Goal: Check status: Check status

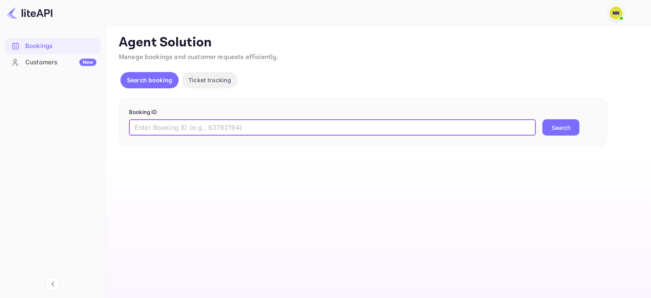
click at [183, 127] on input "text" at bounding box center [332, 127] width 407 height 16
paste input "9226060"
type input "9226060"
click at [573, 131] on button "Search" at bounding box center [560, 127] width 37 height 16
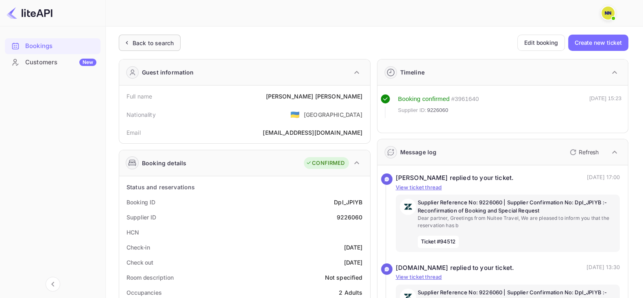
click at [148, 42] on div "Back to search" at bounding box center [153, 43] width 41 height 9
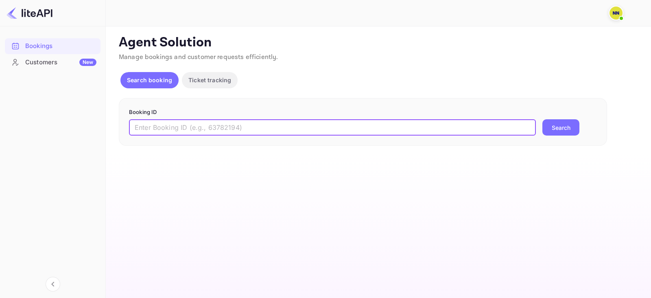
click at [238, 127] on input "text" at bounding box center [332, 127] width 407 height 16
paste input "9226060"
type input "9226060"
click at [549, 128] on button "Search" at bounding box center [560, 127] width 37 height 16
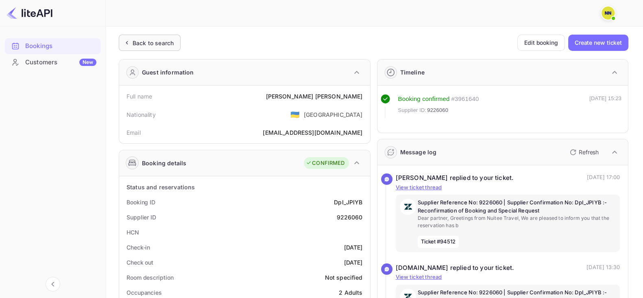
click at [156, 44] on div "Back to search" at bounding box center [153, 43] width 41 height 9
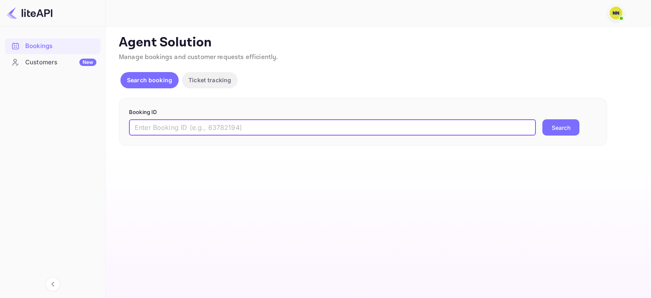
click at [229, 133] on input "text" at bounding box center [332, 127] width 407 height 16
paste input "9212159"
type input "9212159"
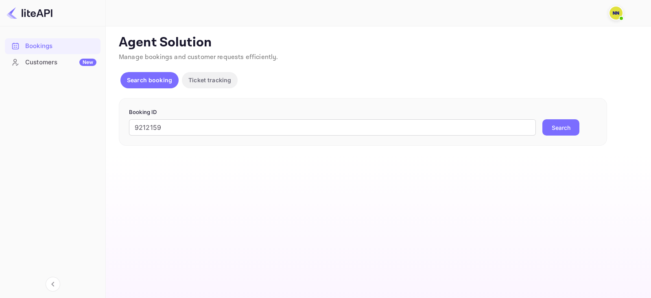
click at [567, 121] on button "Search" at bounding box center [560, 127] width 37 height 16
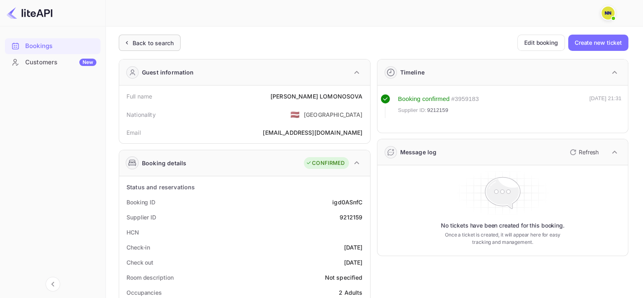
click at [144, 40] on div "Back to search" at bounding box center [153, 43] width 41 height 9
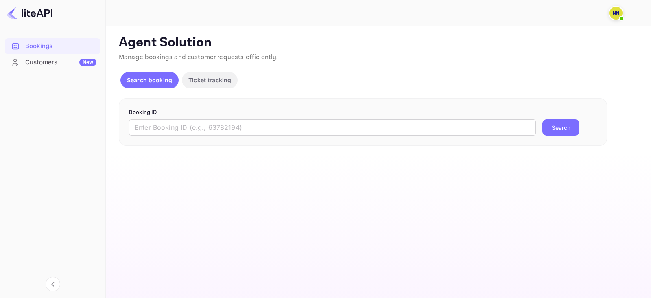
click at [219, 138] on div "Booking ID ​ Search" at bounding box center [363, 122] width 488 height 48
click at [219, 124] on input "text" at bounding box center [332, 127] width 407 height 16
paste input "9151145"
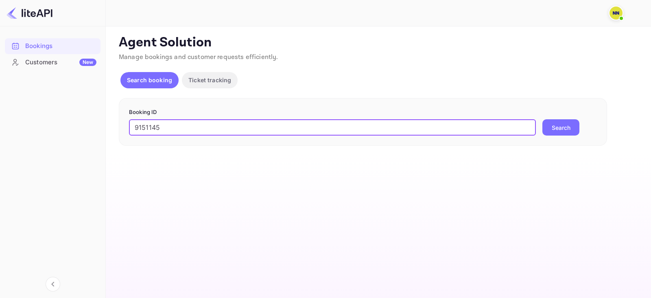
type input "9151145"
click at [551, 125] on button "Search" at bounding box center [560, 127] width 37 height 16
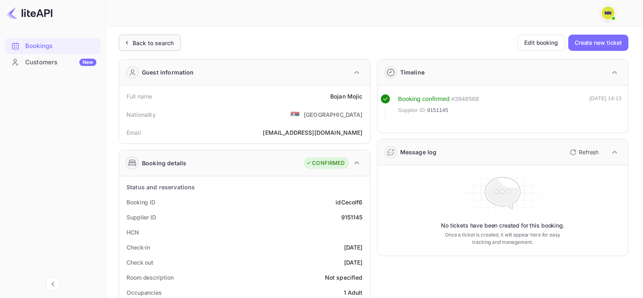
click at [138, 44] on div "Back to search" at bounding box center [153, 43] width 41 height 9
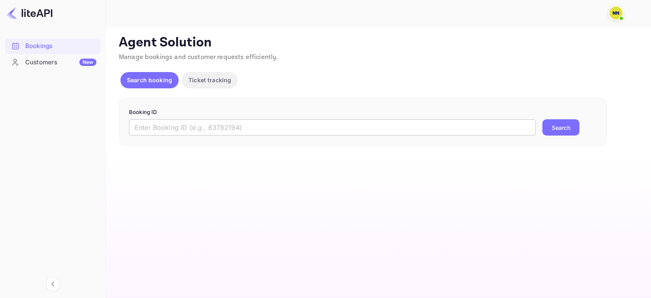
click at [261, 129] on input "text" at bounding box center [332, 127] width 407 height 16
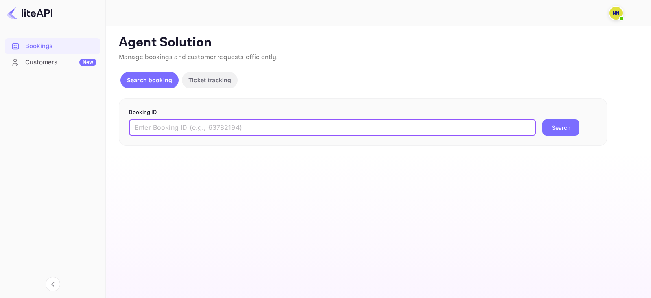
paste input "9091459"
type input "9091459"
click at [568, 123] on button "Search" at bounding box center [560, 127] width 37 height 16
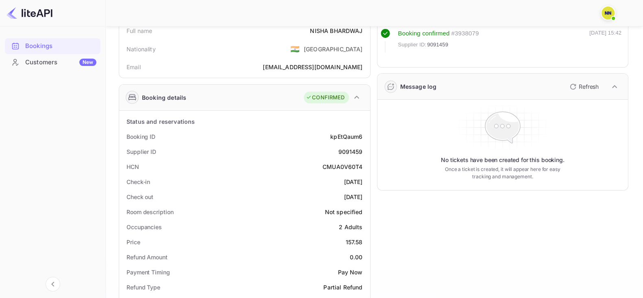
scroll to position [101, 0]
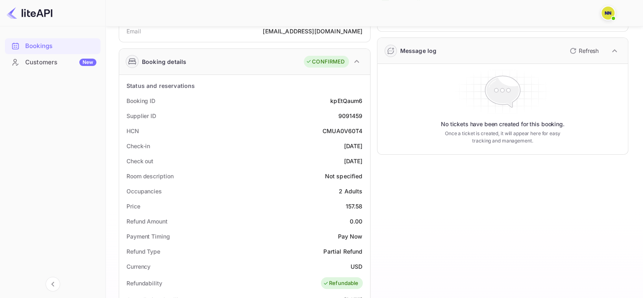
click at [333, 129] on div "CMUA0V60T4" at bounding box center [343, 131] width 40 height 9
copy div "CMUA0V60T4"
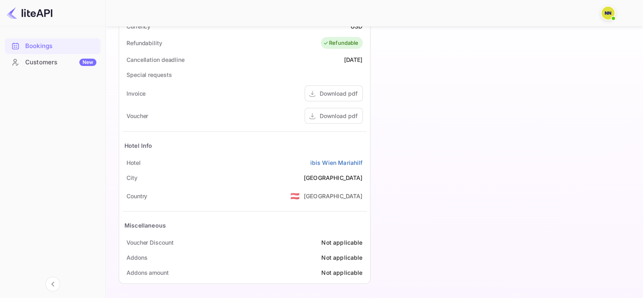
scroll to position [37, 0]
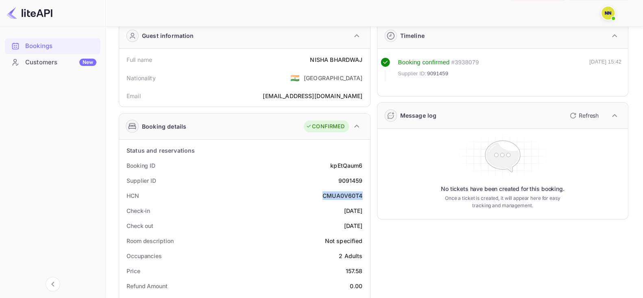
copy div "CMUA0V60T4"
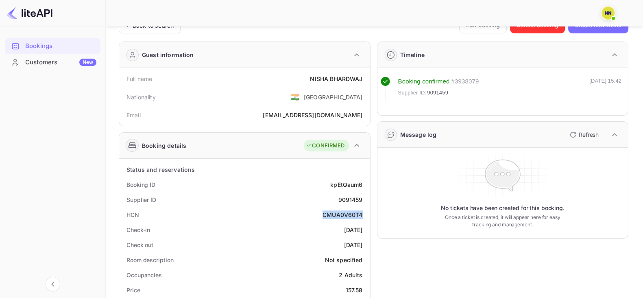
scroll to position [0, 0]
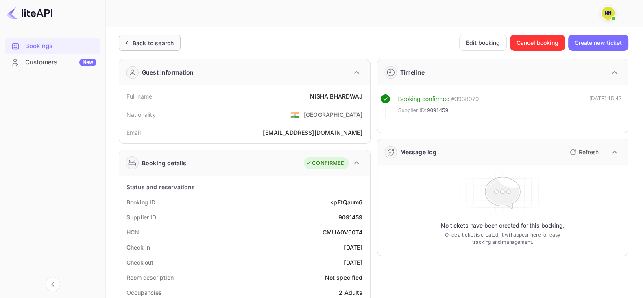
click at [146, 39] on div "Back to search" at bounding box center [153, 43] width 41 height 9
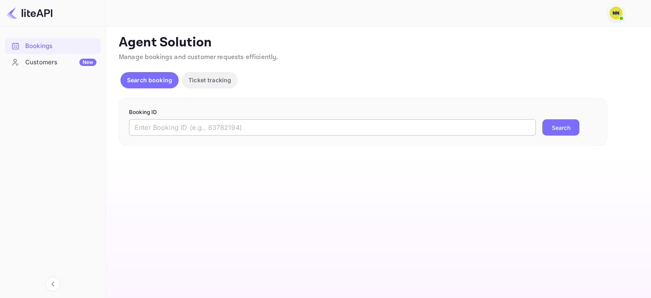
click at [202, 123] on input "text" at bounding box center [332, 127] width 407 height 16
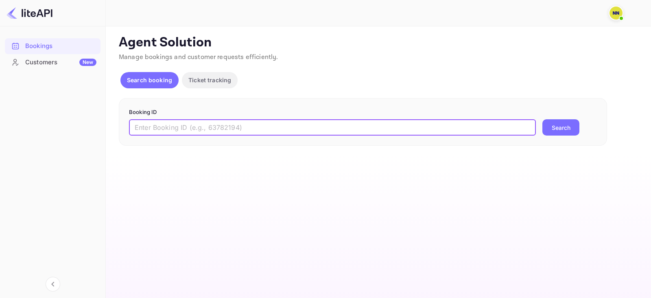
paste input "9080710"
type input "9080710"
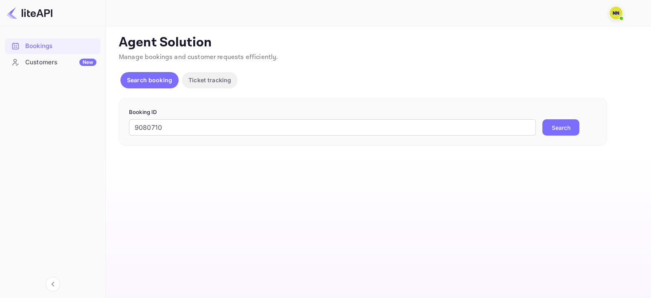
click at [555, 125] on button "Search" at bounding box center [560, 127] width 37 height 16
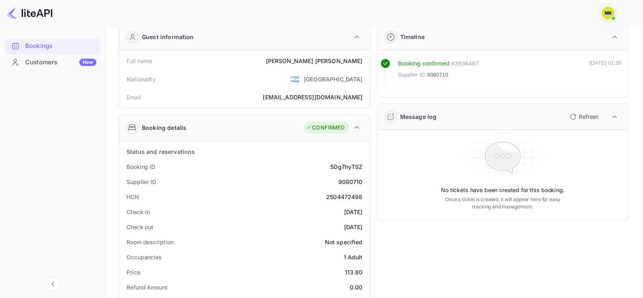
scroll to position [50, 0]
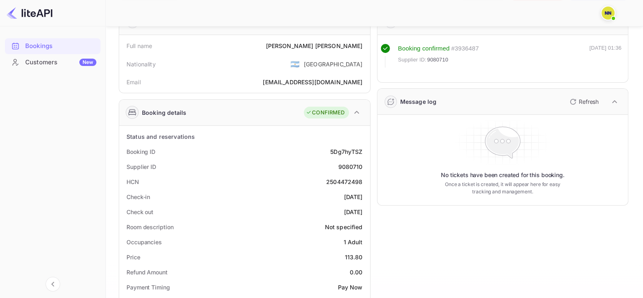
click at [344, 178] on div "2504472498" at bounding box center [344, 181] width 37 height 9
copy div "2504472498"
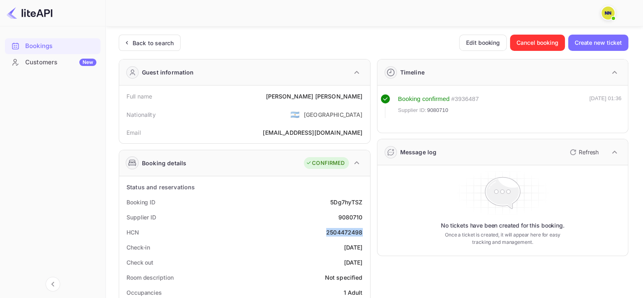
scroll to position [0, 0]
click at [144, 44] on div "Back to search" at bounding box center [153, 43] width 41 height 9
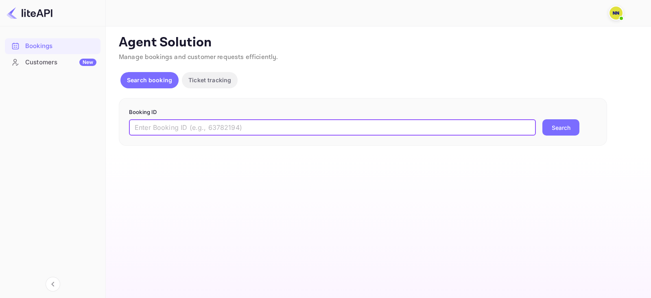
click at [176, 123] on input "text" at bounding box center [332, 127] width 407 height 16
paste input "9076724"
type input "9076724"
click at [545, 127] on button "Search" at bounding box center [560, 127] width 37 height 16
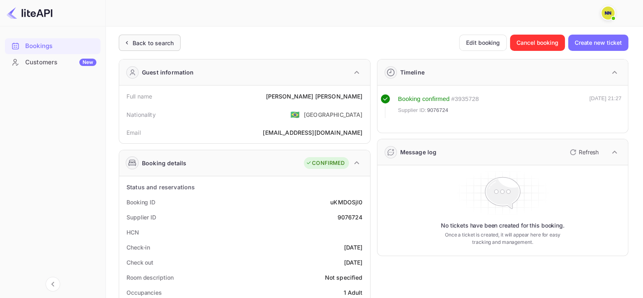
click at [142, 46] on div "Back to search" at bounding box center [153, 43] width 41 height 9
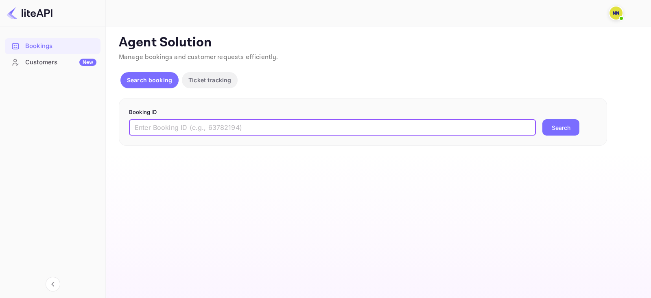
click at [184, 135] on input "text" at bounding box center [332, 127] width 407 height 16
paste input "9071068"
type input "9071068"
click at [544, 132] on button "Search" at bounding box center [560, 127] width 37 height 16
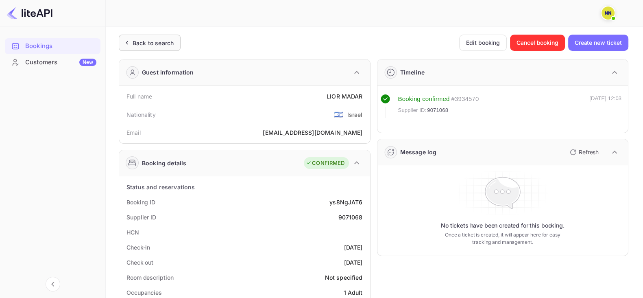
click at [171, 37] on div "Back to search" at bounding box center [150, 43] width 62 height 16
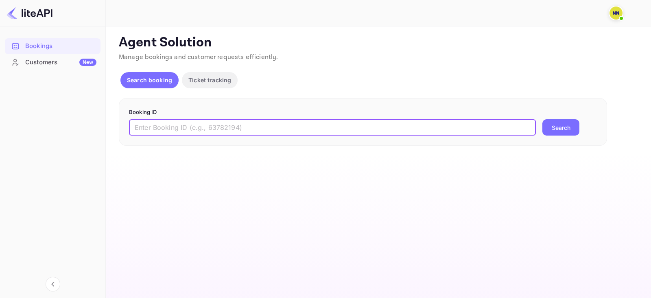
click at [277, 130] on input "text" at bounding box center [332, 127] width 407 height 16
paste input "9043257"
type input "9043257"
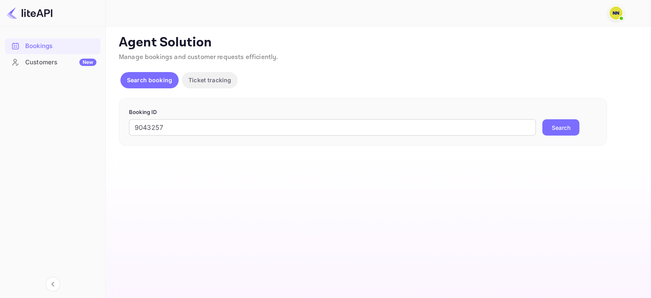
click at [565, 133] on button "Search" at bounding box center [560, 127] width 37 height 16
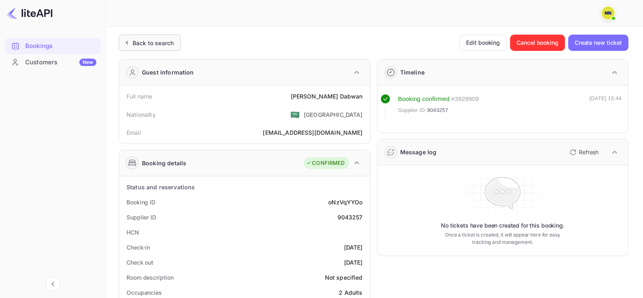
click at [161, 42] on div "Back to search" at bounding box center [153, 43] width 41 height 9
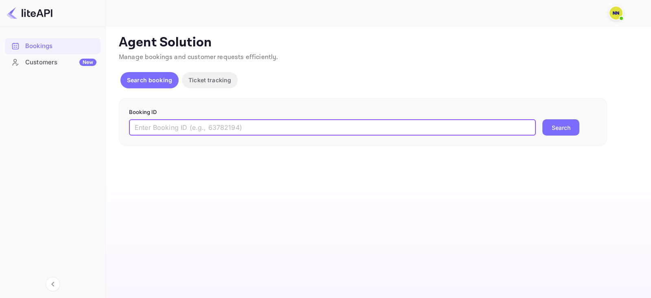
click at [220, 119] on input "text" at bounding box center [332, 127] width 407 height 16
paste input "9014737"
type input "9014737"
drag, startPoint x: 547, startPoint y: 123, endPoint x: 539, endPoint y: 147, distance: 25.7
click at [547, 123] on button "Search" at bounding box center [560, 127] width 37 height 16
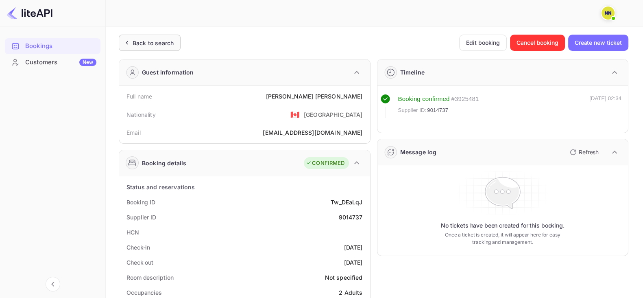
click at [128, 47] on div "Back to search" at bounding box center [150, 43] width 62 height 16
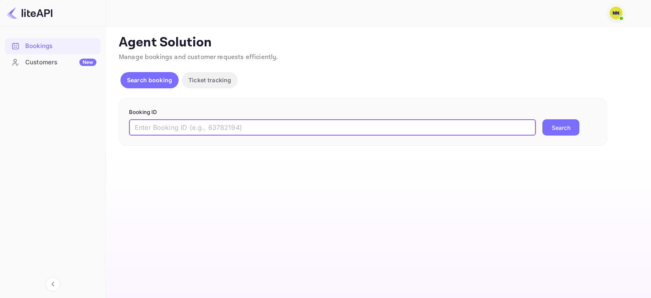
click at [197, 122] on input "text" at bounding box center [332, 127] width 407 height 16
paste input "8924194"
type input "8924194"
click at [576, 118] on form "Booking ID 8924194 ​ Search" at bounding box center [363, 122] width 468 height 28
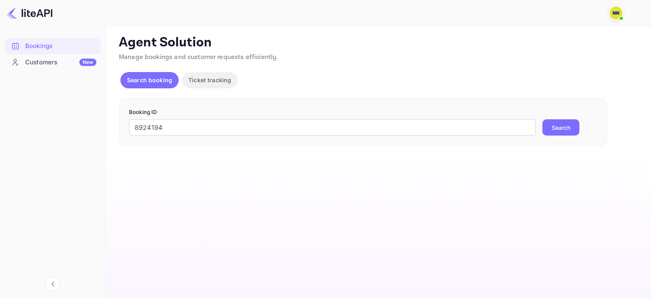
click at [571, 122] on button "Search" at bounding box center [560, 127] width 37 height 16
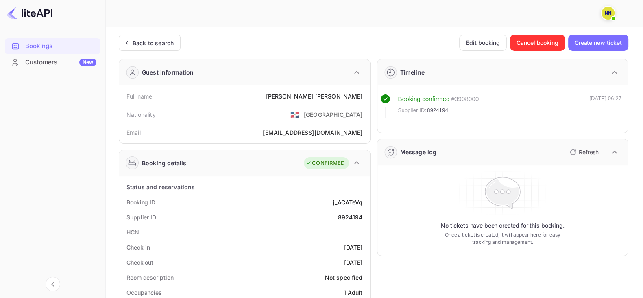
click at [159, 23] on div at bounding box center [371, 13] width 515 height 24
click at [158, 48] on div "Back to search" at bounding box center [150, 43] width 62 height 16
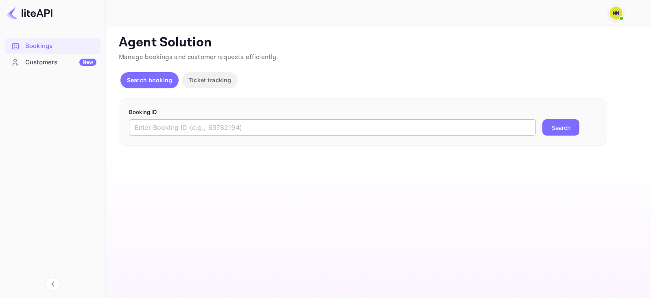
click at [208, 131] on input "text" at bounding box center [332, 127] width 407 height 16
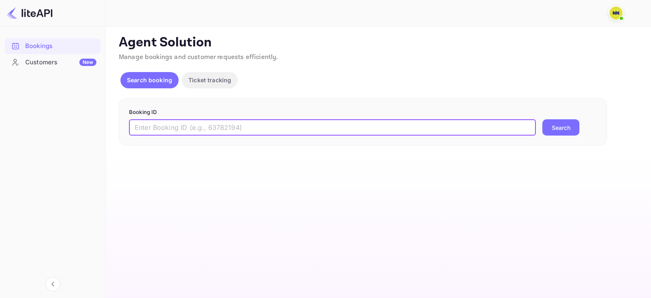
paste input "8901311"
type input "8901311"
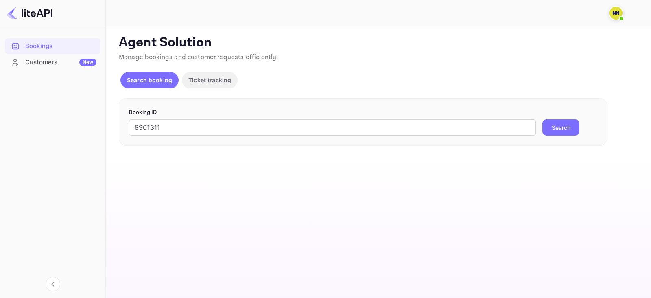
click at [553, 127] on button "Search" at bounding box center [560, 127] width 37 height 16
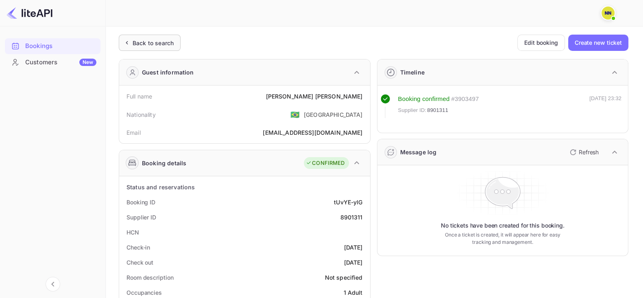
drag, startPoint x: 153, startPoint y: 30, endPoint x: 155, endPoint y: 40, distance: 10.4
click at [151, 39] on div "Back to search" at bounding box center [153, 43] width 41 height 9
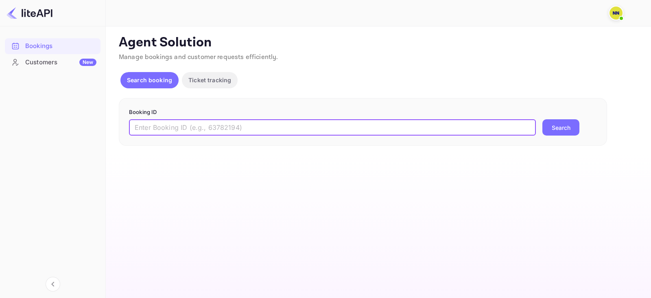
click at [215, 126] on input "text" at bounding box center [332, 127] width 407 height 16
paste input "8873079"
type input "8873079"
click at [545, 125] on button "Search" at bounding box center [560, 127] width 37 height 16
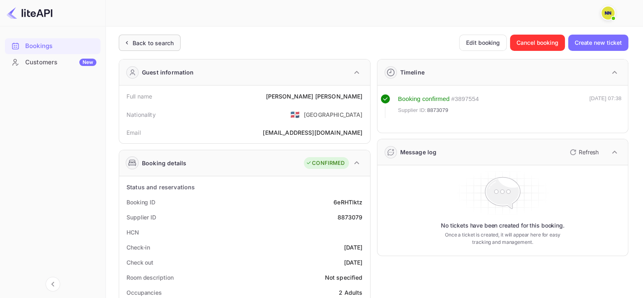
click at [141, 50] on div "Back to search" at bounding box center [150, 43] width 62 height 16
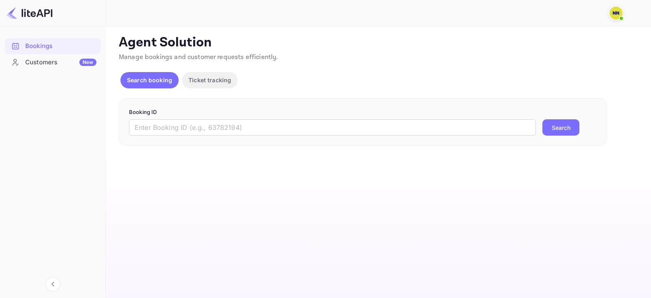
click at [200, 141] on div "Booking ID ​ Search" at bounding box center [363, 122] width 488 height 48
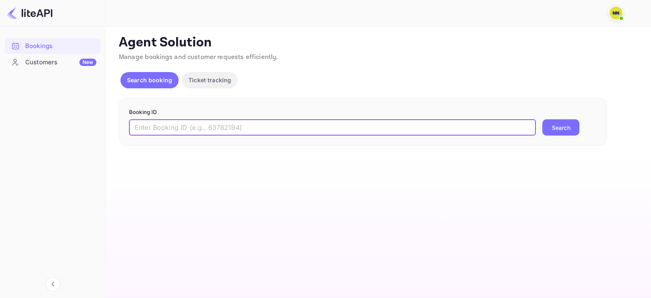
click at [201, 125] on input "text" at bounding box center [332, 127] width 407 height 16
paste input "8849426"
type input "8849426"
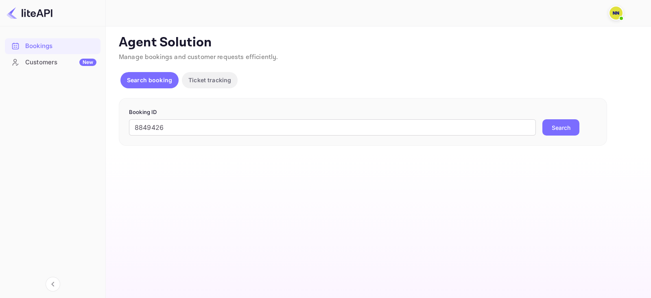
click at [554, 119] on button "Search" at bounding box center [560, 127] width 37 height 16
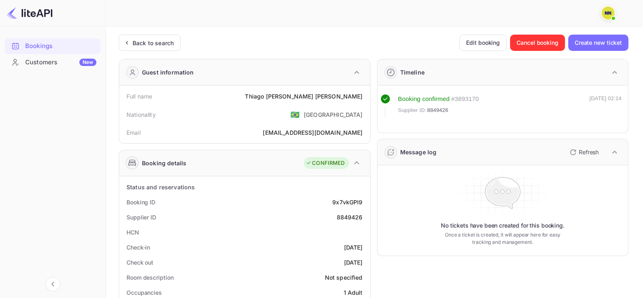
click at [144, 37] on div "Back to search" at bounding box center [150, 43] width 62 height 16
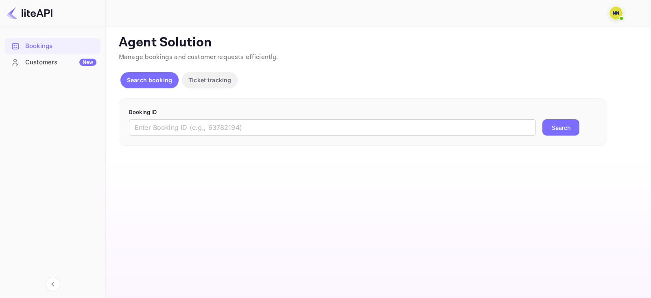
click at [207, 114] on p "Booking ID" at bounding box center [363, 112] width 468 height 8
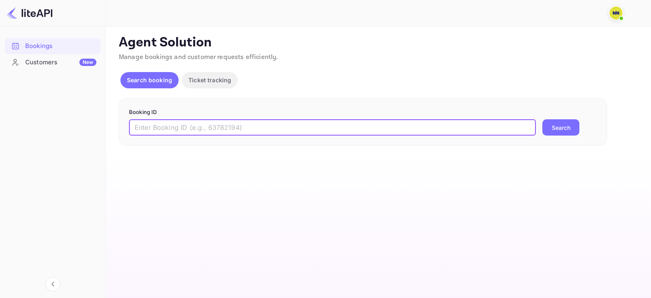
click at [214, 130] on input "text" at bounding box center [332, 127] width 407 height 16
paste input "8841319"
type input "8841319"
click at [569, 127] on button "Search" at bounding box center [560, 127] width 37 height 16
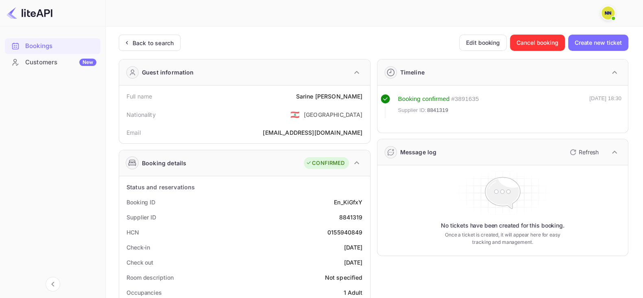
click at [347, 233] on div "0155940849" at bounding box center [345, 232] width 35 height 9
copy div "0155940849"
click at [137, 43] on div "Back to search" at bounding box center [153, 43] width 41 height 9
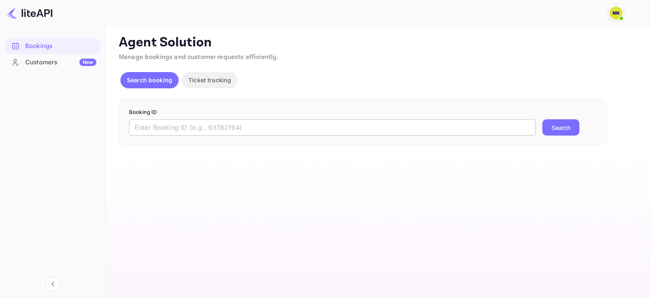
click at [221, 119] on input "text" at bounding box center [332, 127] width 407 height 16
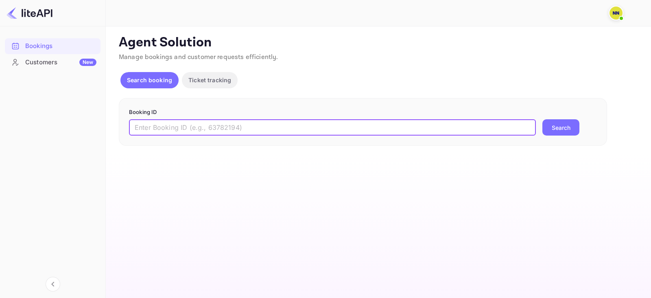
paste input "8831892"
type input "8831892"
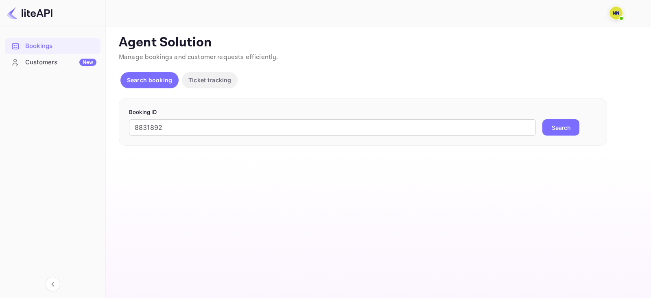
click at [549, 122] on button "Search" at bounding box center [560, 127] width 37 height 16
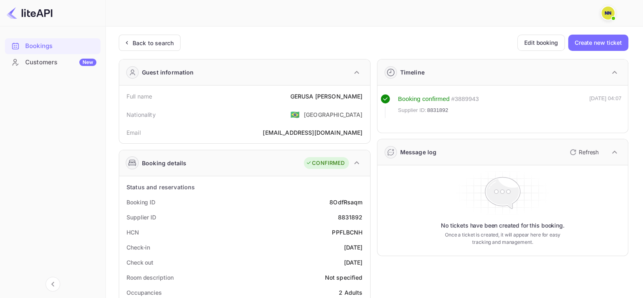
click at [343, 227] on div "HCN PPFLBCNH" at bounding box center [244, 232] width 245 height 15
copy div "PPFLBCNH"
click at [151, 42] on div "Back to search" at bounding box center [153, 43] width 41 height 9
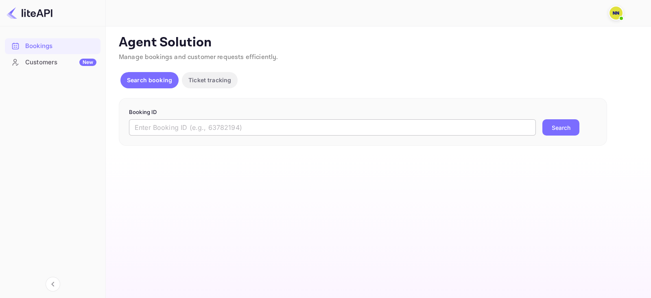
click at [171, 131] on input "text" at bounding box center [332, 127] width 407 height 16
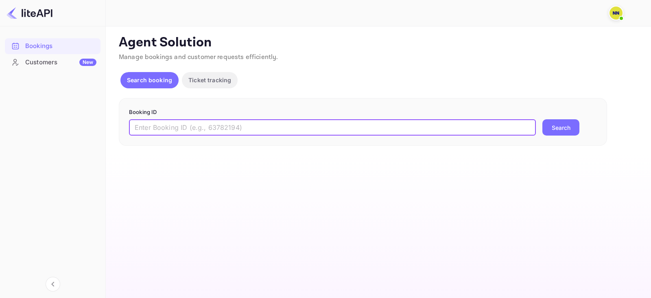
paste input "8746749"
type input "8746749"
click at [566, 121] on button "Search" at bounding box center [560, 127] width 37 height 16
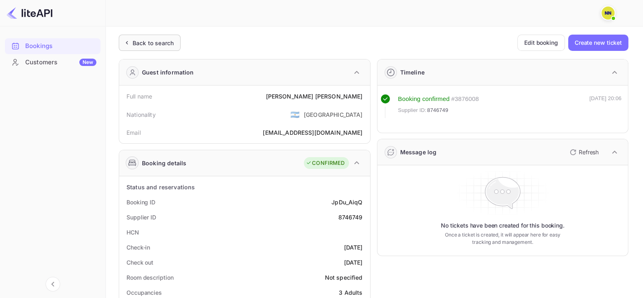
click at [127, 42] on icon at bounding box center [126, 43] width 1 height 3
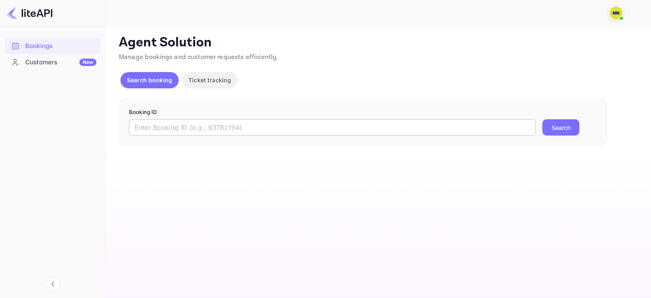
click at [212, 127] on input "text" at bounding box center [332, 127] width 407 height 16
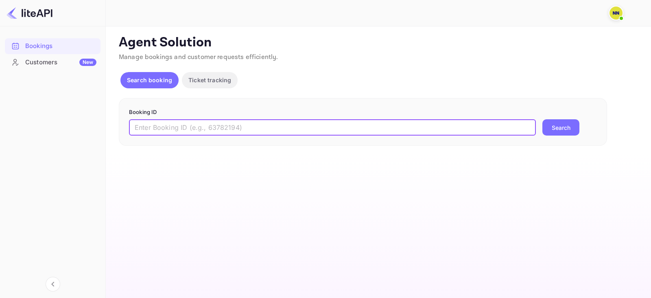
paste input "8732534"
type input "8732534"
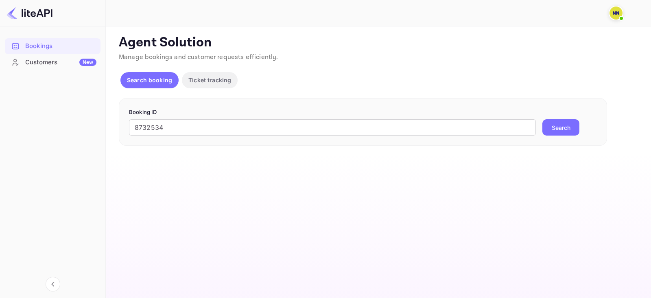
click at [554, 119] on button "Search" at bounding box center [560, 127] width 37 height 16
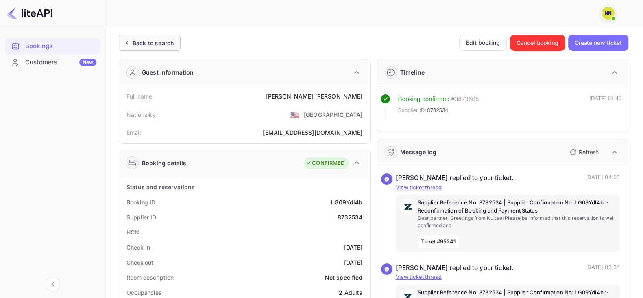
click at [163, 48] on div "Back to search" at bounding box center [150, 43] width 62 height 16
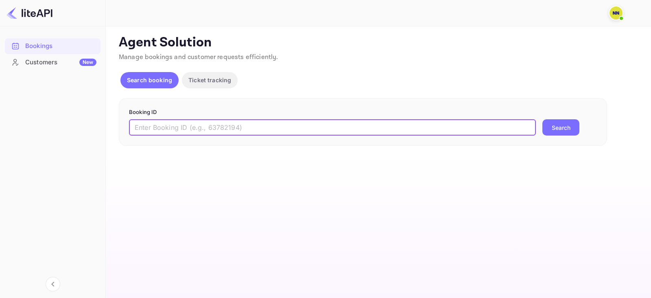
click at [185, 122] on input "text" at bounding box center [332, 127] width 407 height 16
paste input "8495612"
type input "8495612"
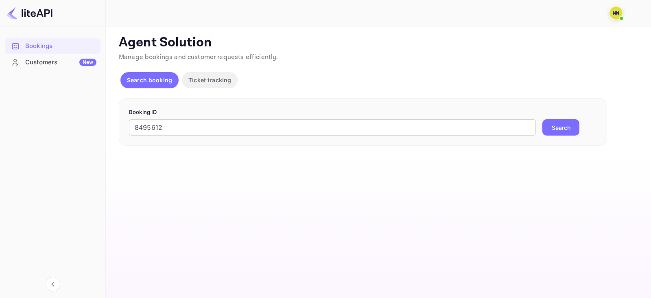
click at [552, 129] on button "Search" at bounding box center [560, 127] width 37 height 16
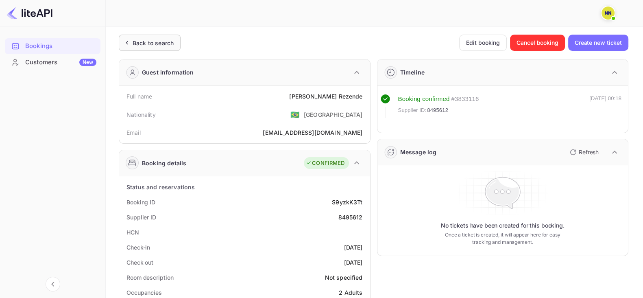
click at [173, 37] on div "Back to search" at bounding box center [150, 43] width 62 height 16
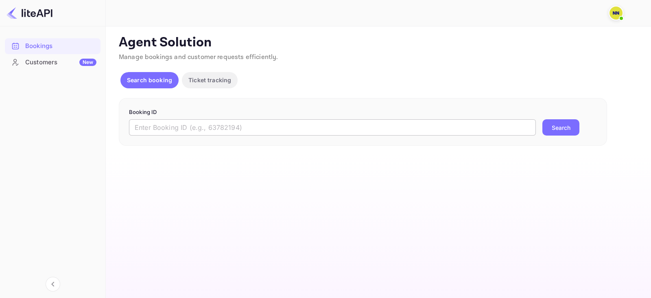
click at [196, 133] on input "text" at bounding box center [332, 127] width 407 height 16
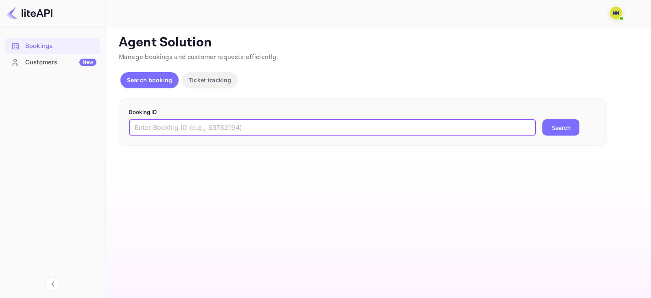
paste input "8220684"
type input "8220684"
click at [560, 123] on button "Search" at bounding box center [560, 127] width 37 height 16
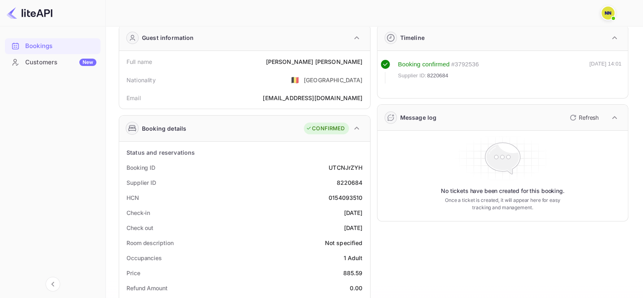
scroll to position [50, 0]
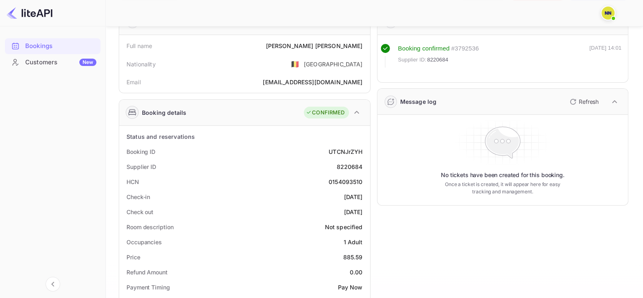
click at [353, 175] on div "HCN 0154093510" at bounding box center [244, 181] width 245 height 15
click at [354, 178] on div "0154093510" at bounding box center [346, 181] width 34 height 9
copy div "0154093510"
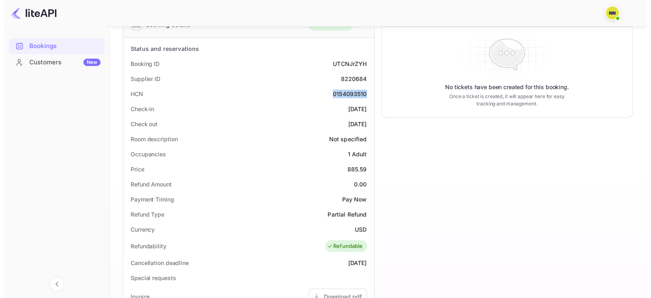
scroll to position [0, 0]
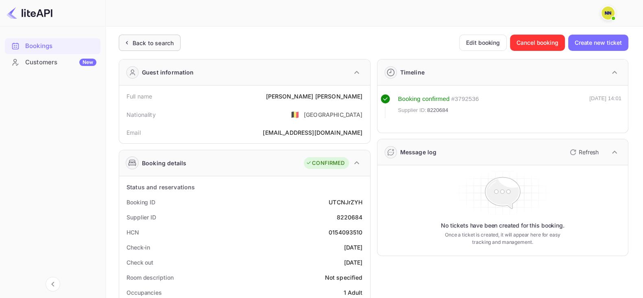
click at [138, 44] on div "Back to search" at bounding box center [153, 43] width 41 height 9
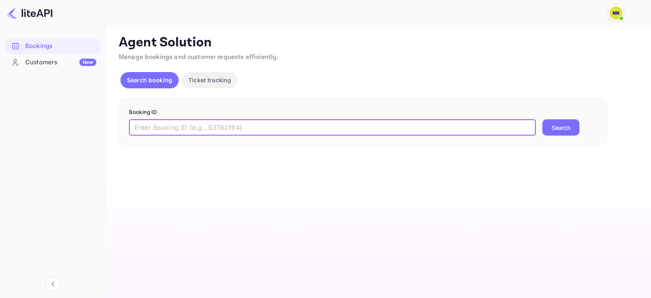
drag, startPoint x: 198, startPoint y: 125, endPoint x: 328, endPoint y: 121, distance: 129.9
click at [199, 126] on input "text" at bounding box center [332, 127] width 407 height 16
paste input "8220656"
type input "8220656"
click at [572, 120] on button "Search" at bounding box center [560, 127] width 37 height 16
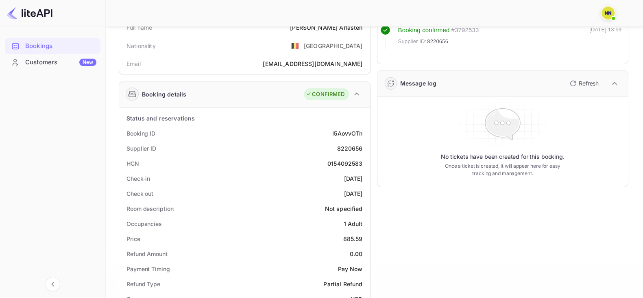
scroll to position [101, 0]
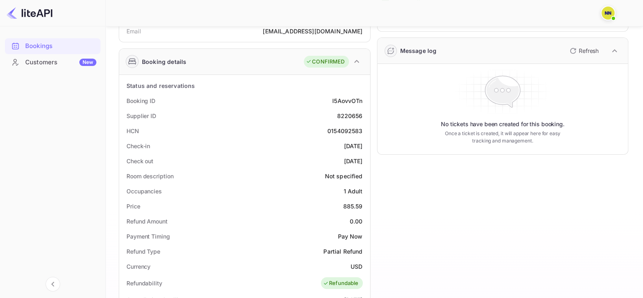
click at [350, 128] on div "0154092583" at bounding box center [345, 131] width 35 height 9
copy div "0154092583"
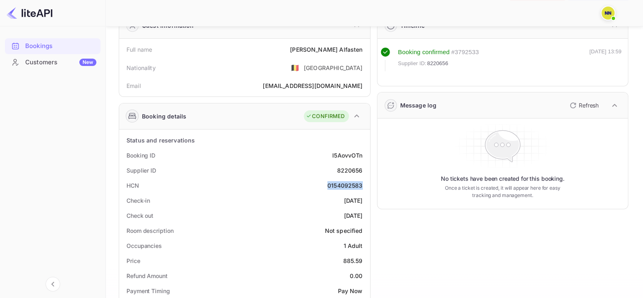
scroll to position [0, 0]
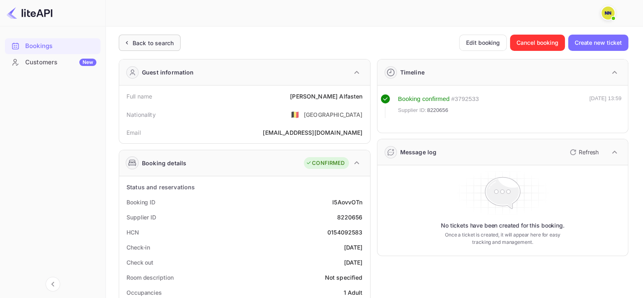
click at [162, 39] on div "Back to search" at bounding box center [153, 43] width 41 height 9
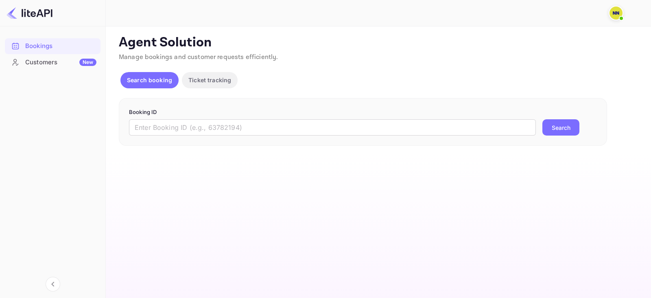
click at [199, 115] on p "Booking ID" at bounding box center [363, 112] width 468 height 8
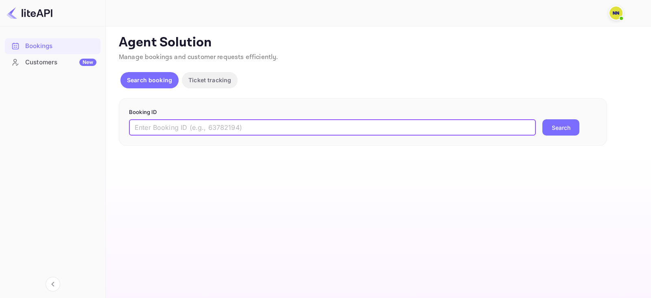
click at [201, 120] on input "text" at bounding box center [332, 127] width 407 height 16
paste input "8220614"
type input "8220614"
click at [555, 128] on button "Search" at bounding box center [560, 127] width 37 height 16
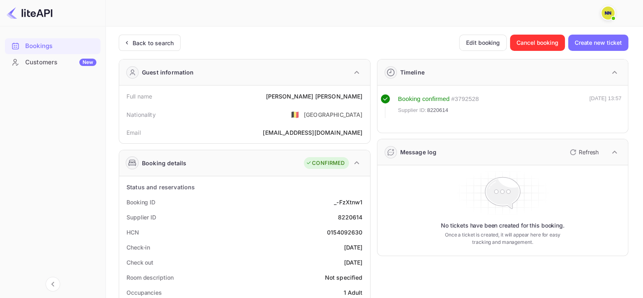
click at [340, 229] on div "0154092630" at bounding box center [345, 232] width 36 height 9
copy div "0154092630"
click at [151, 37] on div "Back to search" at bounding box center [150, 43] width 62 height 16
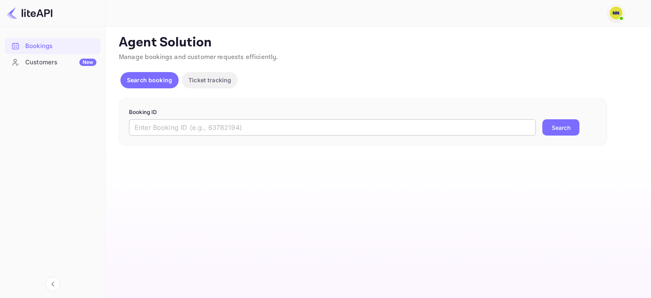
click at [175, 128] on input "text" at bounding box center [332, 127] width 407 height 16
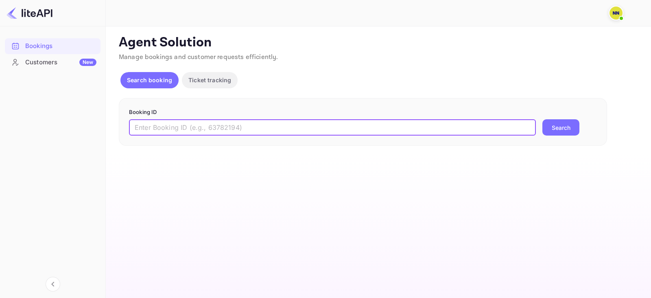
paste input "8220581"
type input "8220581"
click at [549, 130] on button "Search" at bounding box center [560, 127] width 37 height 16
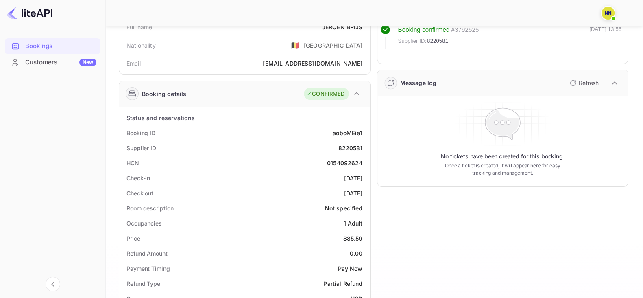
scroll to position [101, 0]
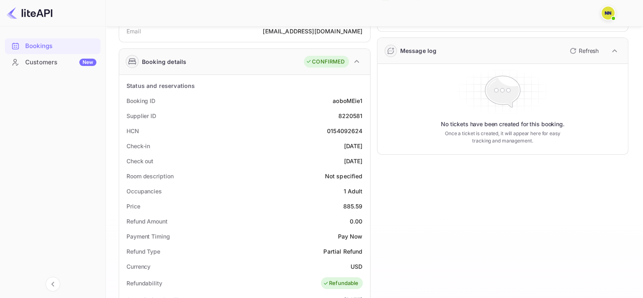
click at [342, 130] on div "0154092624" at bounding box center [345, 131] width 36 height 9
copy div "0154092624"
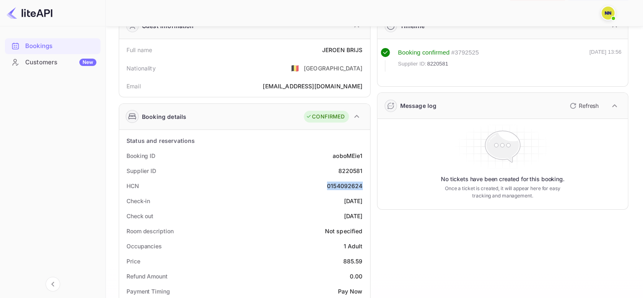
scroll to position [0, 0]
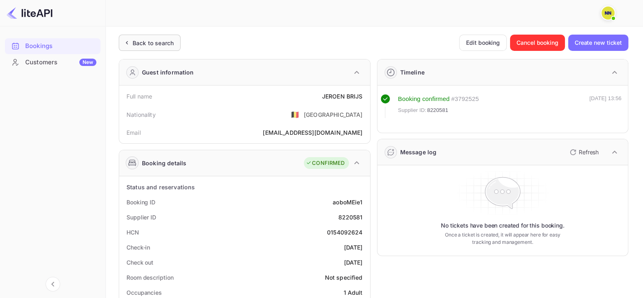
click at [140, 48] on div "Back to search" at bounding box center [150, 43] width 62 height 16
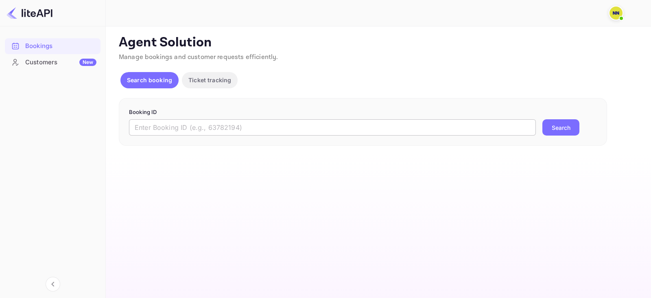
drag, startPoint x: 141, startPoint y: 123, endPoint x: 181, endPoint y: 130, distance: 40.9
click at [143, 123] on input "text" at bounding box center [332, 127] width 407 height 16
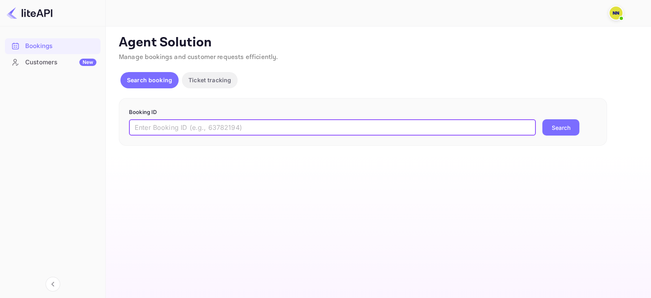
paste input "8206043"
type input "8206043"
click at [555, 137] on div "Booking ID 8206043 ​ Search" at bounding box center [363, 122] width 488 height 48
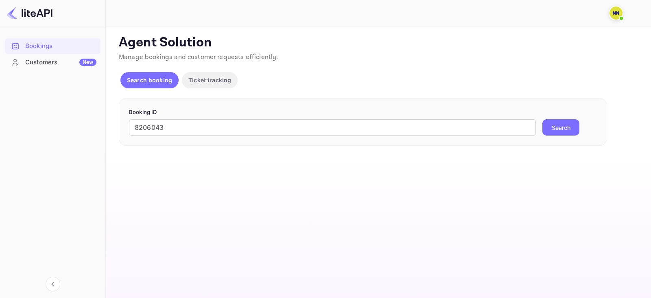
click at [546, 127] on button "Search" at bounding box center [560, 127] width 37 height 16
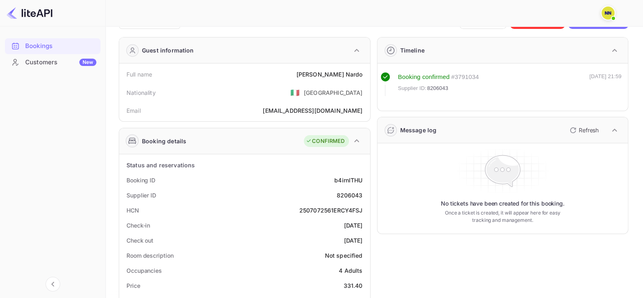
scroll to position [101, 0]
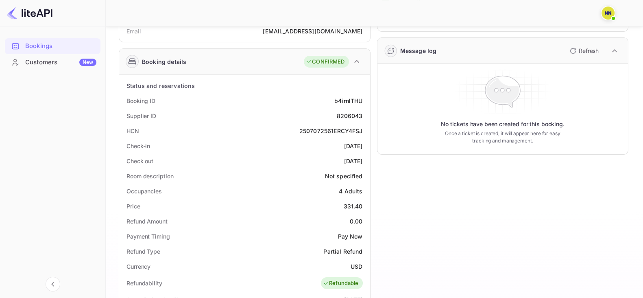
click at [333, 130] on div "2507072561ERCY4FSJ" at bounding box center [330, 131] width 63 height 9
copy div "2507072561ERCY4FSJ"
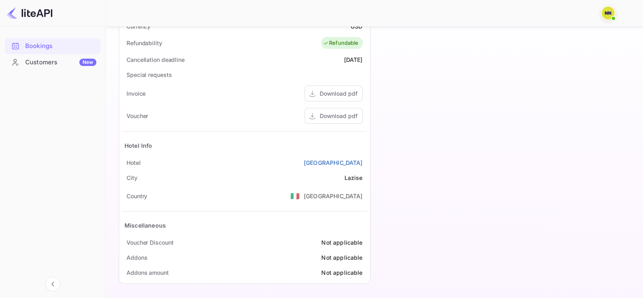
scroll to position [138, 0]
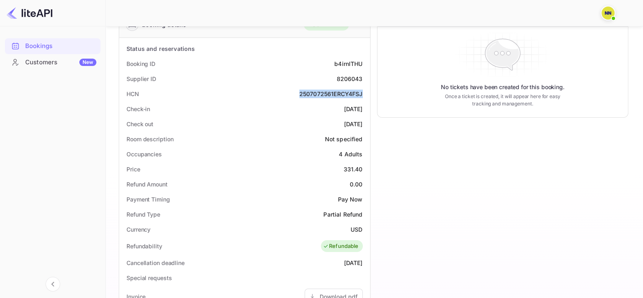
copy div "2507072561ERCY4FSJ"
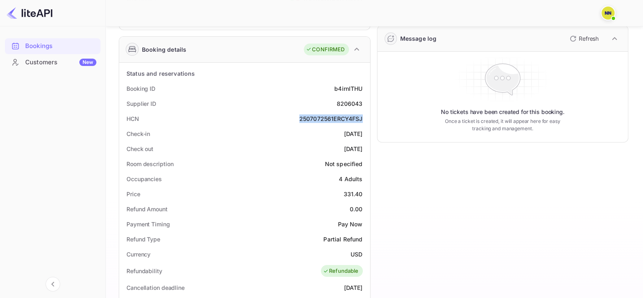
scroll to position [0, 0]
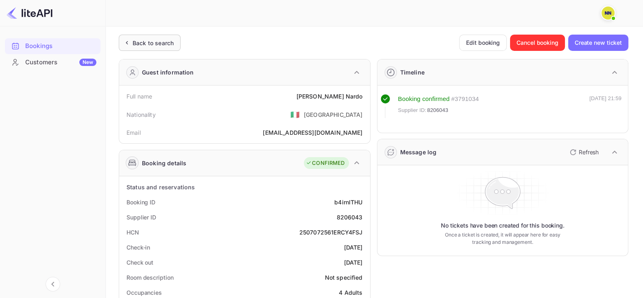
click at [155, 42] on div "Back to search" at bounding box center [153, 43] width 41 height 9
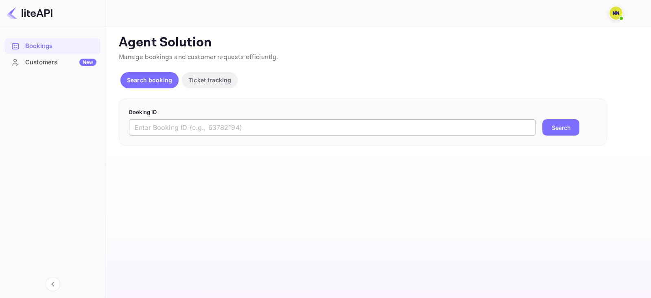
click at [158, 125] on input "text" at bounding box center [332, 127] width 407 height 16
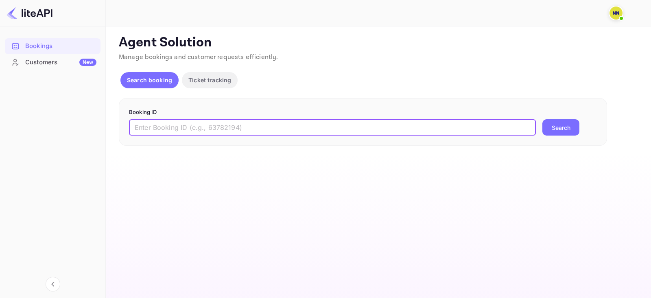
paste input "8134911"
type input "8134911"
drag, startPoint x: 562, startPoint y: 110, endPoint x: 563, endPoint y: 118, distance: 8.2
click at [562, 110] on p "Booking ID" at bounding box center [363, 112] width 468 height 8
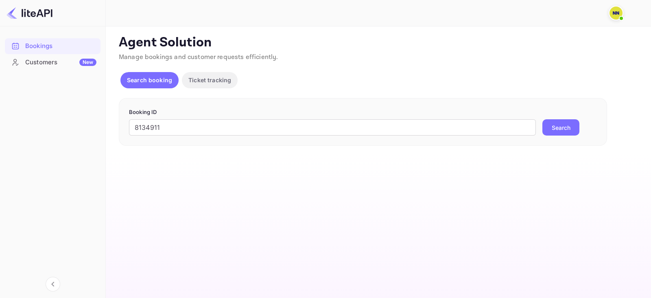
click at [563, 118] on form "Booking ID 8134911 ​ Search" at bounding box center [363, 122] width 468 height 28
click at [554, 124] on button "Search" at bounding box center [560, 127] width 37 height 16
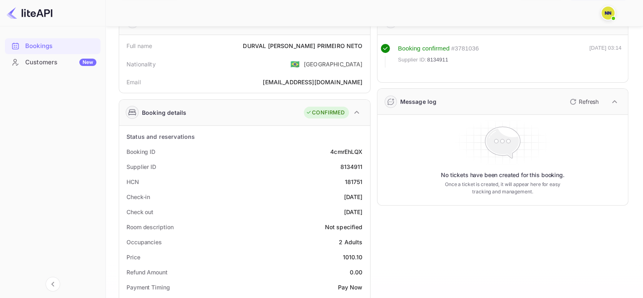
click at [358, 181] on div "181751" at bounding box center [354, 181] width 18 height 9
copy div "181751"
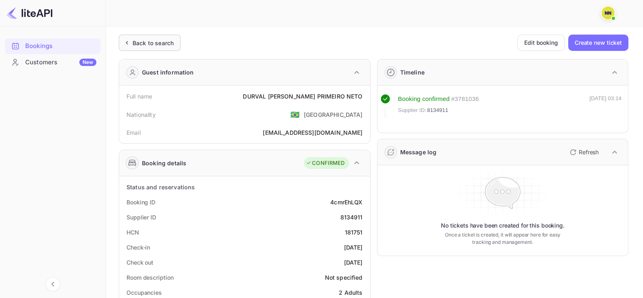
click at [148, 45] on div "Back to search" at bounding box center [153, 43] width 41 height 9
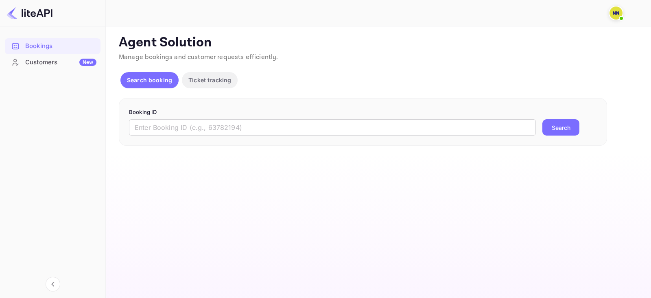
click at [177, 117] on form "Booking ID ​ Search" at bounding box center [363, 122] width 468 height 28
click at [185, 140] on div "Booking ID ​ Search" at bounding box center [363, 122] width 488 height 48
click at [186, 129] on input "text" at bounding box center [332, 127] width 407 height 16
paste input "8133098"
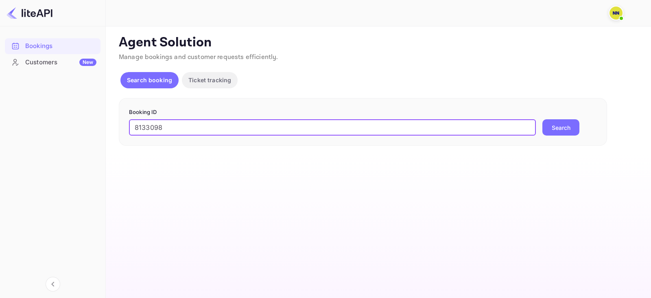
type input "8133098"
click at [554, 124] on button "Search" at bounding box center [560, 127] width 37 height 16
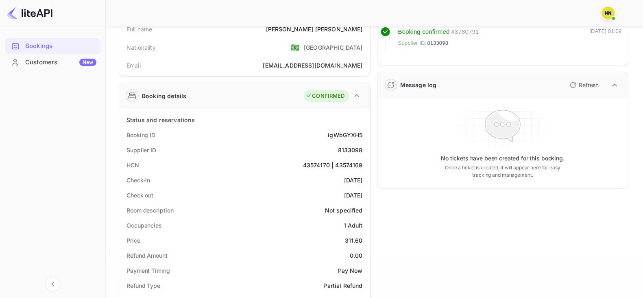
scroll to position [101, 0]
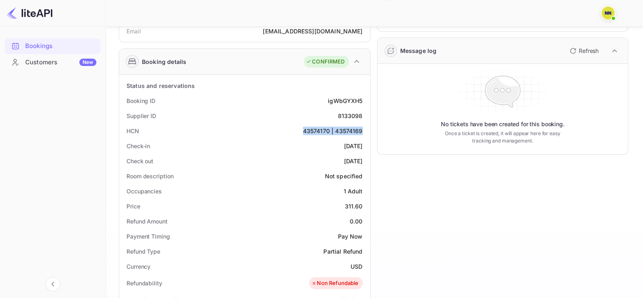
drag, startPoint x: 303, startPoint y: 131, endPoint x: 364, endPoint y: 133, distance: 61.5
click at [364, 133] on div "HCN 43574170 | 43574169" at bounding box center [244, 130] width 245 height 15
copy div "43574170 | 43574169"
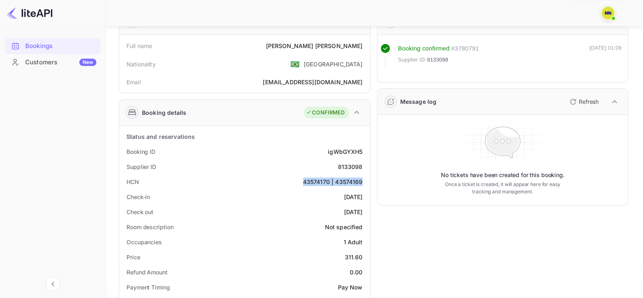
scroll to position [0, 0]
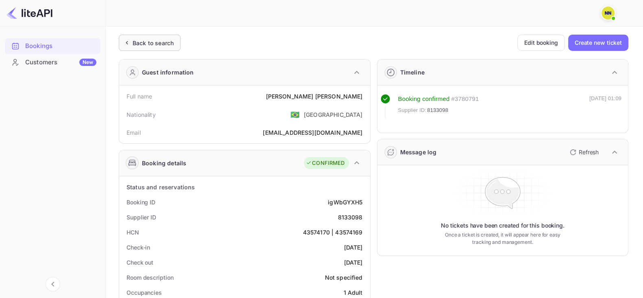
click at [131, 50] on div "Back to search" at bounding box center [150, 43] width 62 height 16
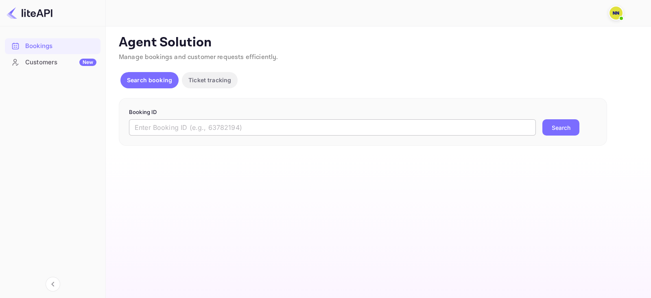
click at [209, 119] on input "text" at bounding box center [332, 127] width 407 height 16
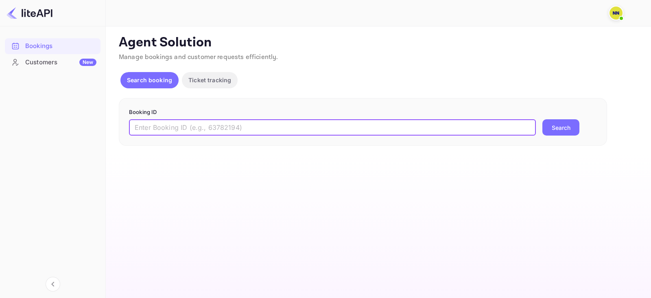
paste input "8109404"
type input "8109404"
click at [557, 125] on button "Search" at bounding box center [560, 127] width 37 height 16
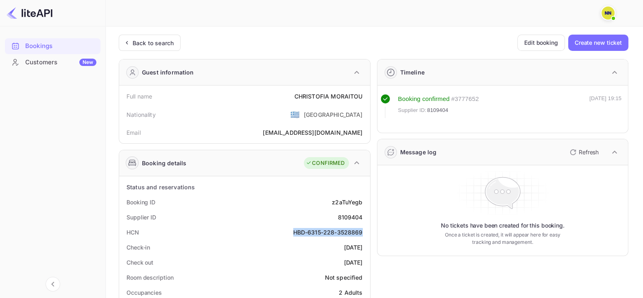
drag, startPoint x: 293, startPoint y: 230, endPoint x: 366, endPoint y: 230, distance: 73.2
click at [366, 230] on div "HCN HBD-6315-228-3528869" at bounding box center [244, 232] width 245 height 15
copy div "HBD-6315-228-3528869"
click at [140, 47] on div "Back to search" at bounding box center [150, 43] width 62 height 16
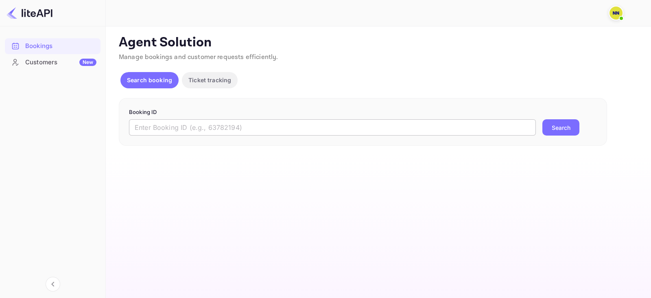
click at [195, 129] on input "text" at bounding box center [332, 127] width 407 height 16
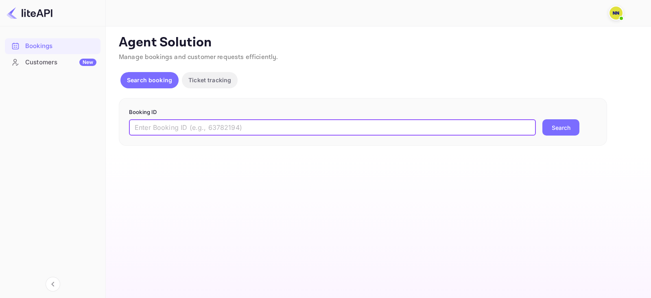
paste input "7990064"
type input "7990064"
click at [549, 127] on button "Search" at bounding box center [560, 127] width 37 height 16
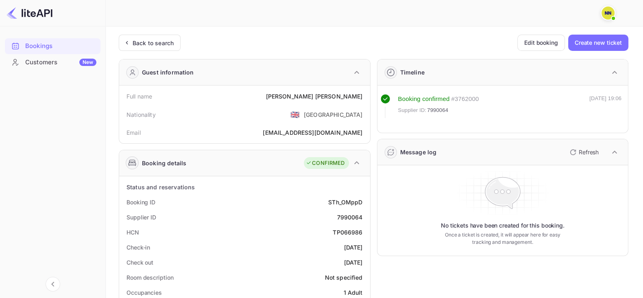
click at [347, 230] on div "TP066986" at bounding box center [348, 232] width 30 height 9
copy div "TP066986"
click at [140, 37] on div "Back to search" at bounding box center [150, 43] width 62 height 16
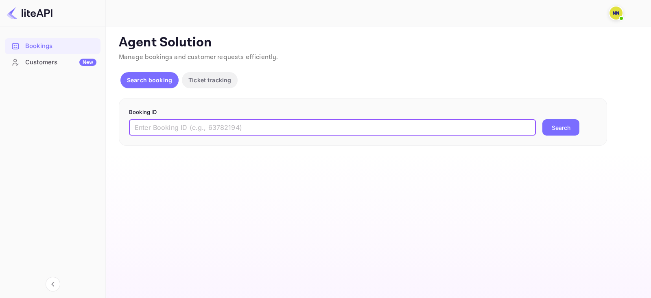
click at [144, 132] on input "text" at bounding box center [332, 127] width 407 height 16
paste input "7923249"
type input "7923249"
click at [551, 131] on button "Search" at bounding box center [560, 127] width 37 height 16
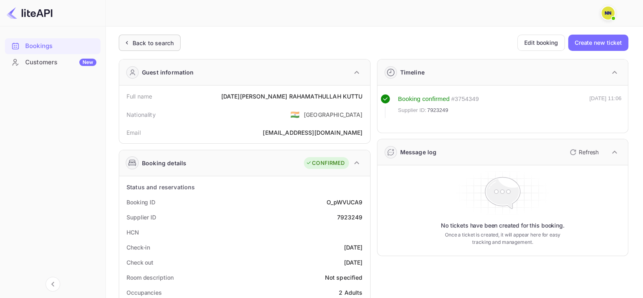
click at [151, 39] on div "Back to search" at bounding box center [153, 43] width 41 height 9
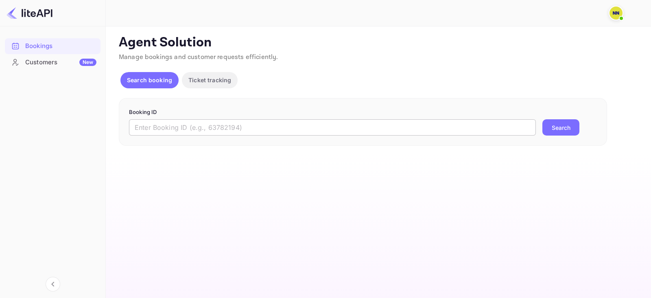
click at [164, 125] on input "text" at bounding box center [332, 127] width 407 height 16
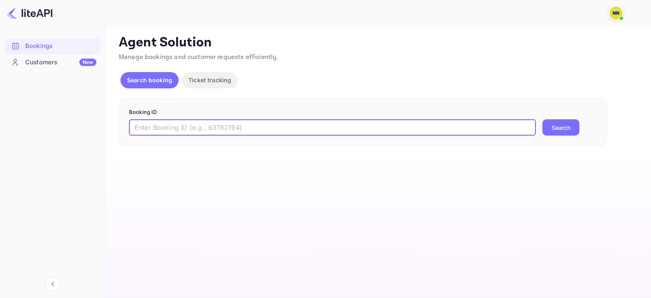
paste input "9080377"
type input "9080377"
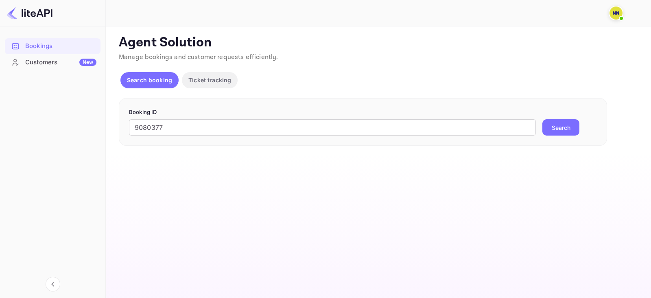
click at [553, 123] on button "Search" at bounding box center [560, 127] width 37 height 16
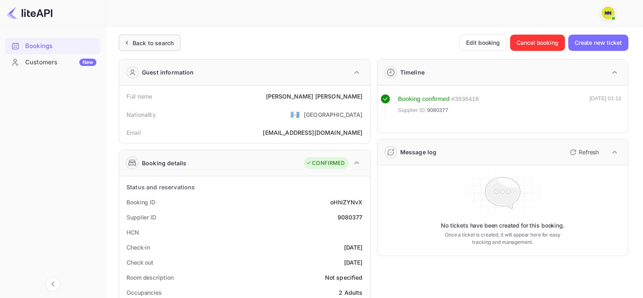
click at [171, 50] on div "Back to search" at bounding box center [150, 43] width 62 height 16
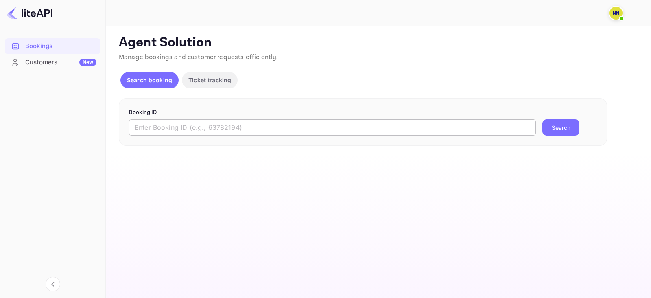
click at [187, 128] on input "text" at bounding box center [332, 127] width 407 height 16
paste input "9056488"
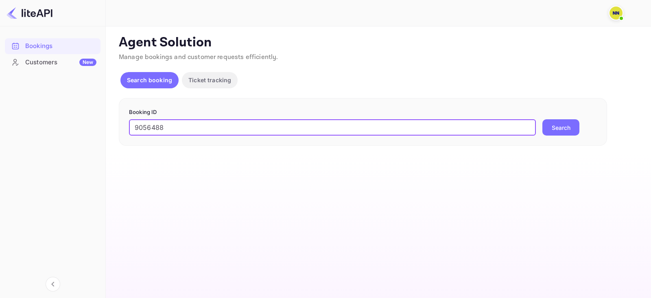
type input "9056488"
click at [561, 127] on button "Search" at bounding box center [560, 127] width 37 height 16
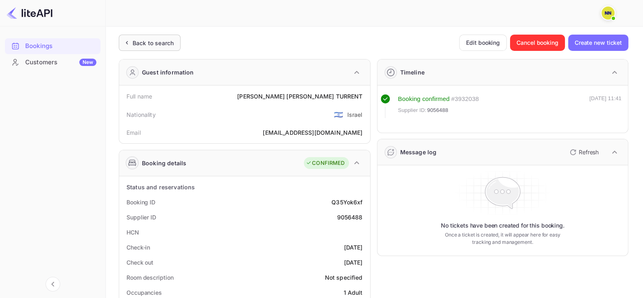
click at [160, 46] on div "Back to search" at bounding box center [153, 43] width 41 height 9
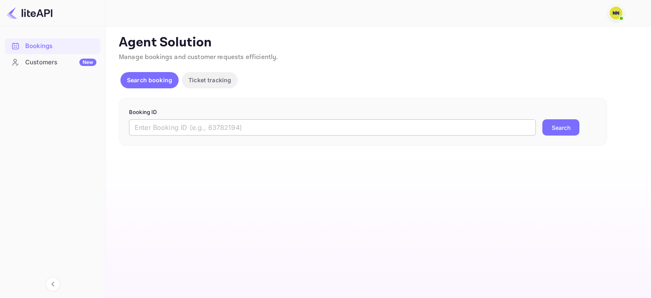
click at [194, 130] on input "text" at bounding box center [332, 127] width 407 height 16
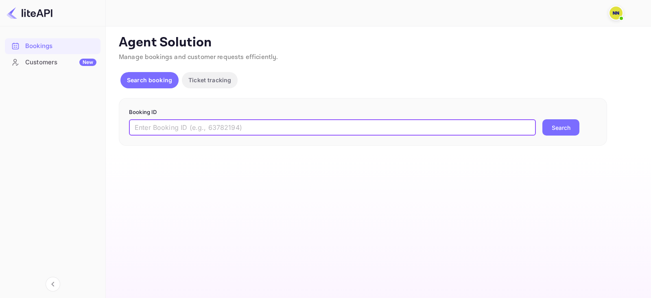
paste input "9031887"
type input "9031887"
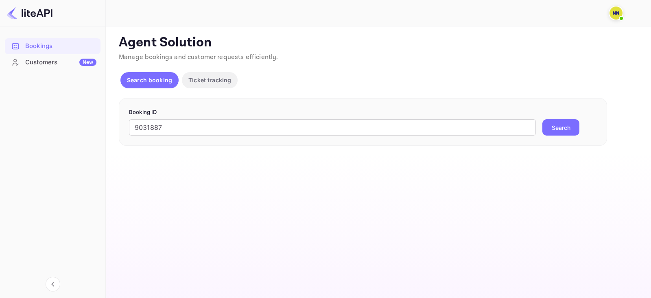
drag, startPoint x: 553, startPoint y: 127, endPoint x: 426, endPoint y: 3, distance: 177.0
click at [552, 127] on button "Search" at bounding box center [560, 127] width 37 height 16
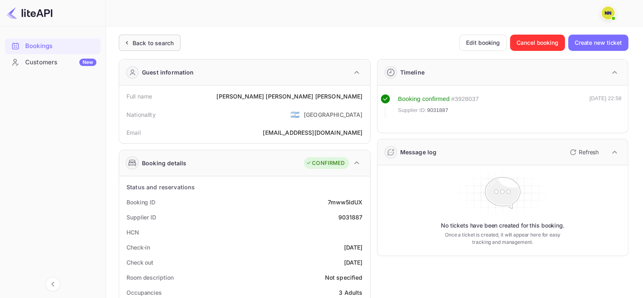
click at [138, 50] on div "Back to search" at bounding box center [150, 43] width 62 height 16
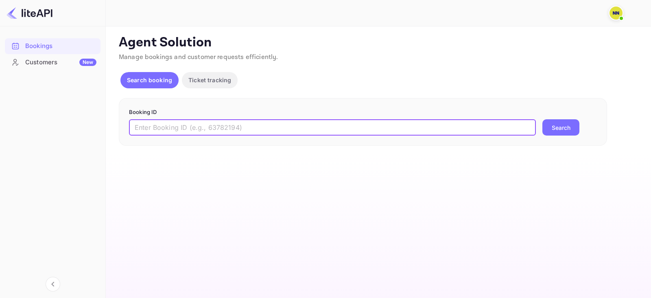
click at [197, 119] on input "text" at bounding box center [332, 127] width 407 height 16
paste input "8990290"
type input "8990290"
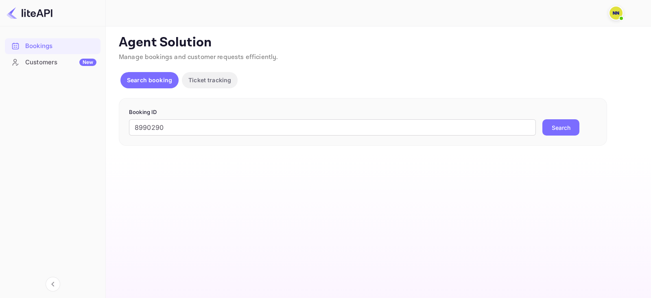
click at [555, 134] on button "Search" at bounding box center [560, 127] width 37 height 16
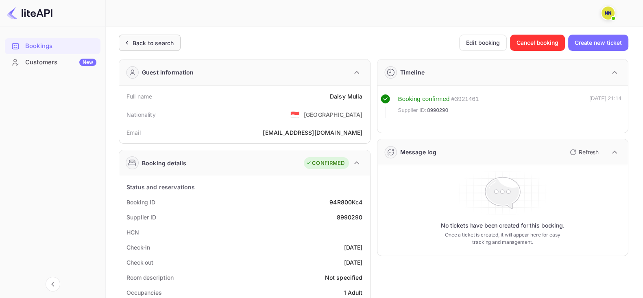
click at [173, 40] on div "Back to search" at bounding box center [153, 43] width 41 height 9
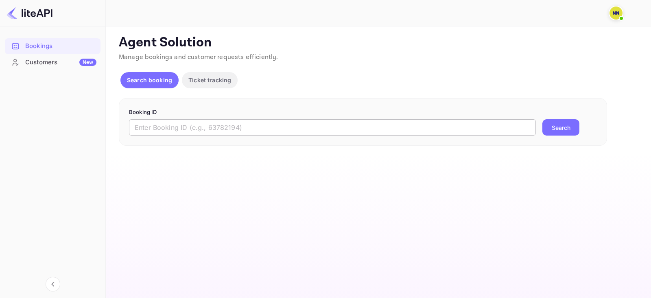
click at [186, 119] on form "Booking ID ​ Search" at bounding box center [363, 122] width 468 height 28
click at [189, 124] on input "text" at bounding box center [332, 127] width 407 height 16
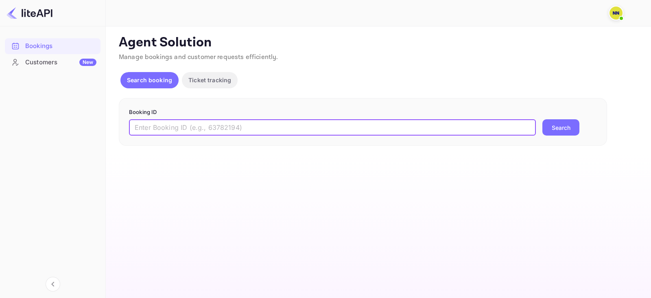
paste input "8987632"
type input "8987632"
click at [553, 131] on button "Search" at bounding box center [560, 127] width 37 height 16
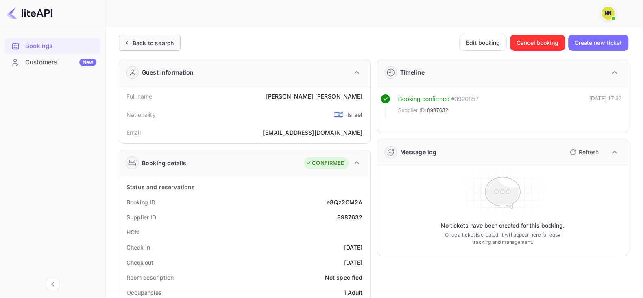
click at [156, 44] on div "Back to search" at bounding box center [153, 43] width 41 height 9
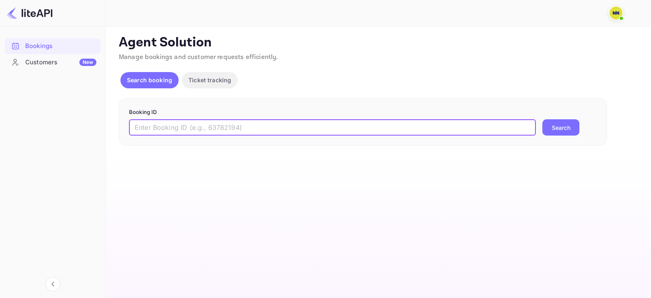
click at [248, 127] on input "text" at bounding box center [332, 127] width 407 height 16
paste input "8881346"
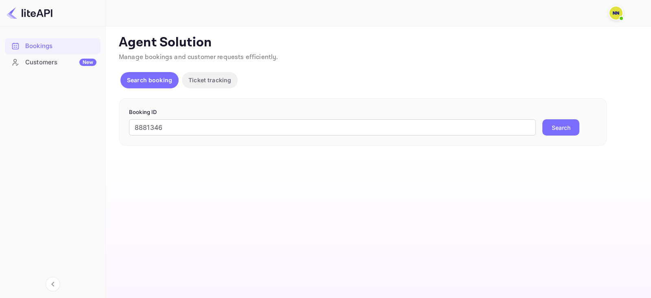
click at [566, 133] on button "Search" at bounding box center [560, 127] width 37 height 16
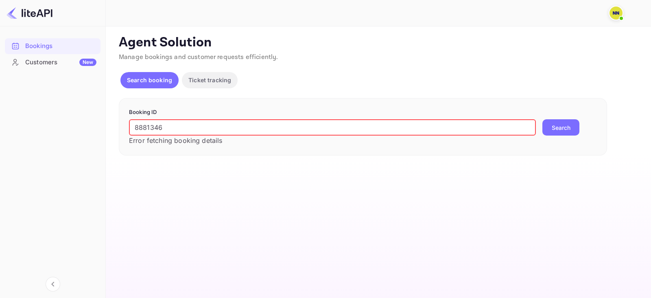
click at [202, 123] on input "8881346" at bounding box center [332, 127] width 407 height 16
paste input "49265"
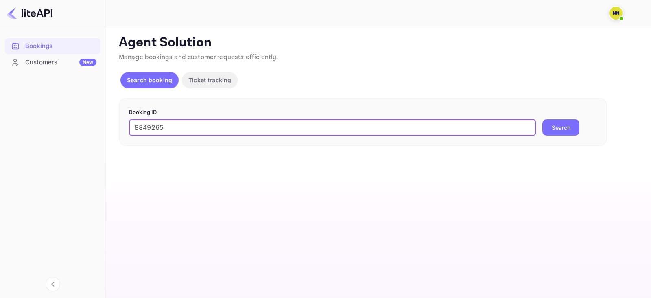
type input "8849265"
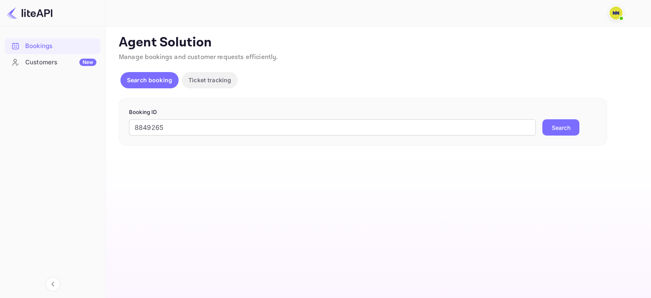
click at [564, 121] on button "Search" at bounding box center [560, 127] width 37 height 16
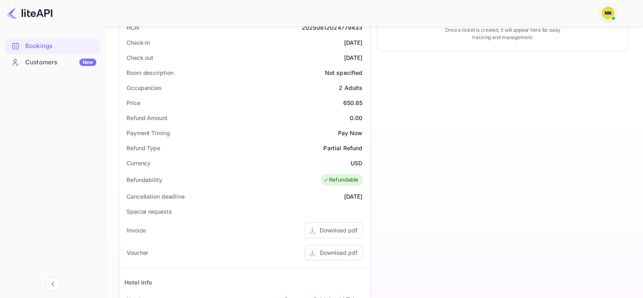
scroll to position [138, 0]
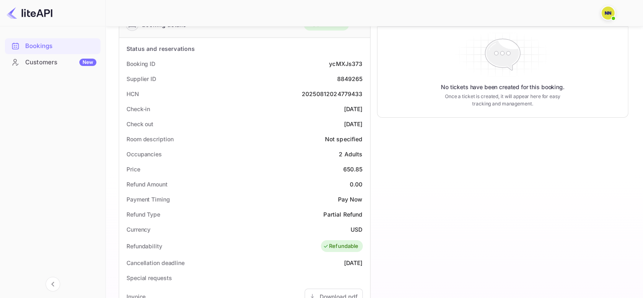
click at [336, 90] on div "20250812024779433" at bounding box center [332, 94] width 61 height 9
copy div "20250812024779433"
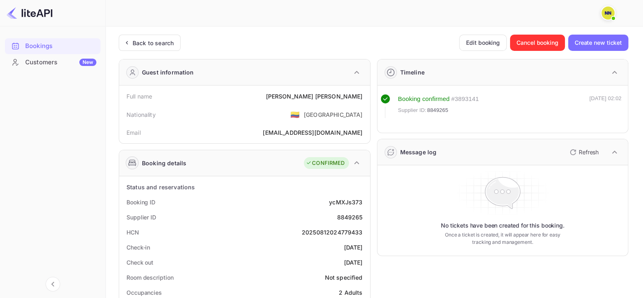
click at [136, 42] on div "Back to search" at bounding box center [153, 43] width 41 height 9
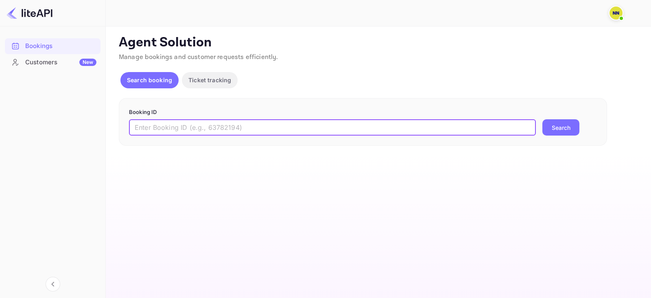
click at [203, 125] on input "text" at bounding box center [332, 127] width 407 height 16
paste input "8841895"
type input "8841895"
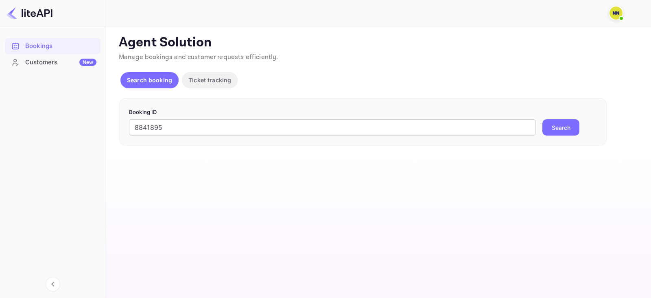
click at [564, 126] on button "Search" at bounding box center [560, 127] width 37 height 16
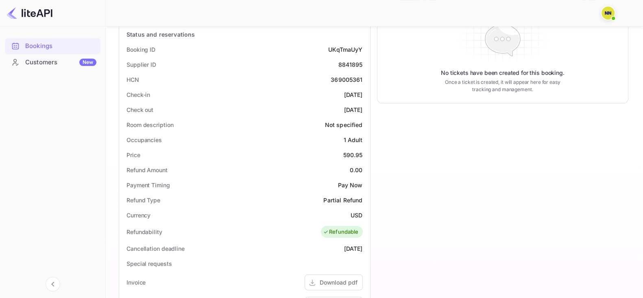
scroll to position [101, 0]
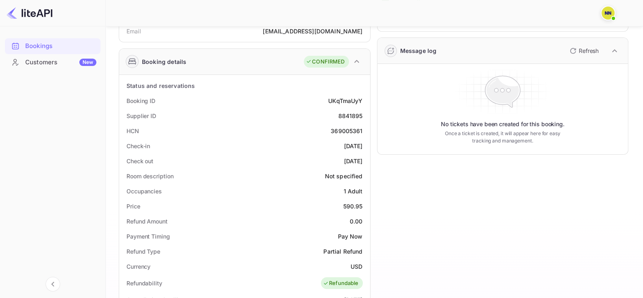
click at [346, 127] on div "369005361" at bounding box center [347, 131] width 32 height 9
copy div "369005361"
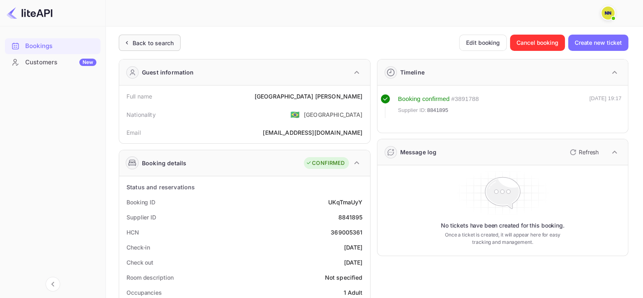
click at [152, 45] on div "Back to search" at bounding box center [153, 43] width 41 height 9
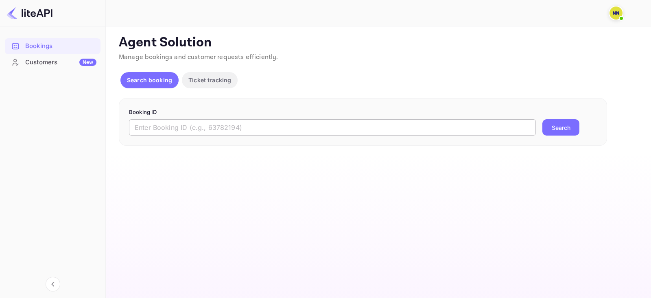
drag, startPoint x: 209, startPoint y: 109, endPoint x: 214, endPoint y: 123, distance: 14.7
click at [212, 119] on form "Booking ID ​ Search" at bounding box center [363, 122] width 468 height 28
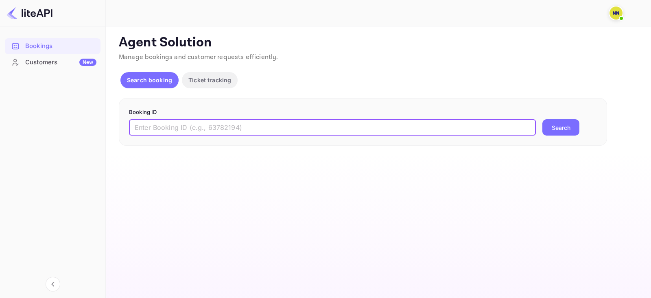
click at [214, 123] on input "text" at bounding box center [332, 127] width 407 height 16
paste input "8841639"
type input "8841639"
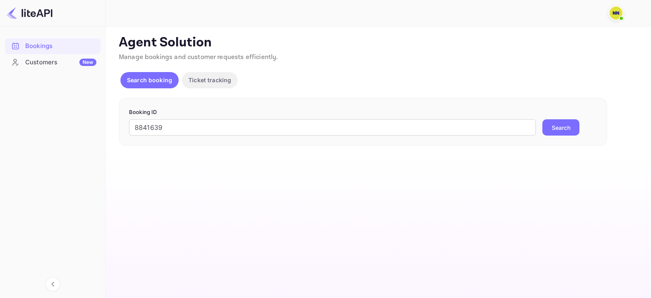
click at [546, 125] on button "Search" at bounding box center [560, 127] width 37 height 16
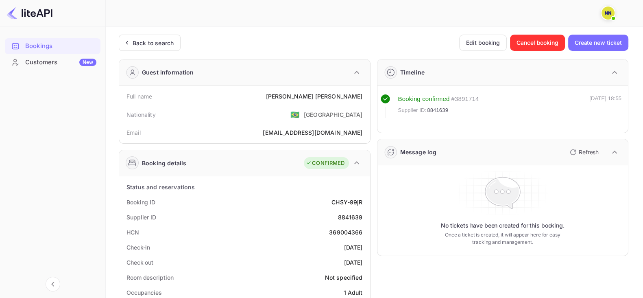
click at [348, 226] on div "HCN 369004366" at bounding box center [244, 232] width 245 height 15
click at [348, 225] on div "HCN 369004366" at bounding box center [244, 232] width 245 height 15
copy div "369004366"
click at [150, 48] on div "Back to search" at bounding box center [150, 43] width 62 height 16
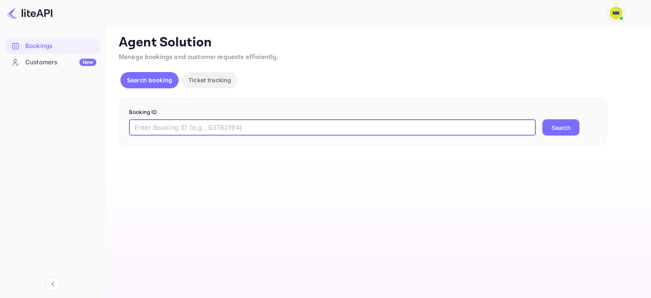
click at [174, 132] on input "text" at bounding box center [332, 127] width 407 height 16
paste input "8605893"
drag, startPoint x: 533, startPoint y: 120, endPoint x: 545, endPoint y: 125, distance: 13.4
click at [536, 122] on div "8605893 ​ Search" at bounding box center [363, 127] width 468 height 16
type input "8605893"
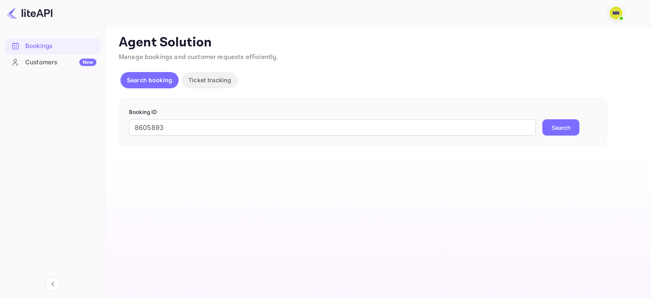
drag, startPoint x: 545, startPoint y: 125, endPoint x: 408, endPoint y: 96, distance: 140.1
click at [545, 125] on button "Search" at bounding box center [560, 127] width 37 height 16
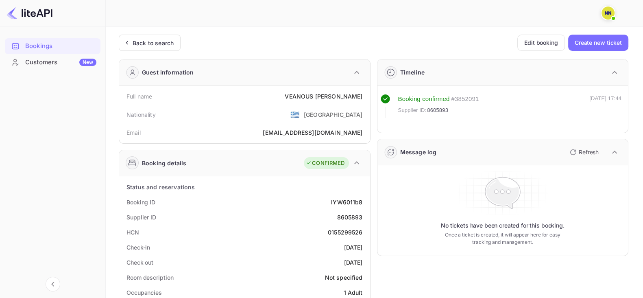
scroll to position [50, 0]
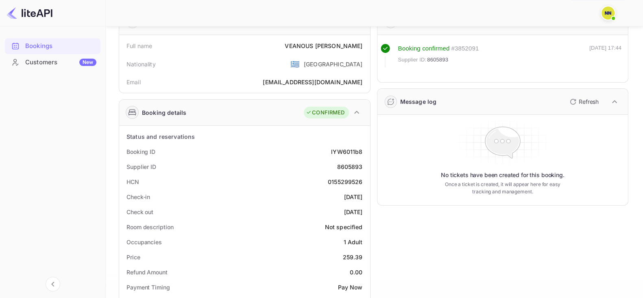
click at [344, 178] on div "0155299526" at bounding box center [345, 181] width 35 height 9
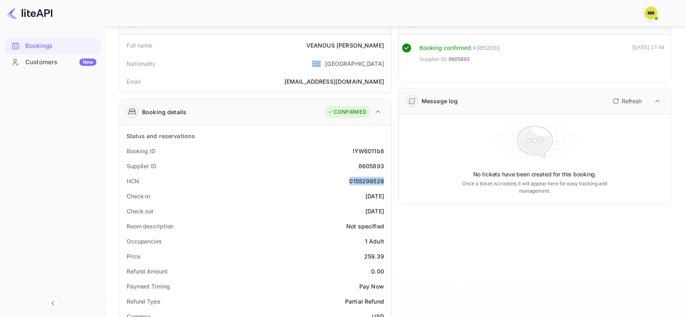
copy div "0155299526"
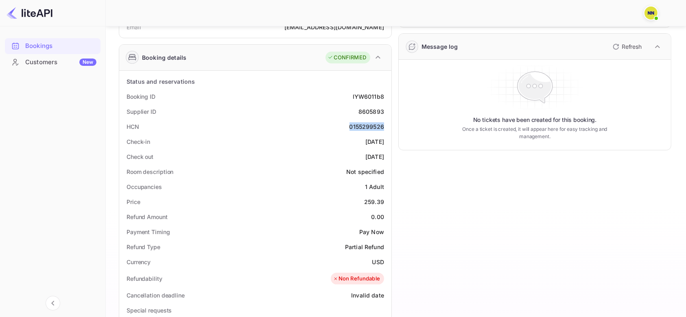
copy div "0155299526"
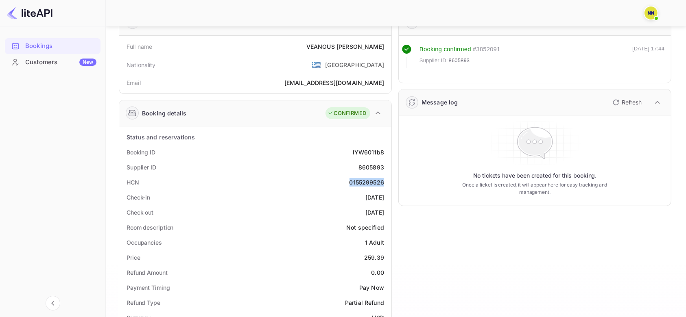
scroll to position [0, 0]
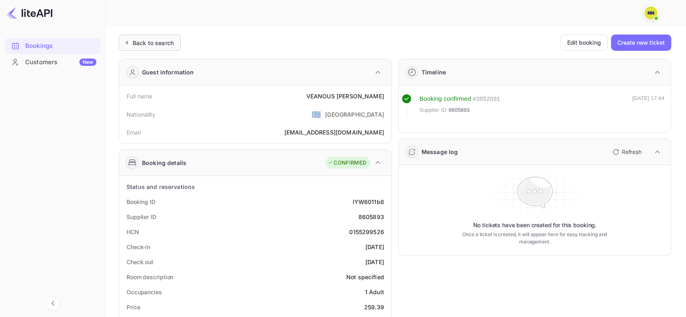
click at [155, 45] on div "Back to search" at bounding box center [153, 43] width 41 height 9
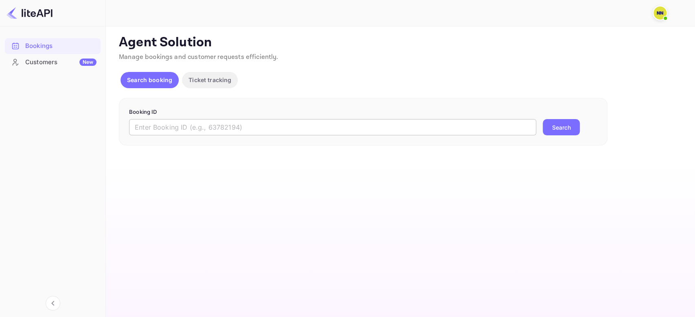
drag, startPoint x: 179, startPoint y: 140, endPoint x: 177, endPoint y: 134, distance: 6.0
click at [179, 140] on div "Booking ID ​ Search" at bounding box center [363, 122] width 488 height 48
click at [177, 134] on input "text" at bounding box center [332, 127] width 407 height 16
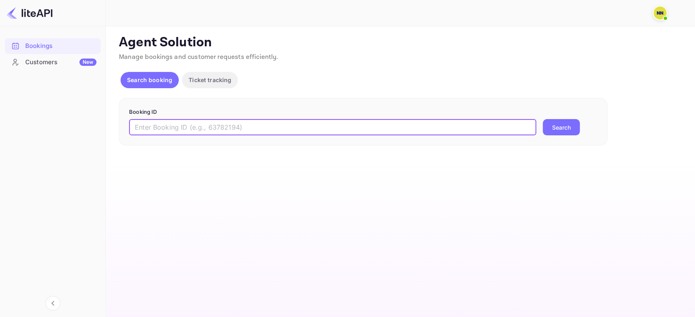
paste input "8602155"
click at [547, 122] on button "Search" at bounding box center [560, 127] width 37 height 16
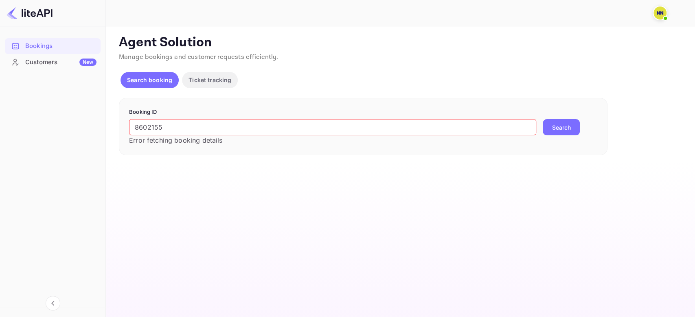
click at [216, 134] on input "8602155" at bounding box center [332, 127] width 407 height 16
click at [214, 132] on input "8602155" at bounding box center [332, 127] width 407 height 16
click at [213, 132] on input "8602155" at bounding box center [332, 127] width 407 height 16
click at [542, 119] on button "Search" at bounding box center [560, 127] width 37 height 16
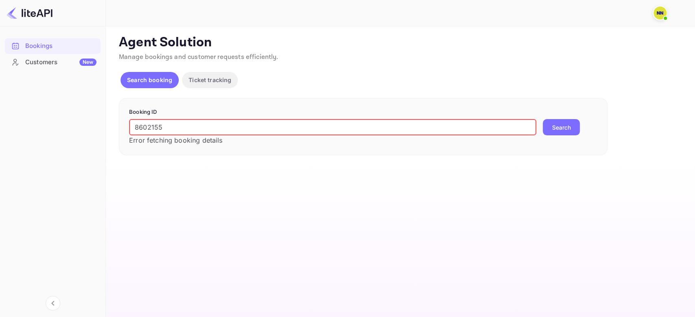
click at [157, 126] on input "8602155" at bounding box center [332, 127] width 407 height 16
paste input "VxOJQGAMs"
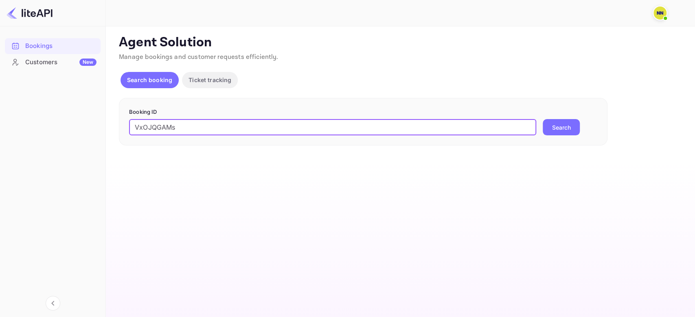
click at [571, 120] on button "Search" at bounding box center [560, 127] width 37 height 16
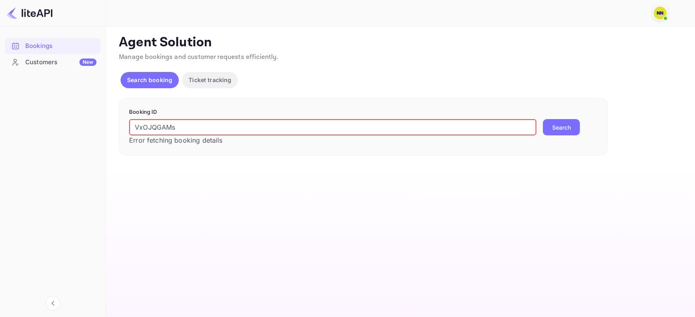
click at [176, 131] on input "VxOJQGAMs" at bounding box center [332, 127] width 407 height 16
paste input "8571311"
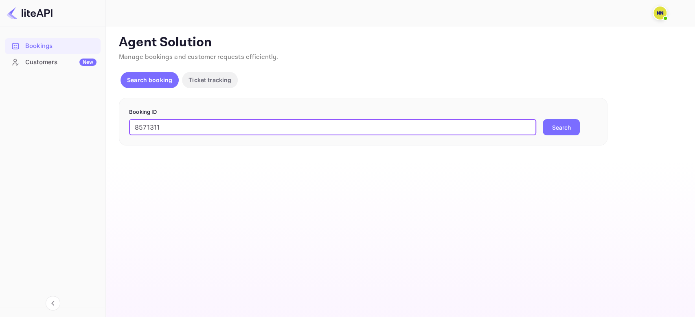
type input "8571311"
click at [567, 125] on button "Search" at bounding box center [560, 127] width 37 height 16
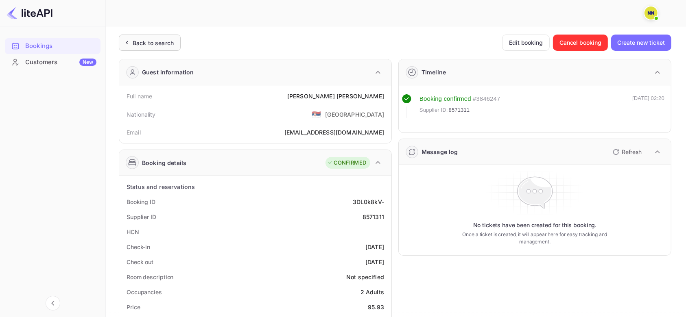
click at [160, 45] on div "Back to search" at bounding box center [153, 43] width 41 height 9
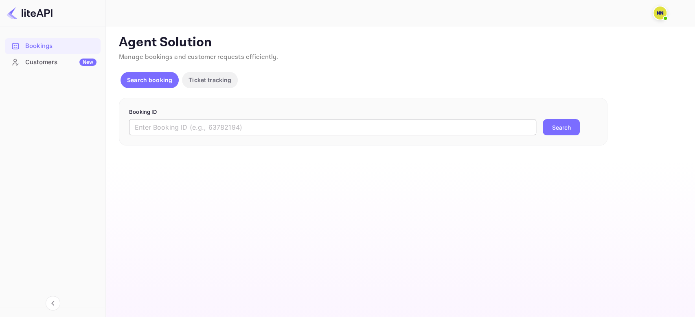
click at [202, 128] on input "text" at bounding box center [332, 127] width 407 height 16
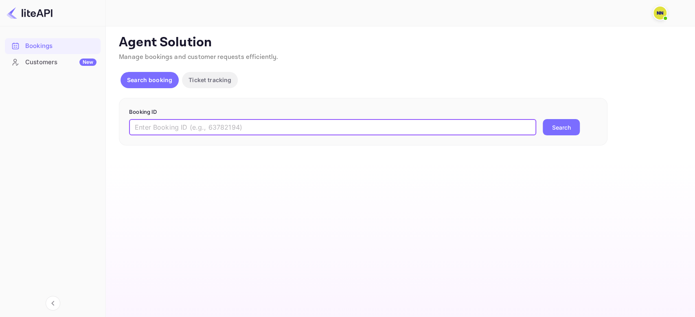
paste input "8507002"
type input "8507002"
click at [557, 131] on button "Search" at bounding box center [560, 127] width 37 height 16
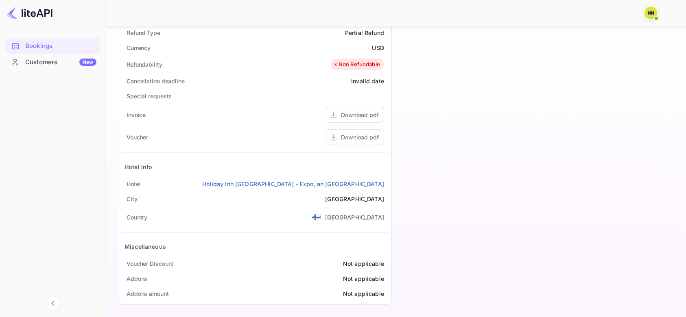
scroll to position [322, 0]
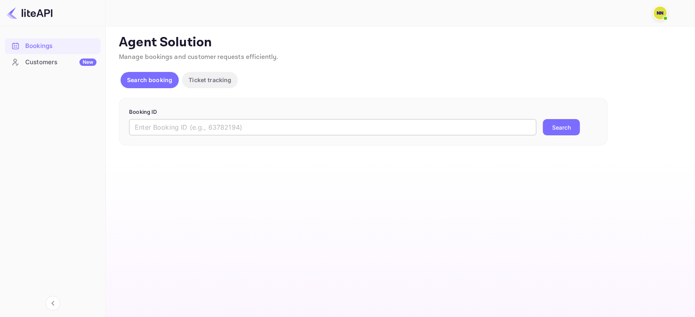
click at [187, 130] on input "text" at bounding box center [332, 127] width 407 height 16
paste input "8452199"
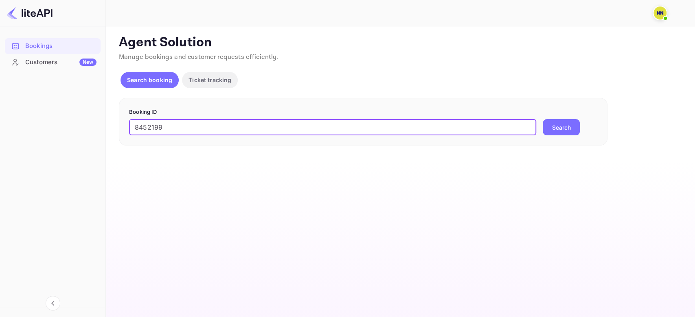
type input "8452199"
click at [549, 142] on div "Booking ID 8452199 ​ Search" at bounding box center [363, 122] width 488 height 48
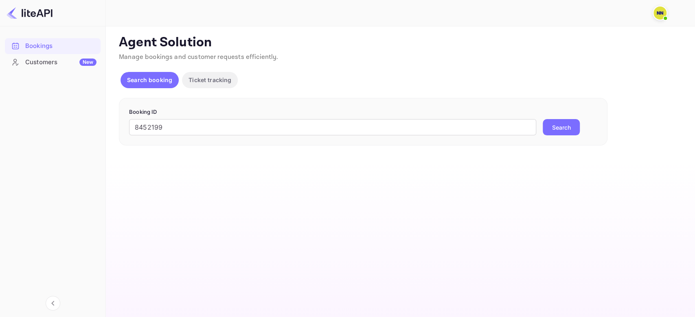
click at [551, 134] on button "Search" at bounding box center [560, 127] width 37 height 16
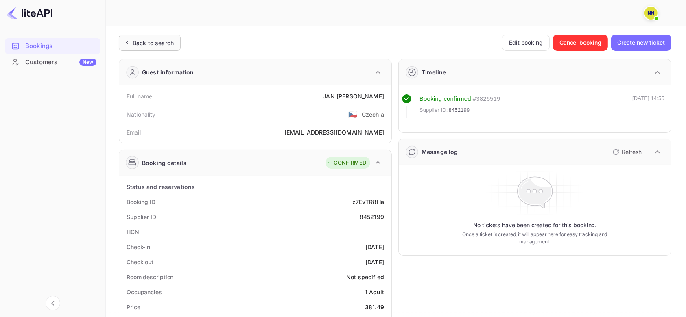
click at [138, 44] on div "Back to search" at bounding box center [153, 43] width 41 height 9
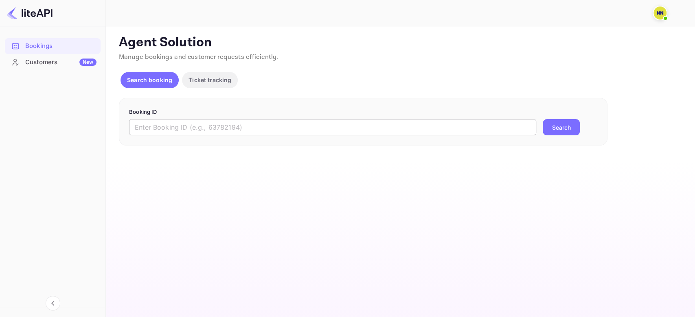
drag, startPoint x: 179, startPoint y: 139, endPoint x: 176, endPoint y: 133, distance: 6.6
click at [177, 140] on div "Booking ID ​ Search" at bounding box center [363, 122] width 488 height 48
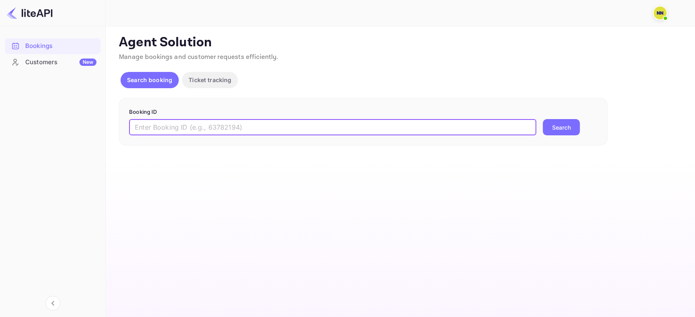
click at [176, 133] on input "text" at bounding box center [332, 127] width 407 height 16
paste input "8361014"
type input "8361014"
click at [549, 129] on button "Search" at bounding box center [560, 127] width 37 height 16
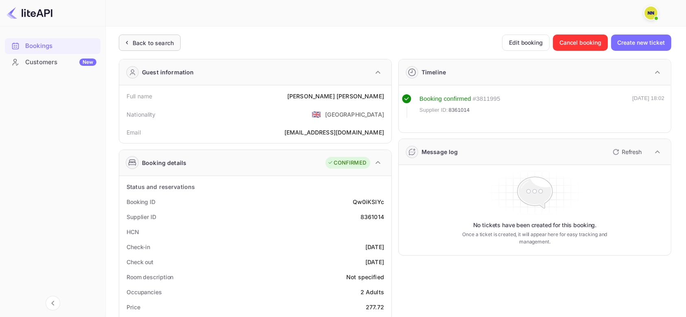
click at [135, 42] on div "Back to search" at bounding box center [153, 43] width 41 height 9
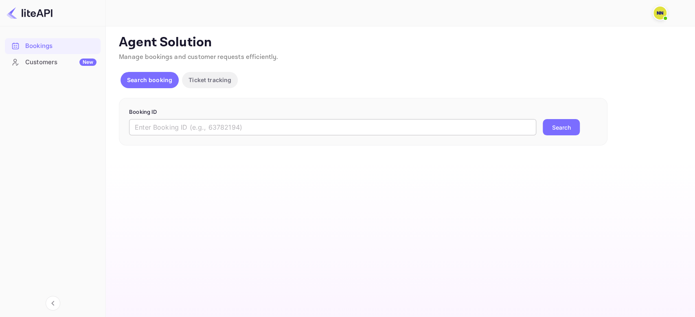
click at [186, 129] on input "text" at bounding box center [332, 127] width 407 height 16
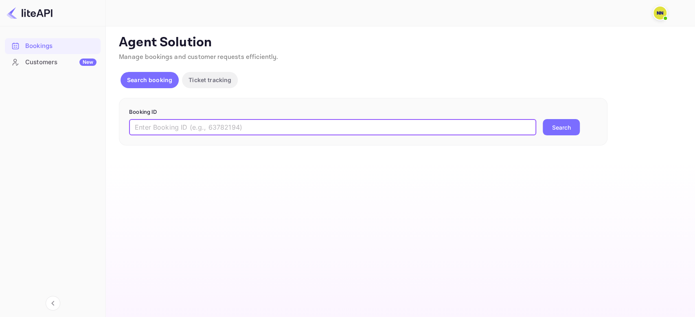
paste input "8159070"
type input "8159070"
click at [564, 125] on button "Search" at bounding box center [560, 127] width 37 height 16
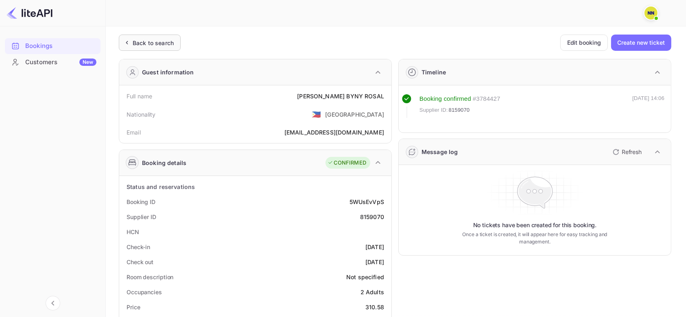
click at [156, 46] on div "Back to search" at bounding box center [153, 43] width 41 height 9
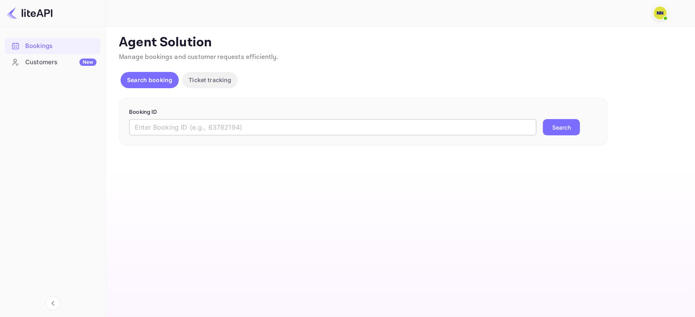
click at [185, 135] on input "text" at bounding box center [332, 127] width 407 height 16
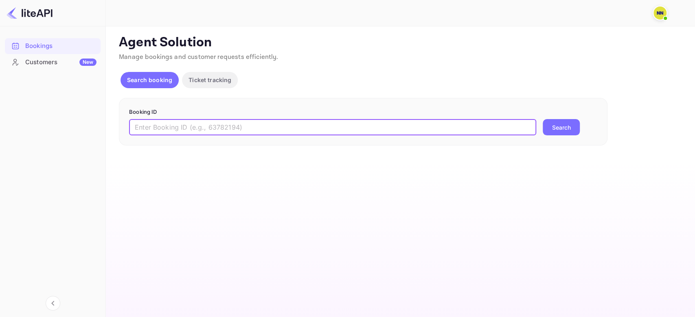
paste input "7908285"
type input "7908285"
click at [568, 125] on button "Search" at bounding box center [560, 127] width 37 height 16
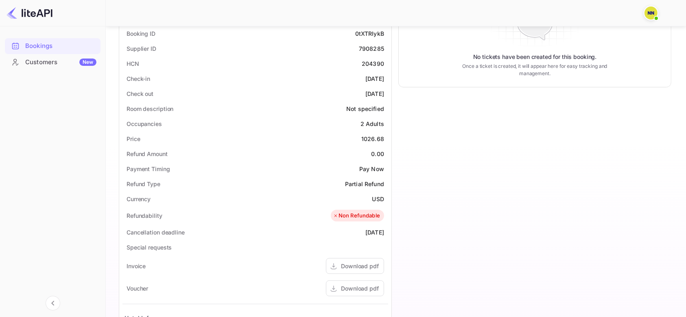
scroll to position [51, 0]
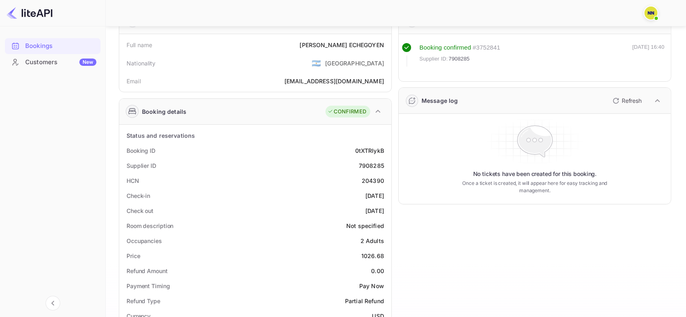
click at [374, 180] on div "204390" at bounding box center [373, 181] width 22 height 9
copy div "204390"
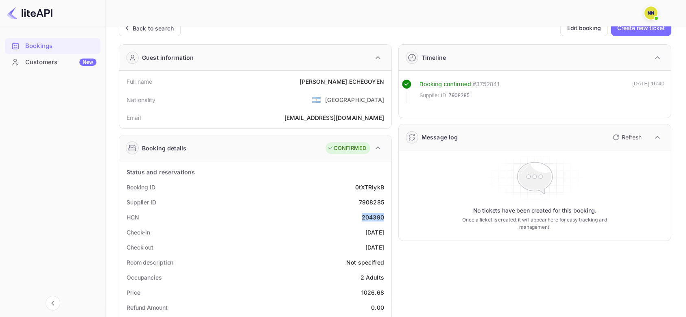
scroll to position [0, 0]
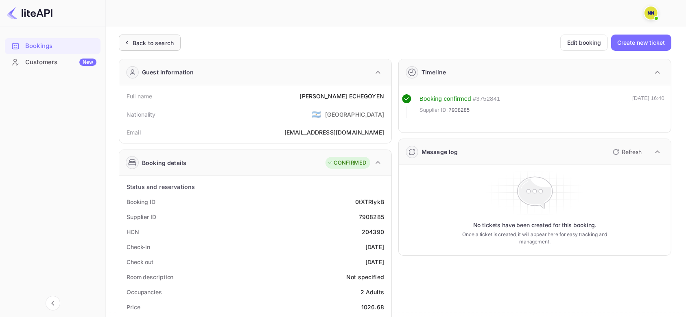
click at [154, 48] on div "Back to search" at bounding box center [150, 43] width 62 height 16
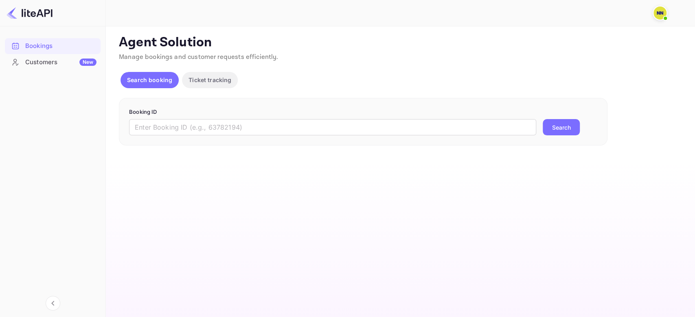
click at [185, 117] on form "Booking ID ​ Search" at bounding box center [363, 122] width 468 height 28
drag, startPoint x: 189, startPoint y: 130, endPoint x: 344, endPoint y: 132, distance: 154.6
click at [190, 131] on input "text" at bounding box center [332, 127] width 407 height 16
paste input "7779534"
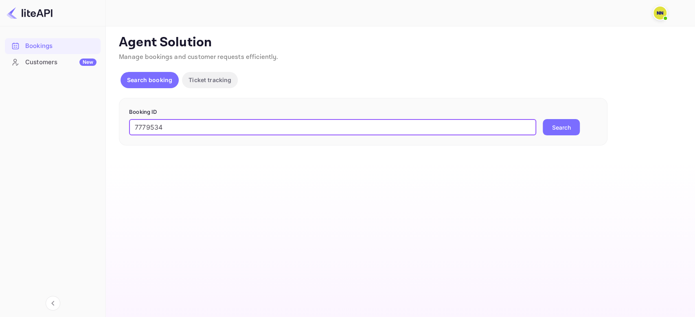
type input "7779534"
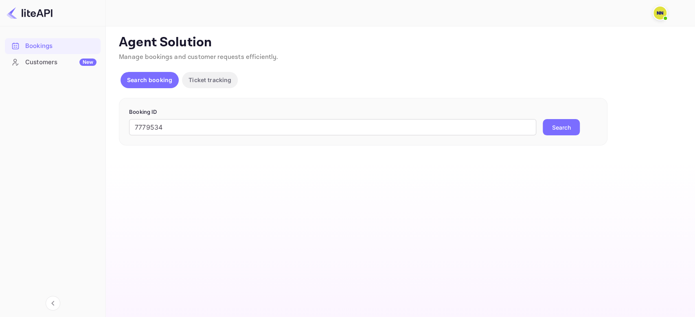
click at [549, 135] on button "Search" at bounding box center [560, 127] width 37 height 16
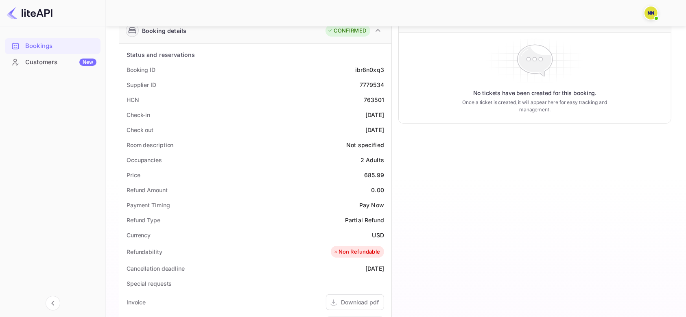
scroll to position [51, 0]
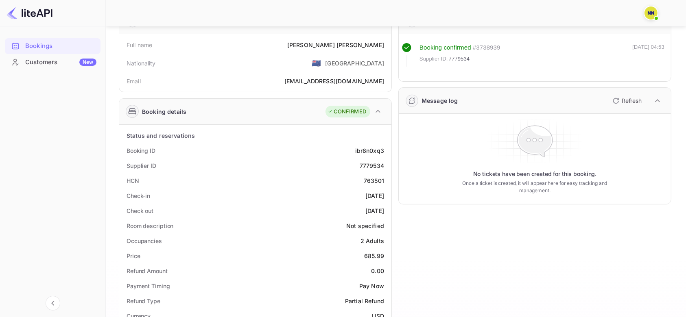
click at [377, 179] on div "763501" at bounding box center [374, 181] width 20 height 9
copy div "763501"
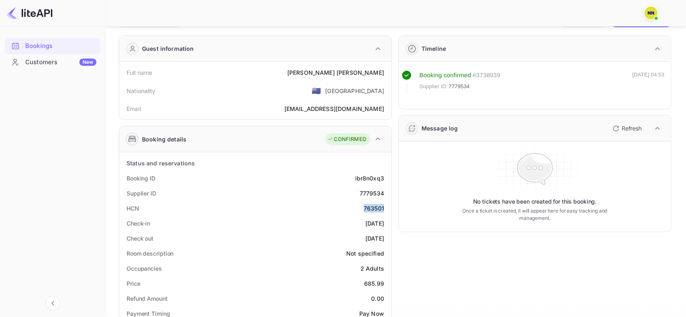
scroll to position [0, 0]
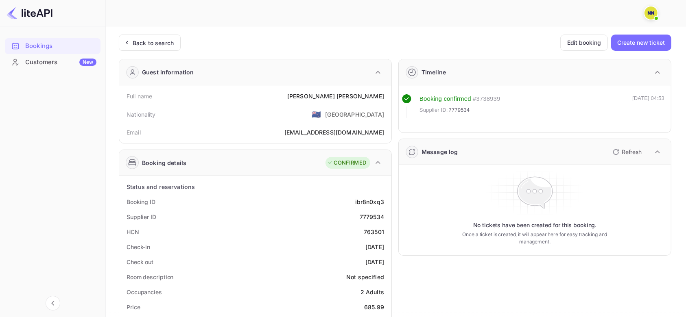
click at [151, 42] on div "Back to search" at bounding box center [153, 43] width 41 height 9
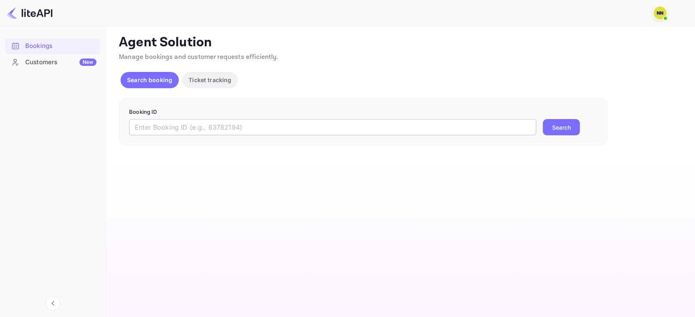
click at [216, 129] on input "text" at bounding box center [332, 127] width 407 height 16
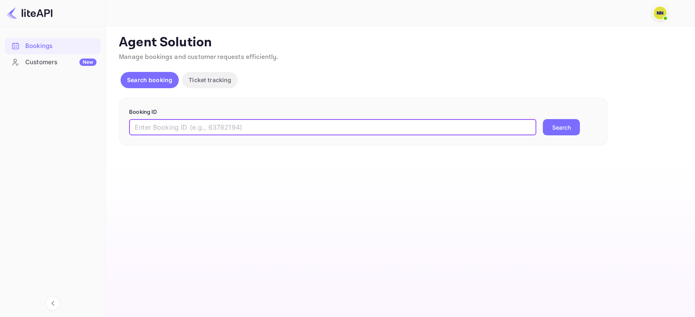
paste input "7759404"
type input "7759404"
click at [550, 122] on button "Search" at bounding box center [560, 127] width 37 height 16
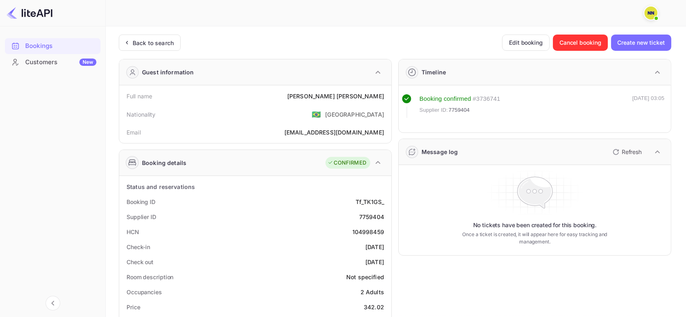
click at [372, 232] on div "104998459" at bounding box center [368, 232] width 32 height 9
copy div "104998459"
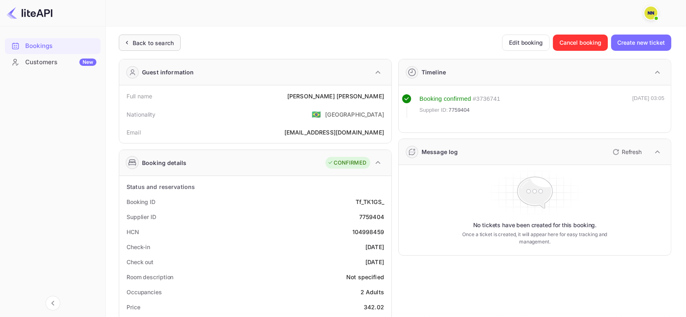
click at [147, 36] on div "Back to search" at bounding box center [150, 43] width 62 height 16
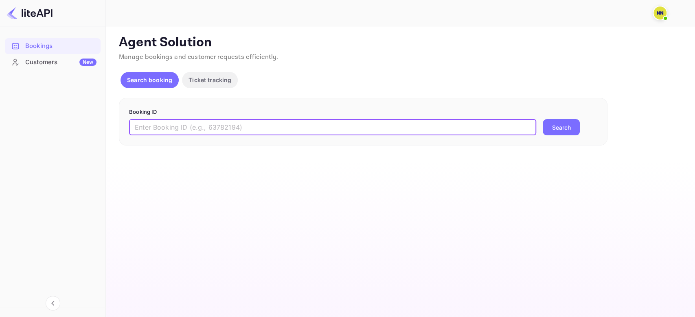
drag, startPoint x: 208, startPoint y: 128, endPoint x: 365, endPoint y: 140, distance: 156.7
click at [208, 128] on input "text" at bounding box center [332, 127] width 407 height 16
paste input "6275908"
click at [550, 133] on button "Search" at bounding box center [560, 127] width 37 height 16
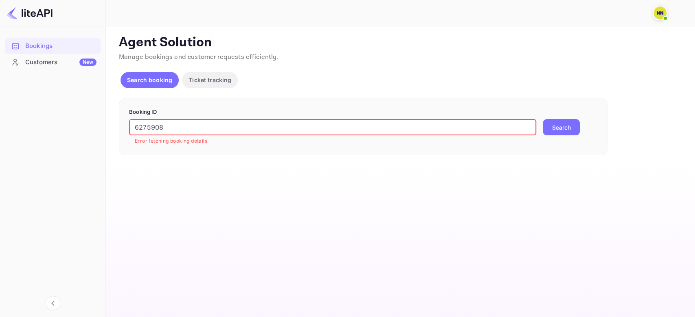
click at [183, 123] on input "6275908" at bounding box center [332, 127] width 407 height 16
paste input "1696"
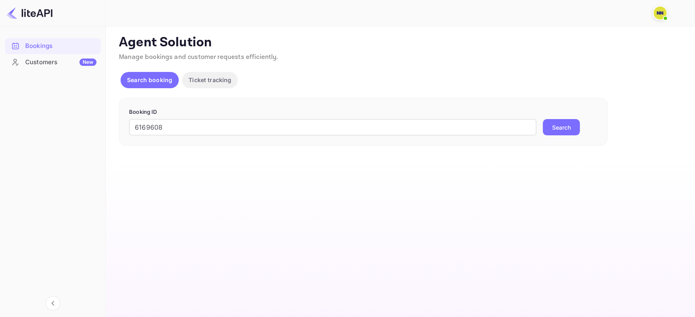
click at [562, 125] on button "Search" at bounding box center [560, 127] width 37 height 16
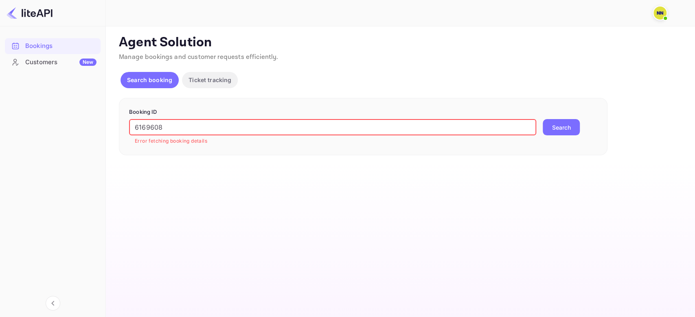
click at [195, 124] on input "6169608" at bounding box center [332, 127] width 407 height 16
paste input "088852"
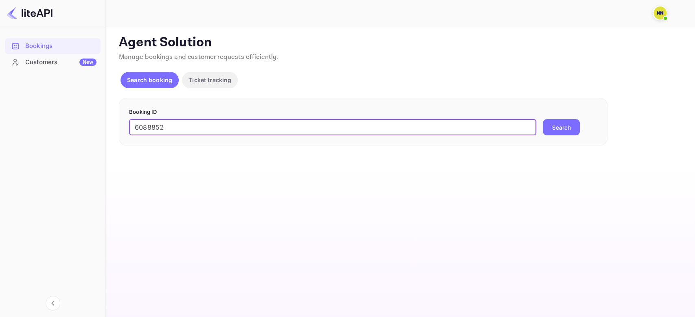
click at [551, 123] on button "Search" at bounding box center [560, 127] width 37 height 16
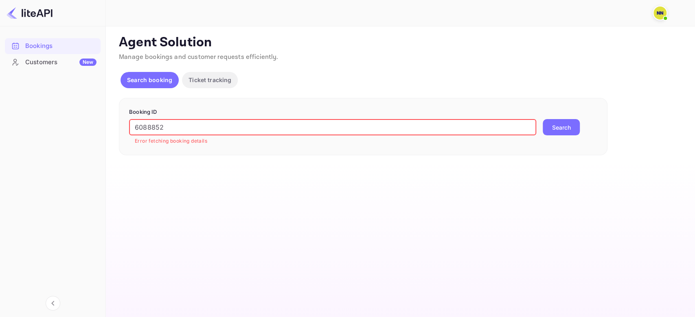
click at [171, 125] on input "6088852" at bounding box center [332, 127] width 407 height 16
paste input "9253573"
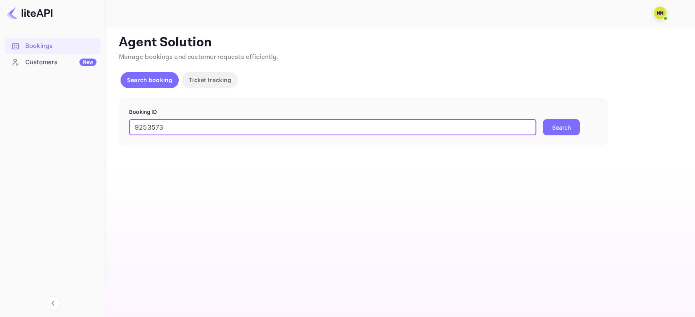
type input "9253573"
click at [579, 114] on p "Booking ID" at bounding box center [363, 112] width 468 height 8
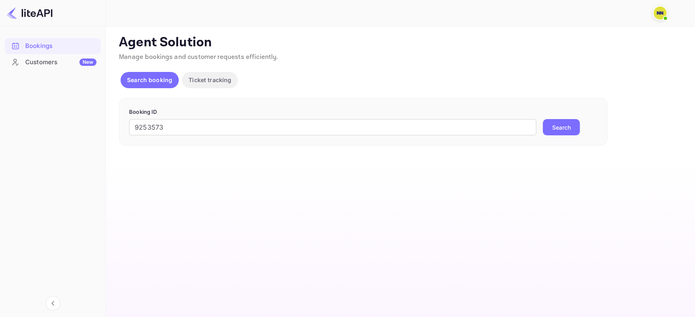
click at [567, 127] on button "Search" at bounding box center [560, 127] width 37 height 16
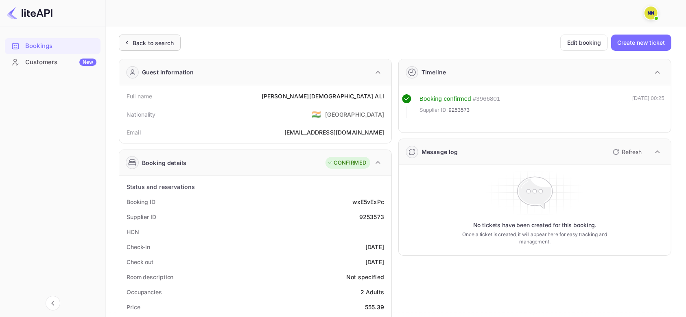
click at [138, 45] on div "Back to search" at bounding box center [153, 43] width 41 height 9
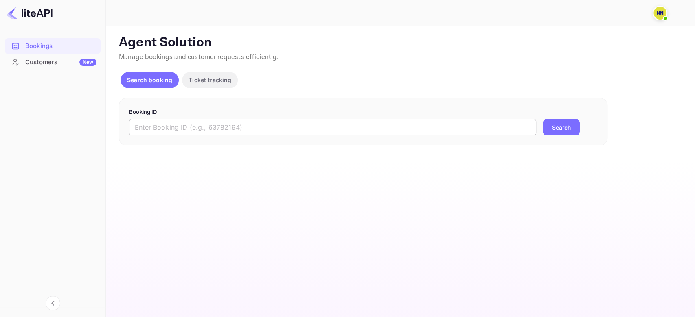
click at [220, 129] on input "text" at bounding box center [332, 127] width 407 height 16
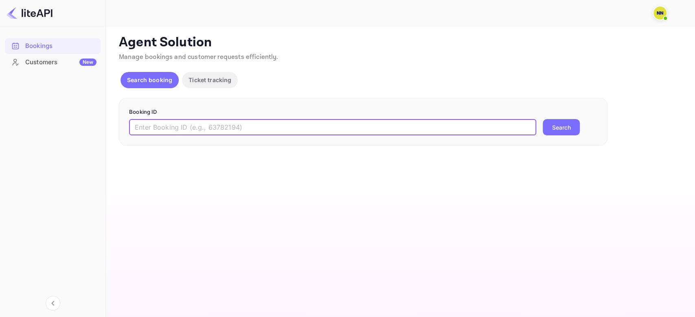
paste input "9252839"
type input "9252839"
click at [570, 133] on button "Search" at bounding box center [560, 127] width 37 height 16
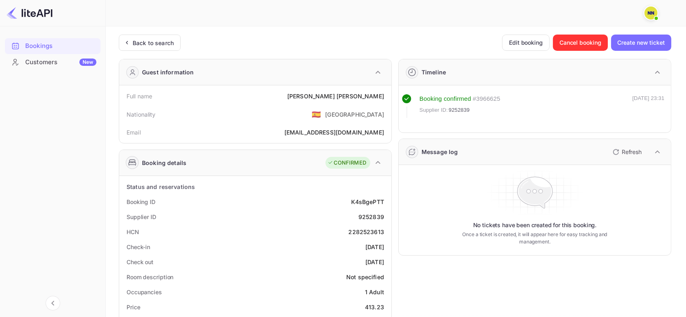
click at [361, 230] on div "2282523613" at bounding box center [367, 232] width 36 height 9
copy div "2282523613"
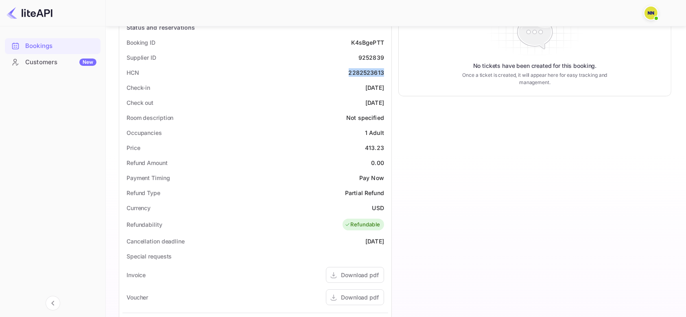
scroll to position [322, 0]
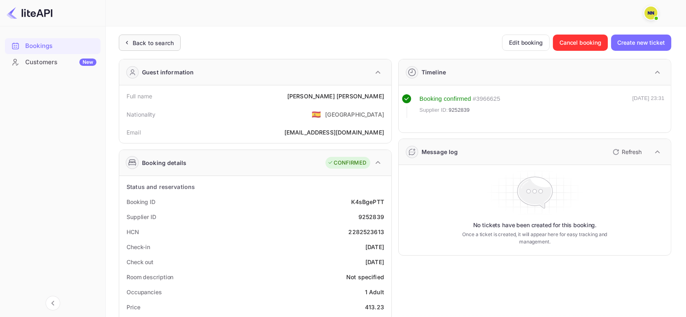
click at [147, 35] on div "Back to search" at bounding box center [150, 43] width 62 height 16
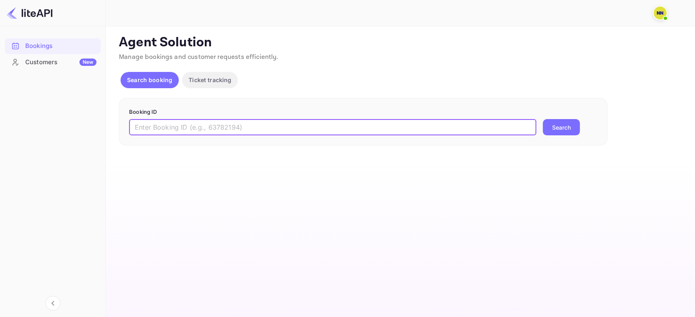
click at [205, 121] on input "text" at bounding box center [332, 127] width 407 height 16
paste input "9234465"
type input "9234465"
click at [554, 126] on button "Search" at bounding box center [560, 127] width 37 height 16
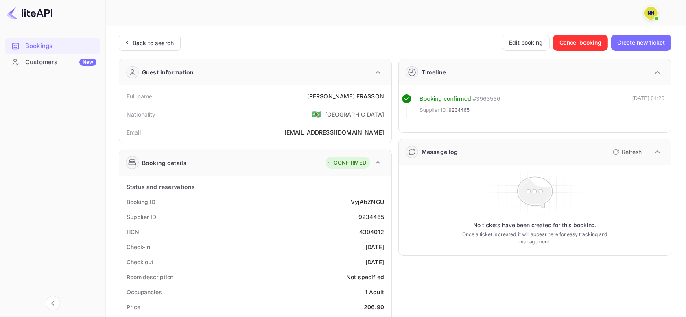
click at [371, 228] on div "4304012" at bounding box center [371, 232] width 25 height 9
copy div "4304012"
click at [160, 48] on div "Back to search" at bounding box center [150, 43] width 62 height 16
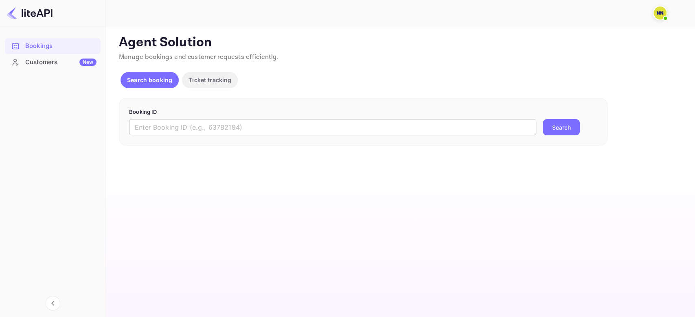
click at [187, 127] on input "text" at bounding box center [332, 127] width 407 height 16
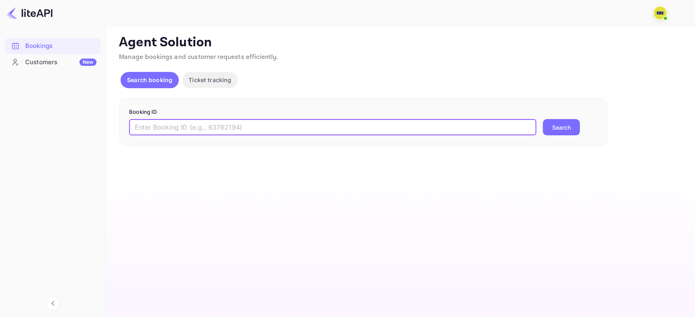
paste input "9227486"
type input "9227486"
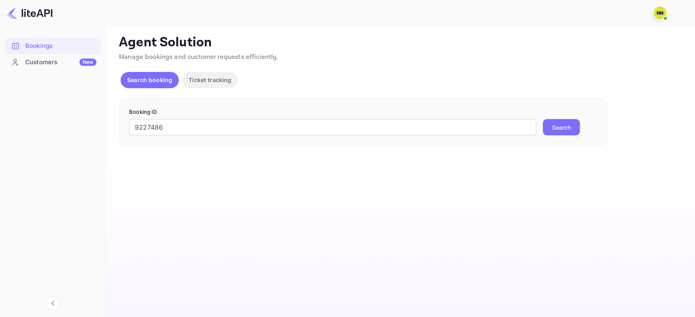
click at [573, 125] on button "Search" at bounding box center [560, 127] width 37 height 16
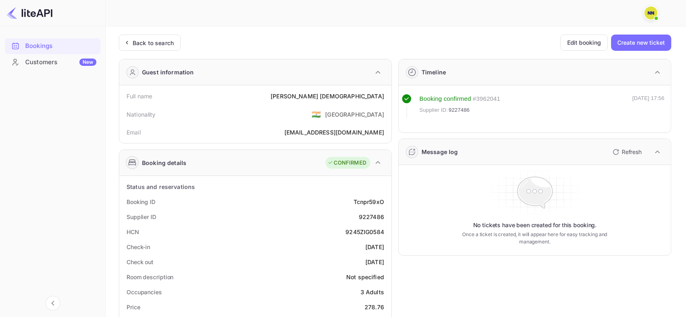
click at [359, 226] on div "HCN 9245ZIG0584" at bounding box center [255, 232] width 266 height 15
copy div "9245ZIG0584"
click at [164, 41] on div "Back to search" at bounding box center [153, 43] width 41 height 9
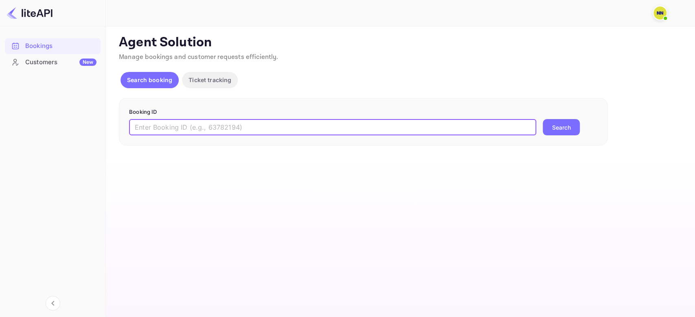
click at [200, 125] on input "text" at bounding box center [332, 127] width 407 height 16
paste input "9005058"
type input "9005058"
click at [567, 129] on button "Search" at bounding box center [560, 127] width 37 height 16
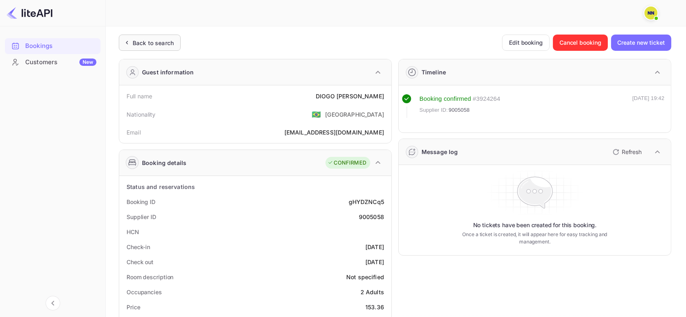
click at [165, 42] on div "Back to search" at bounding box center [153, 43] width 41 height 9
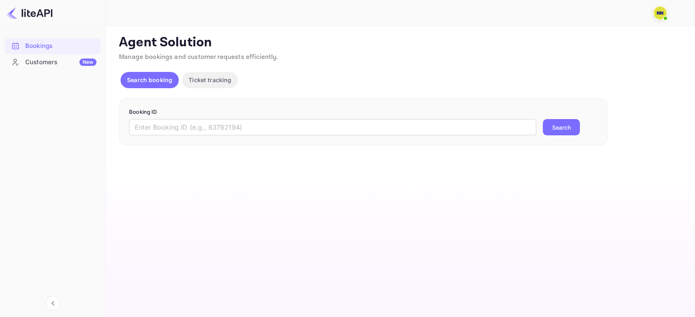
click at [197, 116] on form "Booking ID ​ Search" at bounding box center [363, 122] width 468 height 28
click at [272, 127] on input "text" at bounding box center [332, 127] width 407 height 16
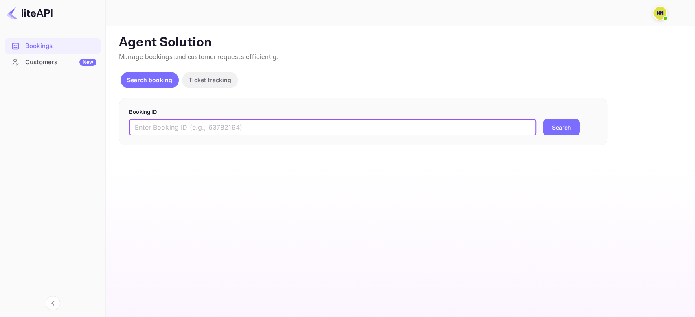
paste input "9005058"
type input "9005058"
click at [552, 124] on button "Search" at bounding box center [560, 127] width 37 height 16
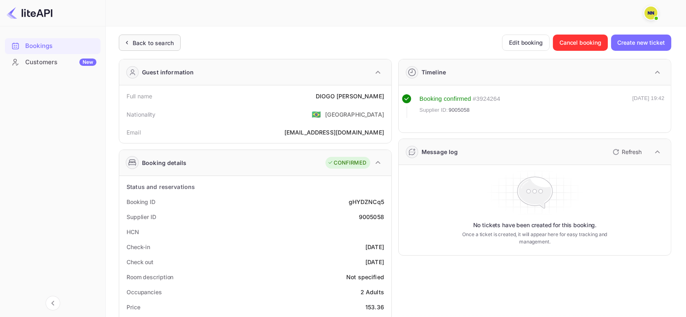
click at [157, 39] on div "Back to search" at bounding box center [153, 43] width 41 height 9
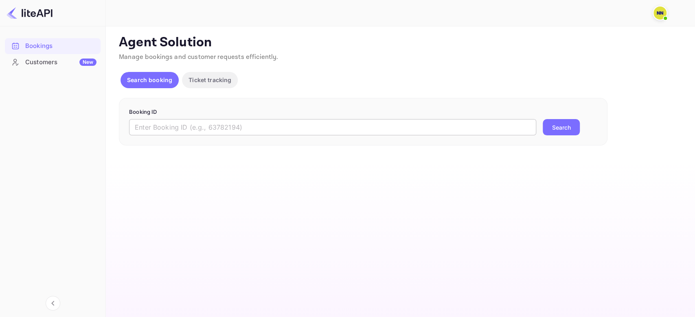
click at [174, 121] on input "text" at bounding box center [332, 127] width 407 height 16
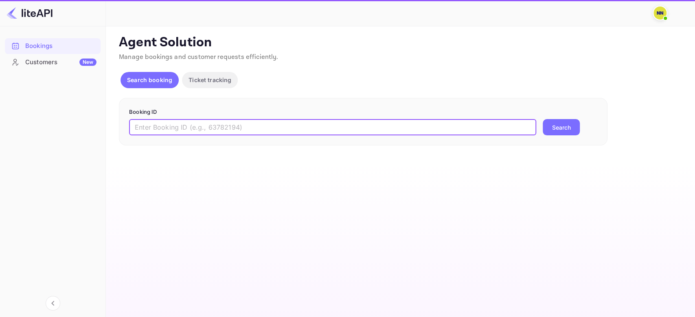
paste input "9005015"
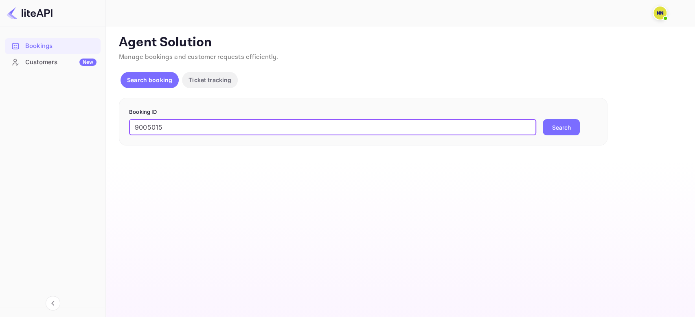
type input "9005015"
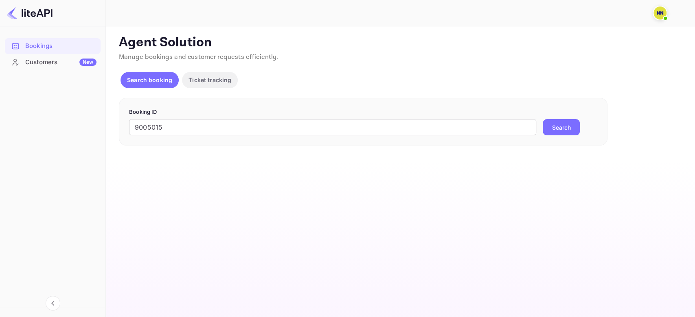
click at [557, 138] on div "Booking ID 9005015 ​ Search" at bounding box center [363, 122] width 488 height 48
click at [557, 136] on div "Booking ID 9005015 ​ Search" at bounding box center [363, 122] width 488 height 48
click at [557, 132] on button "Search" at bounding box center [560, 127] width 37 height 16
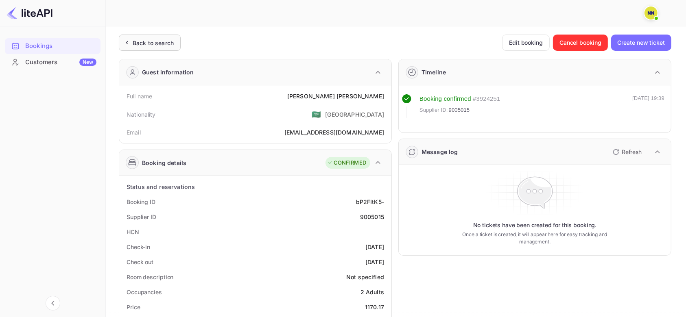
click at [148, 39] on div "Back to search" at bounding box center [153, 43] width 41 height 9
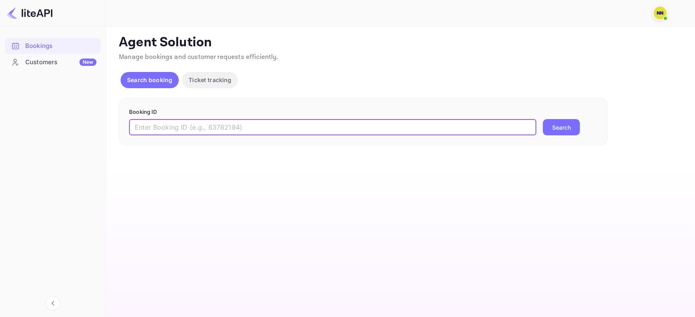
click at [218, 132] on input "text" at bounding box center [332, 127] width 407 height 16
paste input "8958290"
type input "8958290"
click at [565, 136] on div "Booking ID 8958290 ​ Search" at bounding box center [363, 122] width 488 height 48
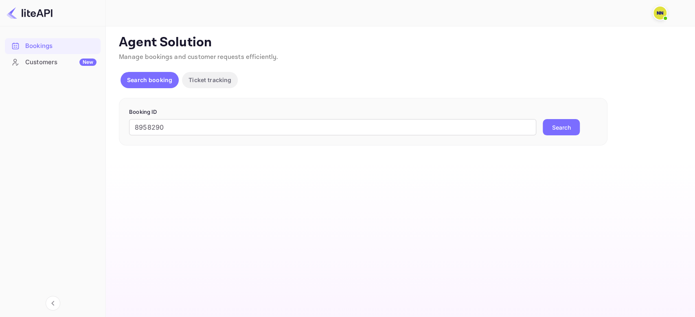
click at [563, 125] on button "Search" at bounding box center [560, 127] width 37 height 16
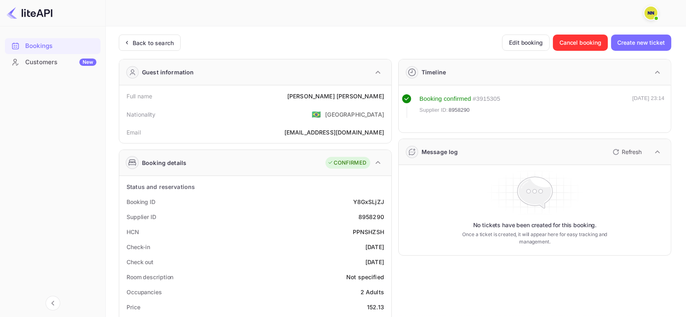
click at [367, 237] on div "HCN PPNSHZSH" at bounding box center [255, 232] width 266 height 15
click at [367, 233] on div "PPNSHZSH" at bounding box center [368, 232] width 31 height 9
copy div "PPNSHZSH"
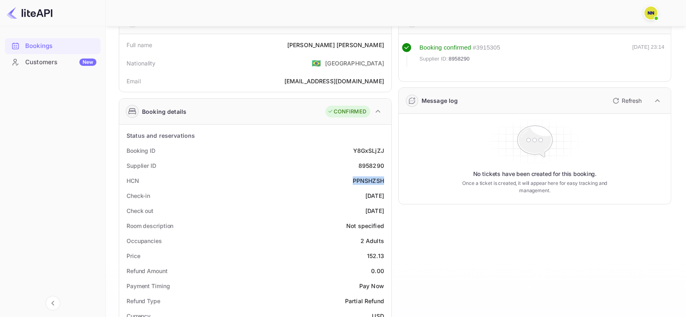
copy div "PPNSHZSH"
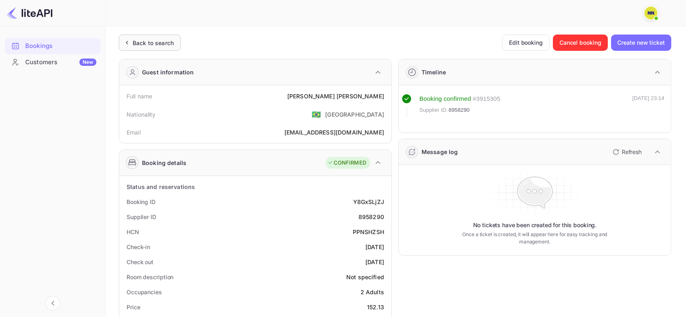
click at [162, 46] on div "Back to search" at bounding box center [153, 43] width 41 height 9
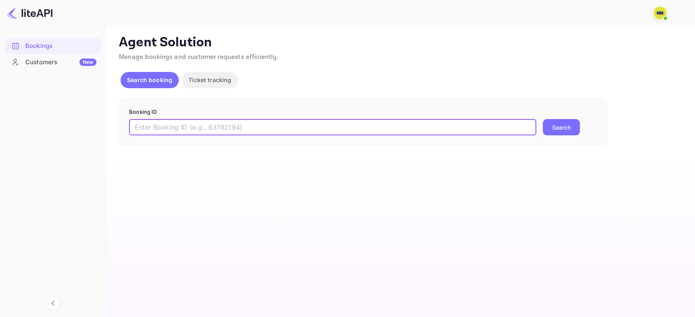
click at [189, 129] on input "text" at bounding box center [332, 127] width 407 height 16
paste input "8894649"
type input "8894649"
click at [549, 127] on button "Search" at bounding box center [560, 127] width 37 height 16
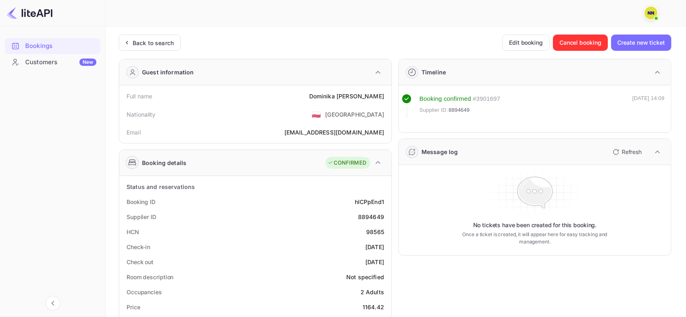
click at [373, 218] on div "8894649" at bounding box center [371, 217] width 26 height 9
click at [376, 230] on div "98565" at bounding box center [375, 232] width 18 height 9
copy div "98565"
drag, startPoint x: 170, startPoint y: 32, endPoint x: 171, endPoint y: 44, distance: 12.3
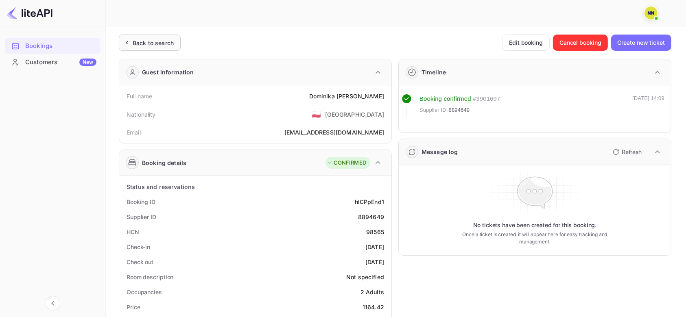
click at [163, 39] on div "Back to search" at bounding box center [153, 43] width 41 height 9
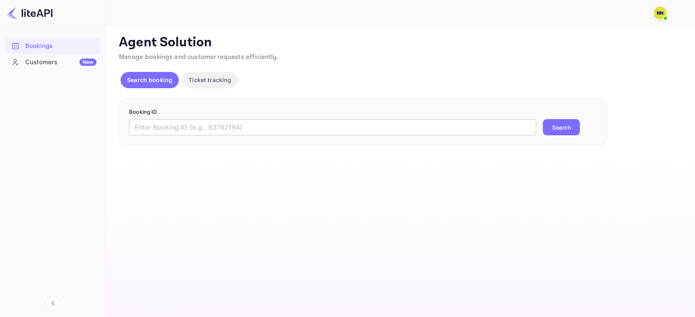
click at [220, 128] on input "text" at bounding box center [332, 127] width 407 height 16
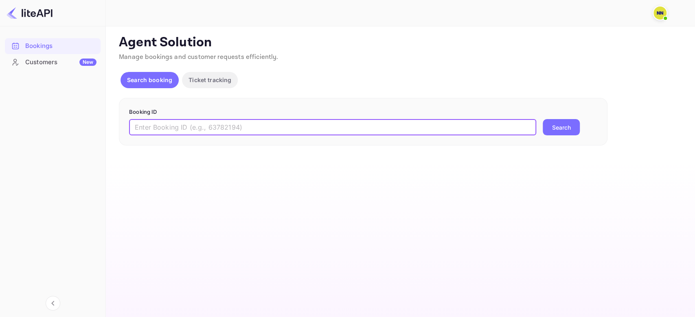
paste input "8864042"
type input "8864042"
click at [547, 127] on button "Search" at bounding box center [560, 127] width 37 height 16
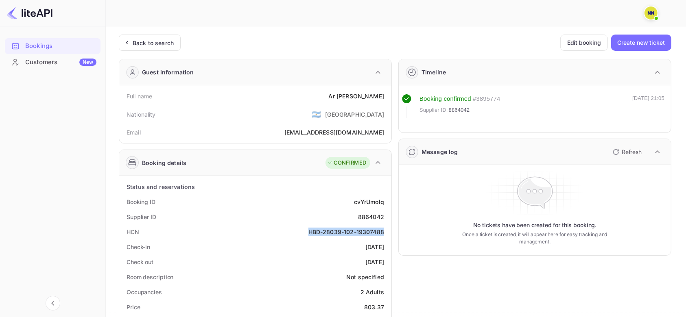
copy div "HBD-28039-102-19307488"
drag, startPoint x: 309, startPoint y: 232, endPoint x: 383, endPoint y: 230, distance: 74.1
click at [383, 230] on div "HBD-28039-102-19307488" at bounding box center [346, 232] width 76 height 9
click at [146, 48] on div "Back to search" at bounding box center [150, 43] width 62 height 16
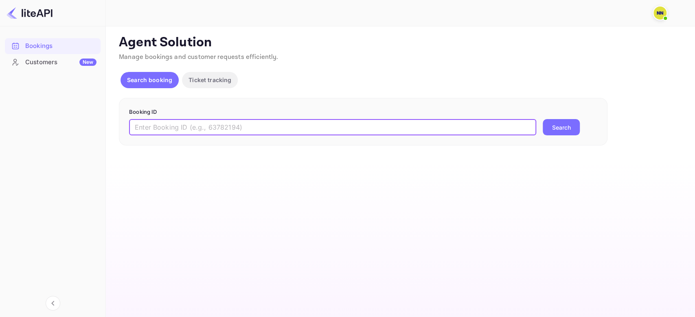
click at [197, 135] on input "text" at bounding box center [332, 127] width 407 height 16
paste input "8861174"
type input "8861174"
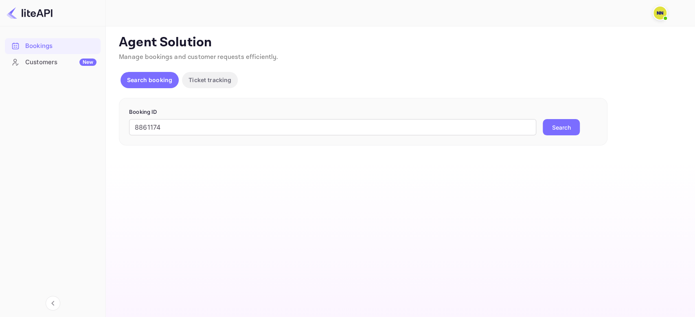
click at [549, 122] on button "Search" at bounding box center [560, 127] width 37 height 16
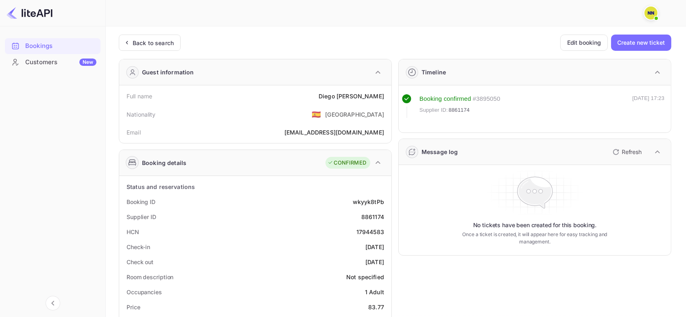
click at [364, 225] on div "HCN 17944583" at bounding box center [255, 232] width 266 height 15
copy div "17944583"
click at [133, 47] on div "Back to search" at bounding box center [150, 43] width 62 height 16
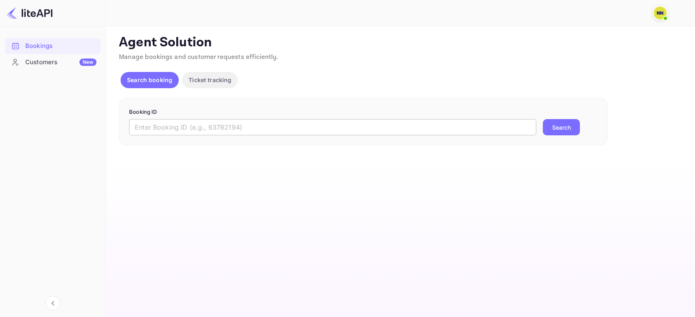
click at [196, 122] on input "text" at bounding box center [332, 127] width 407 height 16
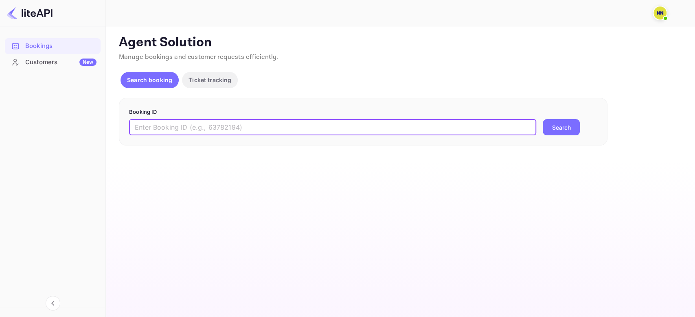
paste input "8855127"
type input "8855127"
click at [565, 122] on button "Search" at bounding box center [560, 127] width 37 height 16
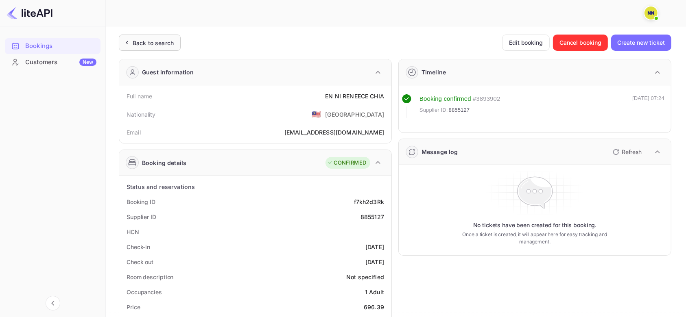
click at [151, 42] on div "Back to search" at bounding box center [153, 43] width 41 height 9
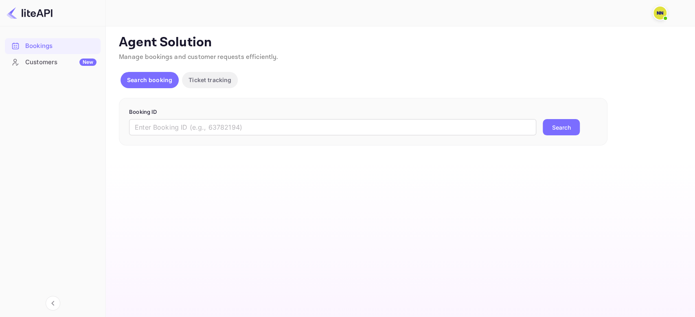
click at [182, 118] on form "Booking ID ​ Search" at bounding box center [363, 122] width 468 height 28
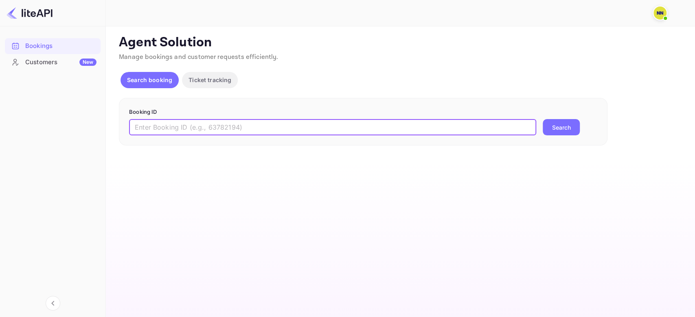
click at [254, 125] on input "text" at bounding box center [332, 127] width 407 height 16
paste input "8839642"
type input "8839642"
click at [546, 131] on button "Search" at bounding box center [560, 127] width 37 height 16
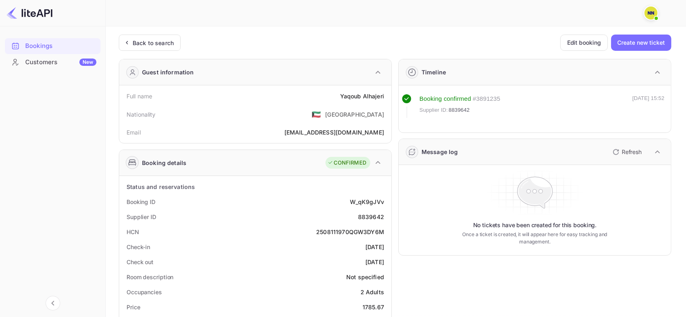
click at [334, 232] on div "2508111970QGW3DY6M" at bounding box center [350, 232] width 68 height 9
copy div "2508111970QGW3DY6M"
click at [158, 44] on div "Back to search" at bounding box center [153, 43] width 41 height 9
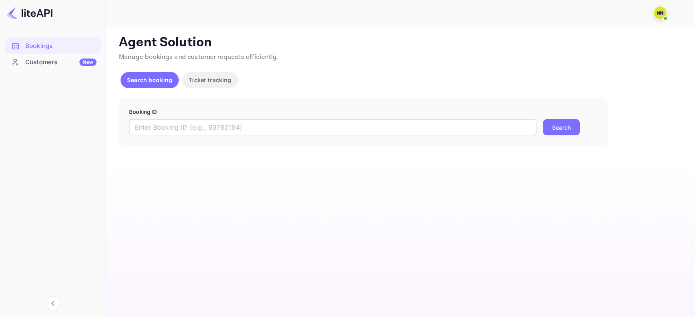
click at [195, 125] on input "text" at bounding box center [332, 127] width 407 height 16
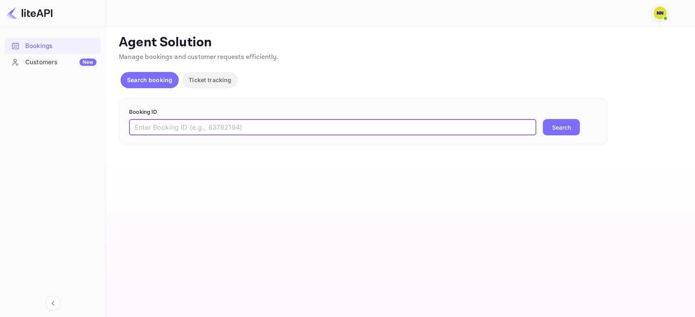
paste input "8839570"
type input "8839570"
click at [572, 128] on button "Search" at bounding box center [560, 127] width 37 height 16
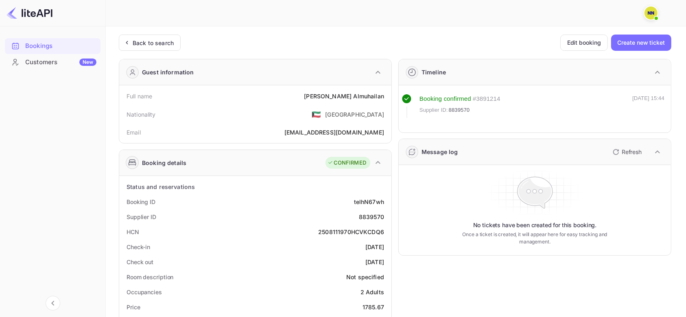
scroll to position [108, 0]
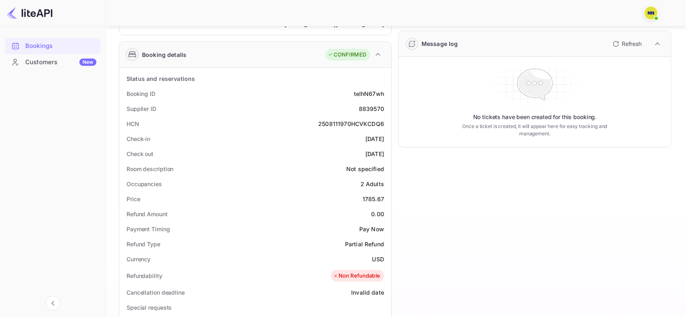
click at [341, 122] on div "2508111970HCVKCDQ6" at bounding box center [351, 124] width 66 height 9
copy div "2508111970HCVKCDQ6"
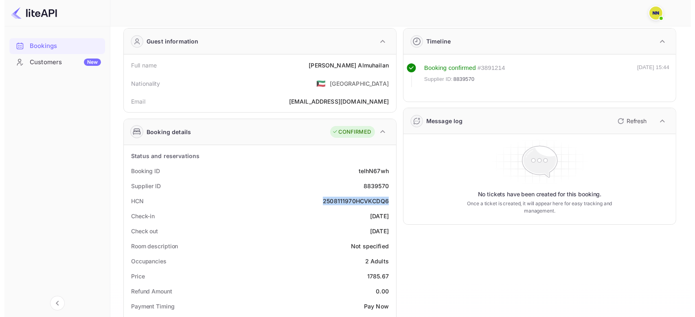
scroll to position [0, 0]
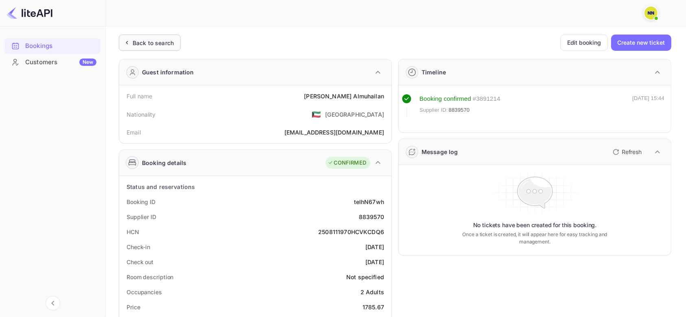
click at [135, 44] on div "Back to search" at bounding box center [153, 43] width 41 height 9
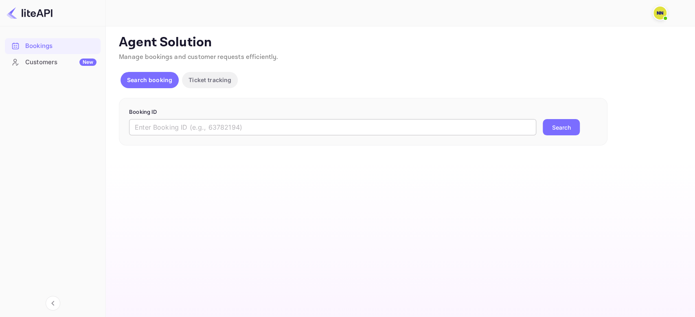
click at [186, 129] on input "text" at bounding box center [332, 127] width 407 height 16
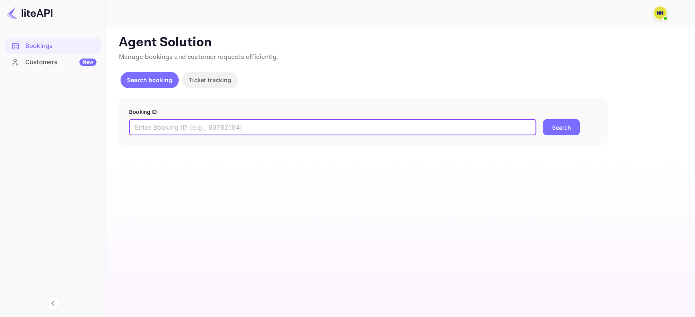
paste input "8441138"
type input "8441138"
click at [569, 132] on button "Search" at bounding box center [560, 127] width 37 height 16
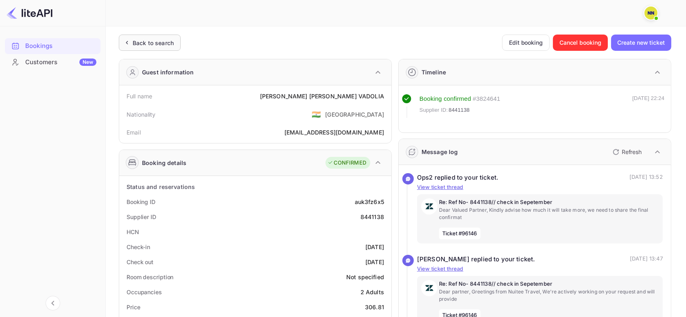
click at [149, 39] on div "Back to search" at bounding box center [153, 43] width 41 height 9
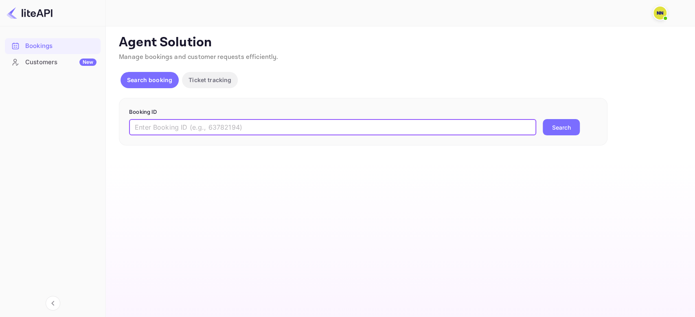
click at [162, 134] on input "text" at bounding box center [332, 127] width 407 height 16
paste input "8439129"
type input "8439129"
click at [557, 116] on form "Booking ID 8439129 ​ Search" at bounding box center [363, 122] width 468 height 28
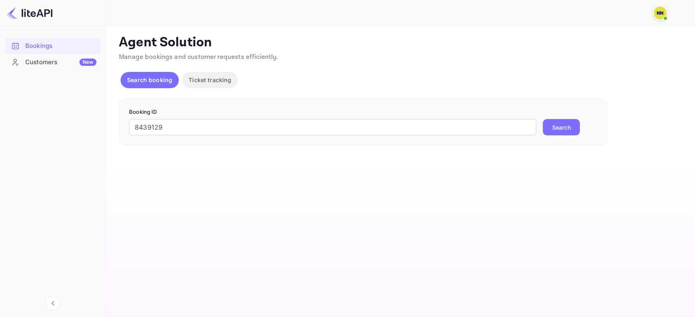
click at [561, 120] on button "Search" at bounding box center [560, 127] width 37 height 16
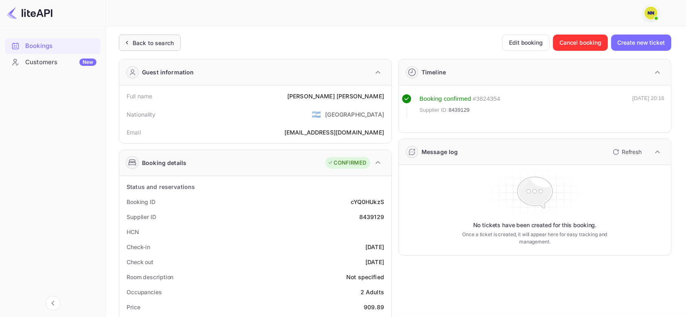
click at [156, 40] on div "Back to search" at bounding box center [153, 43] width 41 height 9
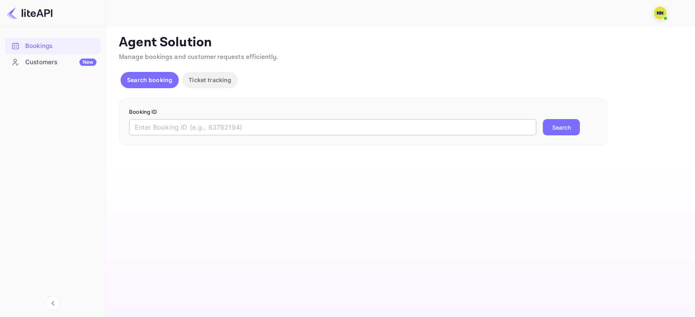
click at [186, 133] on input "text" at bounding box center [332, 127] width 407 height 16
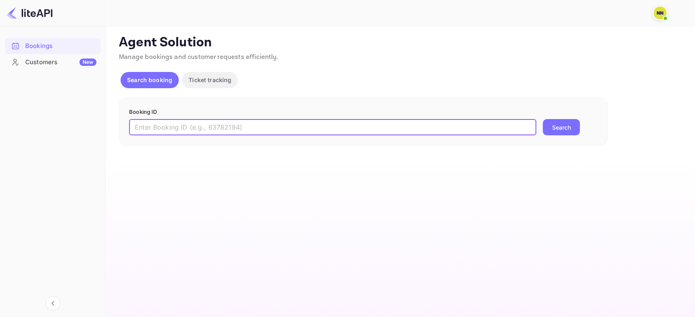
paste input "8410779"
type input "8410779"
click at [564, 129] on button "Search" at bounding box center [560, 127] width 37 height 16
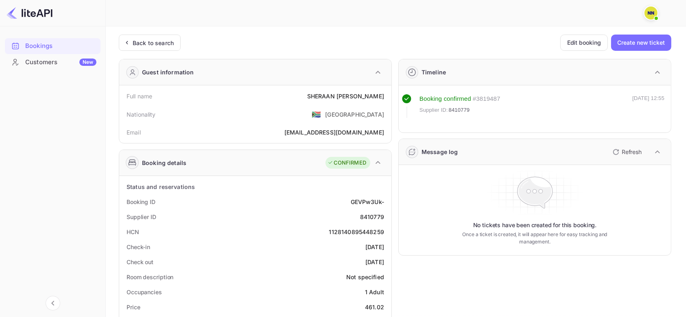
click at [354, 228] on div "1128140895448259" at bounding box center [356, 232] width 55 height 9
copy div "1128140895448259"
click at [122, 44] on icon at bounding box center [126, 43] width 9 height 8
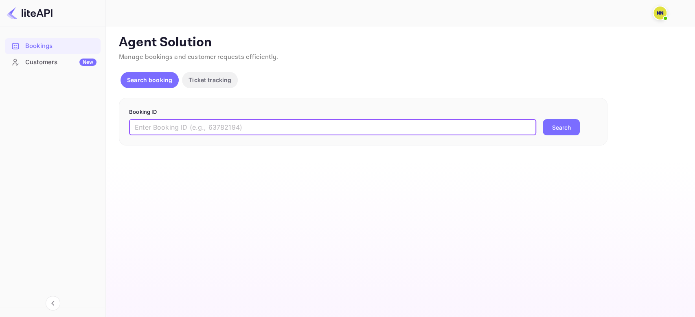
click at [182, 132] on input "text" at bounding box center [332, 127] width 407 height 16
paste input "8402539"
type input "8402539"
drag, startPoint x: 560, startPoint y: 125, endPoint x: 553, endPoint y: 125, distance: 6.2
click at [560, 125] on button "Search" at bounding box center [560, 127] width 37 height 16
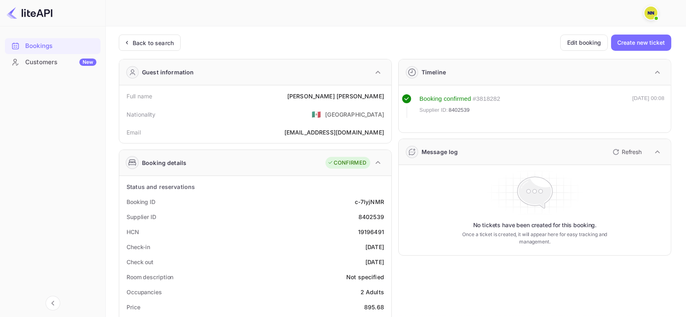
click at [363, 228] on div "19196491" at bounding box center [371, 232] width 26 height 9
copy div "19196491"
drag, startPoint x: 147, startPoint y: 22, endPoint x: 151, endPoint y: 35, distance: 13.0
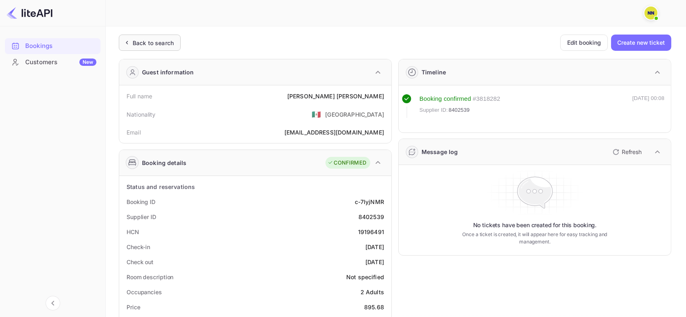
click at [148, 24] on div at bounding box center [392, 13] width 557 height 24
click at [151, 35] on div "Back to search" at bounding box center [150, 43] width 62 height 16
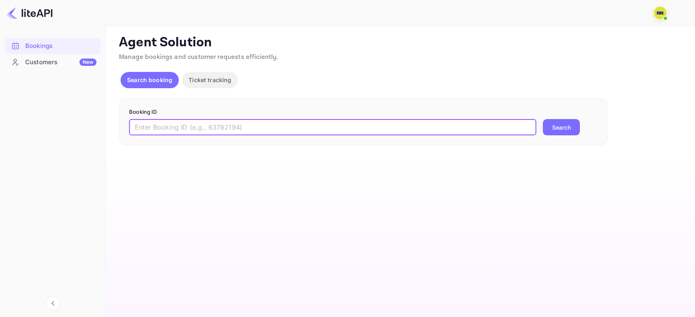
click at [186, 125] on input "text" at bounding box center [332, 127] width 407 height 16
paste input "8399298"
type input "8399298"
click at [566, 121] on button "Search" at bounding box center [560, 127] width 37 height 16
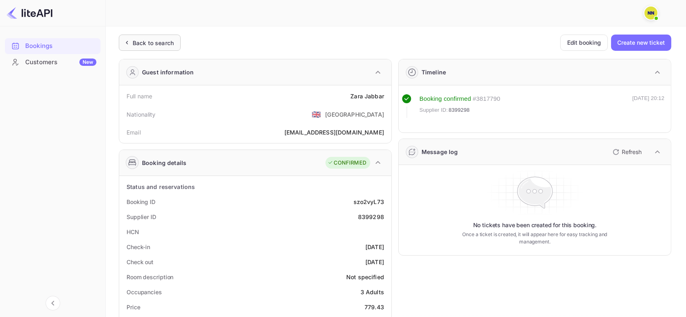
click at [150, 43] on div "Back to search" at bounding box center [153, 43] width 41 height 9
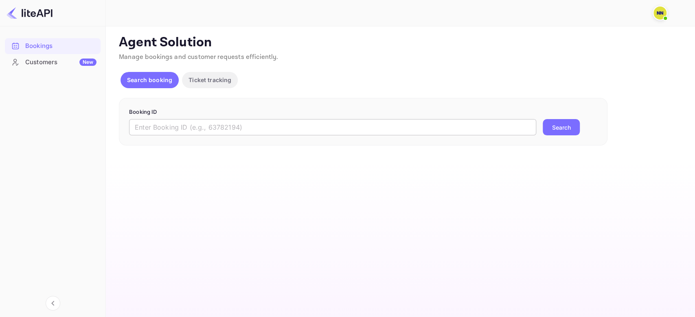
click at [202, 122] on input "text" at bounding box center [332, 127] width 407 height 16
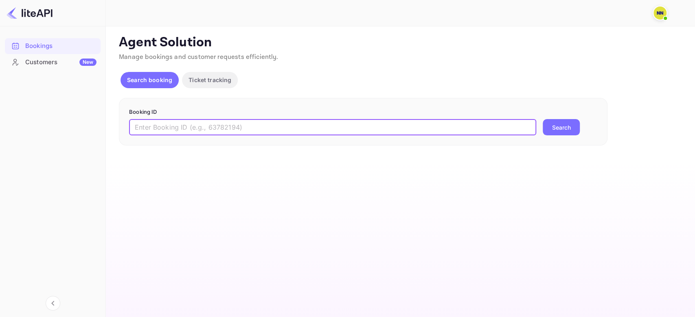
paste input "8399249"
type input "8399249"
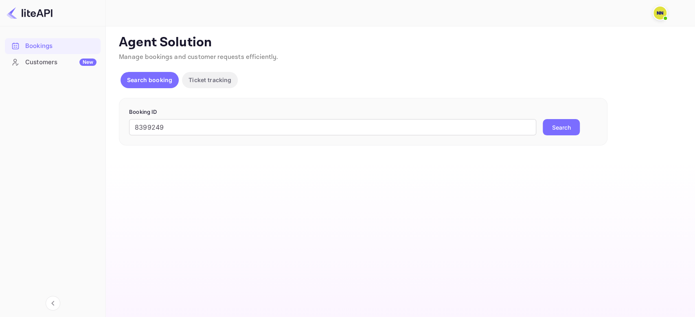
click at [547, 122] on button "Search" at bounding box center [560, 127] width 37 height 16
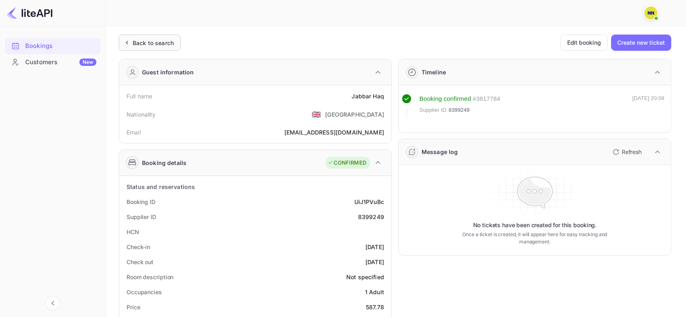
click at [160, 46] on div "Back to search" at bounding box center [153, 43] width 41 height 9
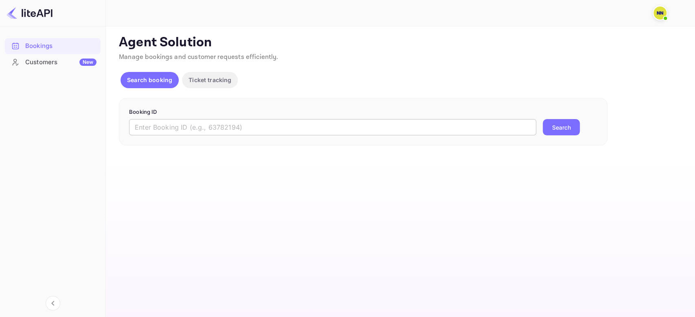
click at [151, 130] on input "text" at bounding box center [332, 127] width 407 height 16
paste input "8398985"
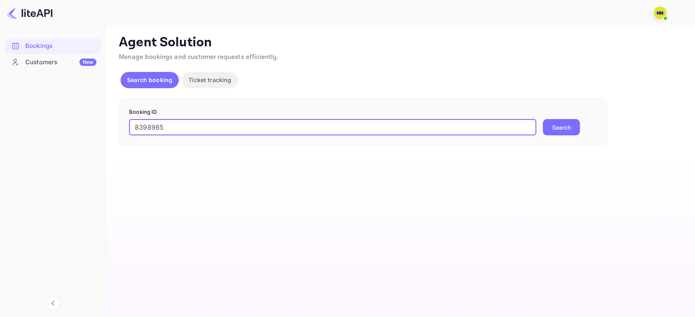
type input "8398985"
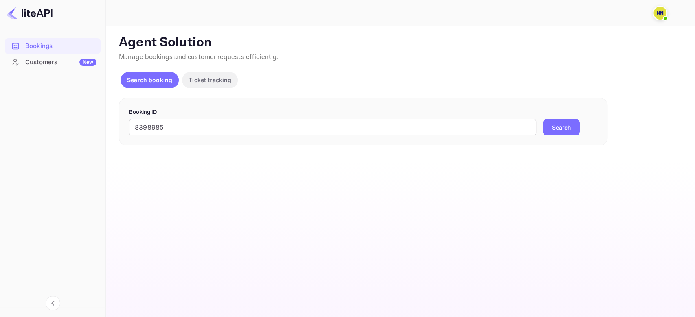
click at [561, 127] on button "Search" at bounding box center [560, 127] width 37 height 16
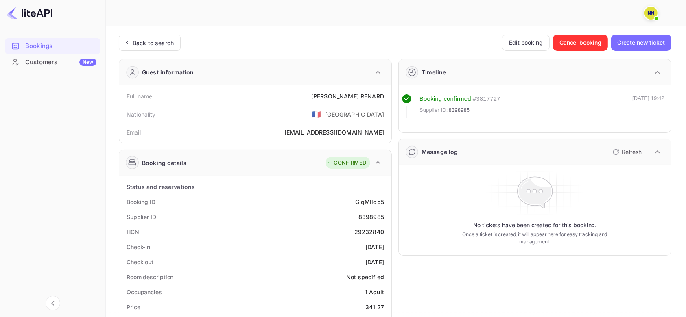
click at [365, 233] on div "29232840" at bounding box center [369, 232] width 30 height 9
copy div "29232840"
click at [148, 48] on div "Back to search" at bounding box center [150, 43] width 62 height 16
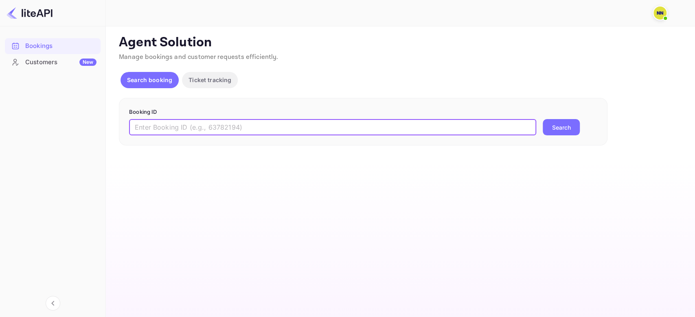
click at [199, 128] on input "text" at bounding box center [332, 127] width 407 height 16
paste input "8383311"
type input "8383311"
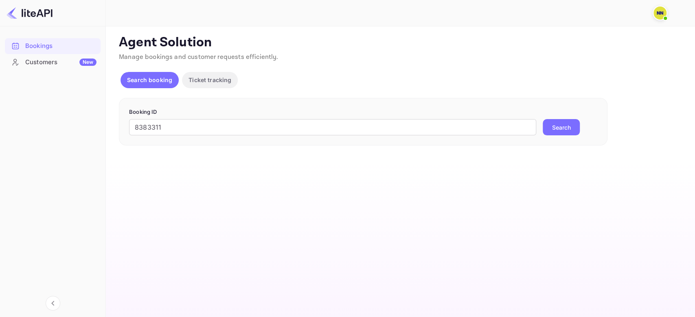
click at [554, 125] on button "Search" at bounding box center [560, 127] width 37 height 16
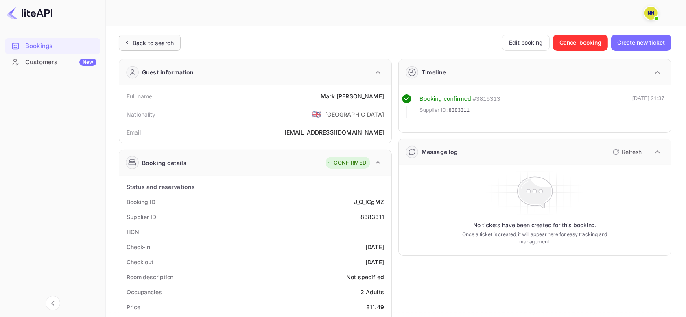
click at [152, 41] on div "Back to search" at bounding box center [153, 43] width 41 height 9
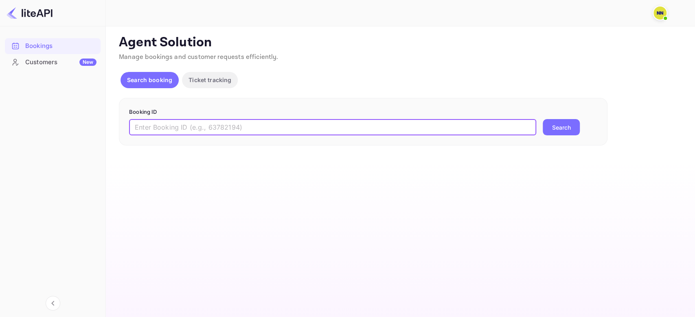
click at [161, 125] on input "text" at bounding box center [332, 127] width 407 height 16
paste input "8346521"
type input "8346521"
click at [564, 132] on button "Search" at bounding box center [560, 127] width 37 height 16
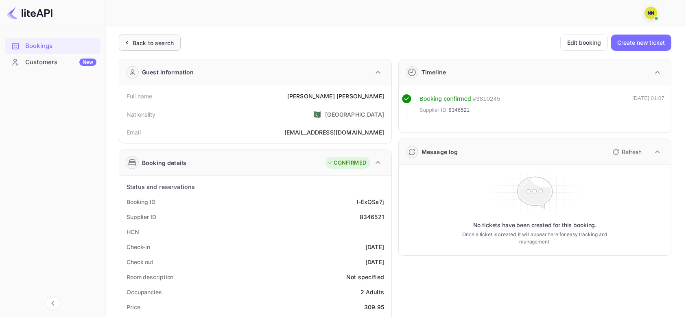
click at [149, 48] on div "Back to search" at bounding box center [150, 43] width 62 height 16
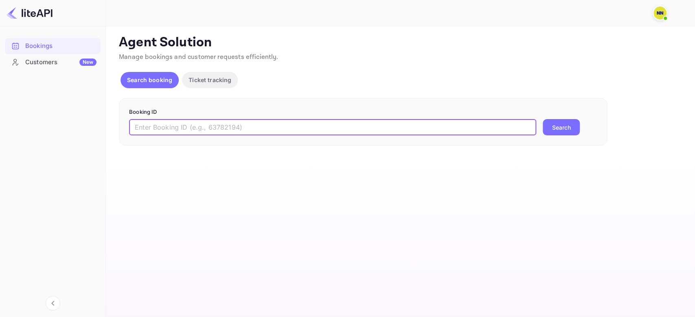
click at [200, 127] on input "text" at bounding box center [332, 127] width 407 height 16
paste input "8012628"
type input "8012628"
click at [555, 129] on button "Search" at bounding box center [560, 127] width 37 height 16
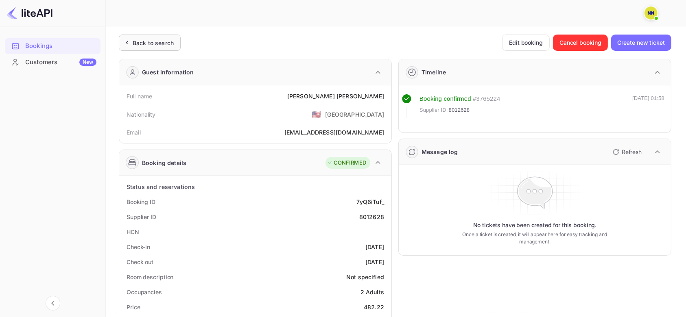
click at [145, 42] on div "Back to search" at bounding box center [153, 43] width 41 height 9
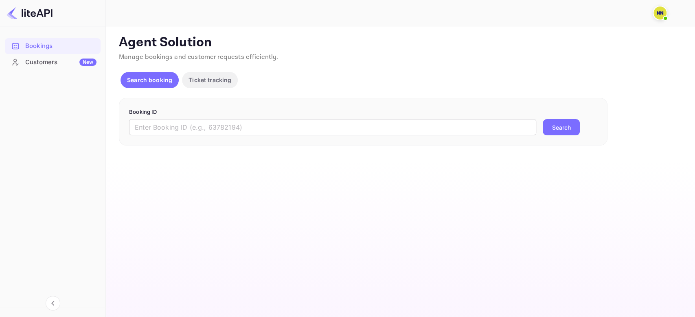
click at [205, 142] on div "Booking ID ​ Search" at bounding box center [363, 122] width 488 height 48
click at [201, 131] on input "text" at bounding box center [332, 127] width 407 height 16
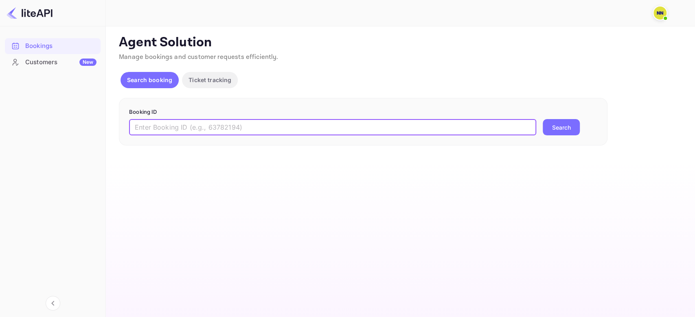
paste input "7579824"
type input "7579824"
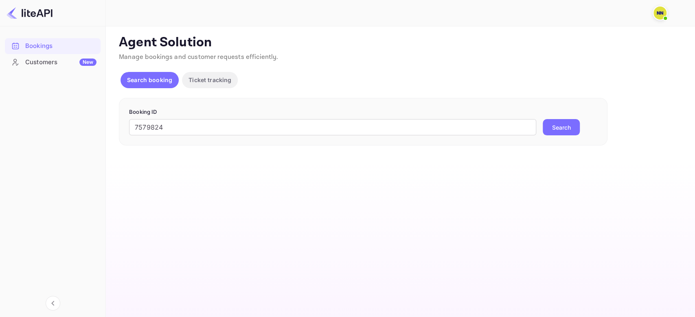
click at [557, 125] on button "Search" at bounding box center [560, 127] width 37 height 16
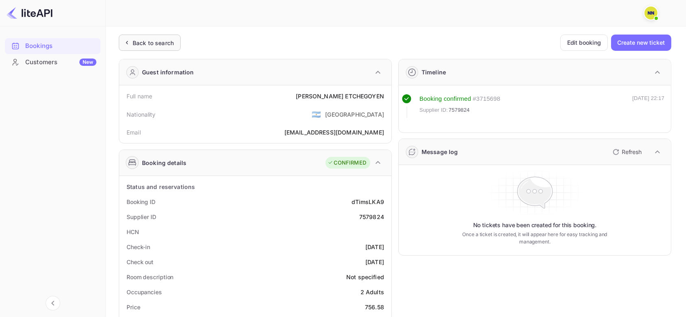
click at [162, 39] on div "Back to search" at bounding box center [153, 43] width 41 height 9
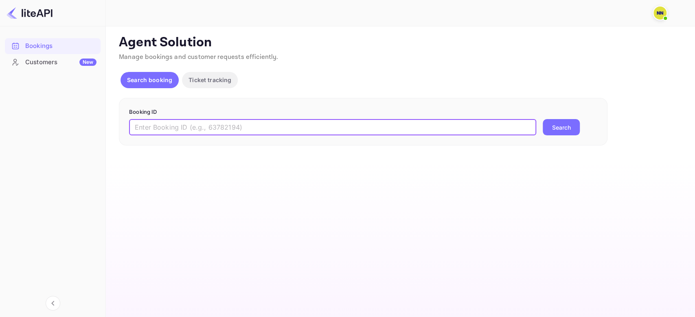
click at [190, 130] on input "text" at bounding box center [332, 127] width 407 height 16
paste input "7160414"
type input "7160414"
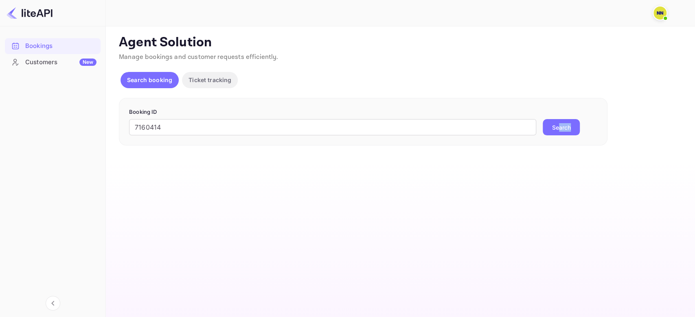
drag, startPoint x: 560, startPoint y: 136, endPoint x: 557, endPoint y: 129, distance: 8.1
click at [557, 129] on div "Booking ID 7160414 ​ Search" at bounding box center [363, 122] width 488 height 48
click at [557, 129] on button "Search" at bounding box center [560, 127] width 37 height 16
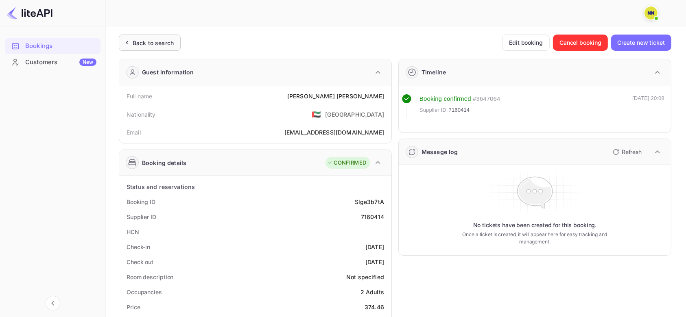
click at [164, 43] on div "Back to search" at bounding box center [153, 43] width 41 height 9
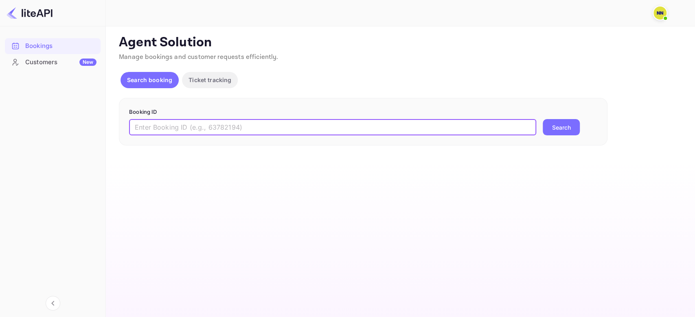
click at [181, 123] on input "text" at bounding box center [332, 127] width 407 height 16
paste input "9229592"
type input "9229592"
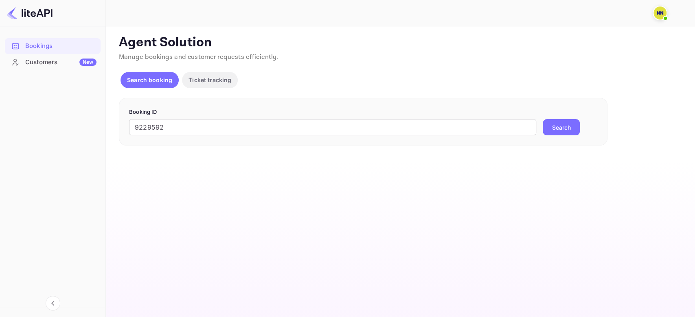
click at [551, 124] on button "Search" at bounding box center [560, 127] width 37 height 16
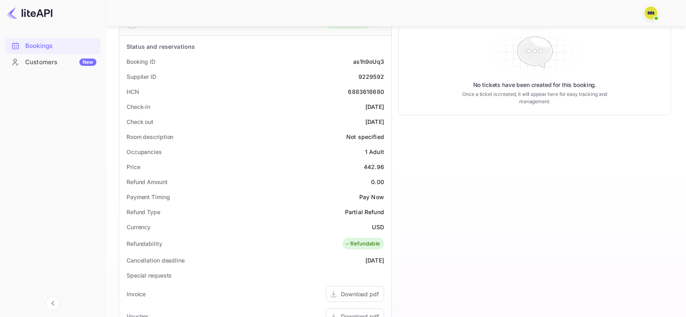
scroll to position [51, 0]
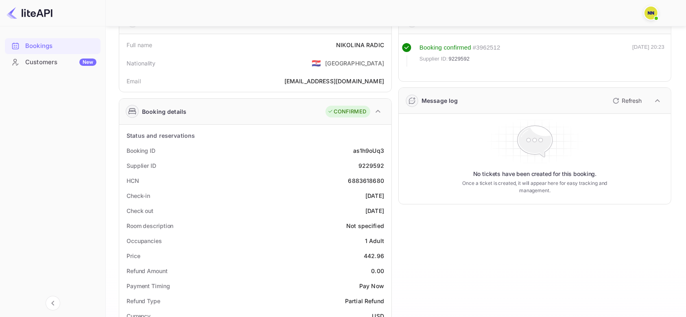
click at [363, 184] on div "6883618680" at bounding box center [366, 181] width 36 height 9
copy div "6883618680"
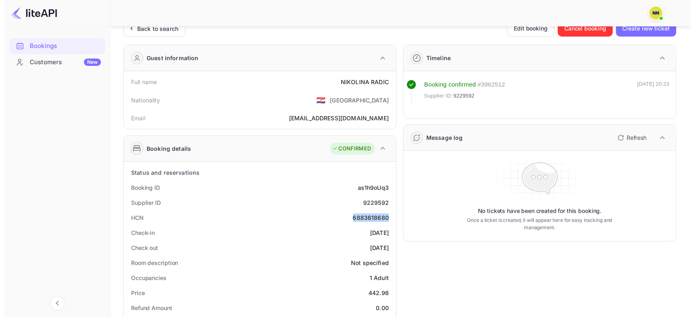
scroll to position [0, 0]
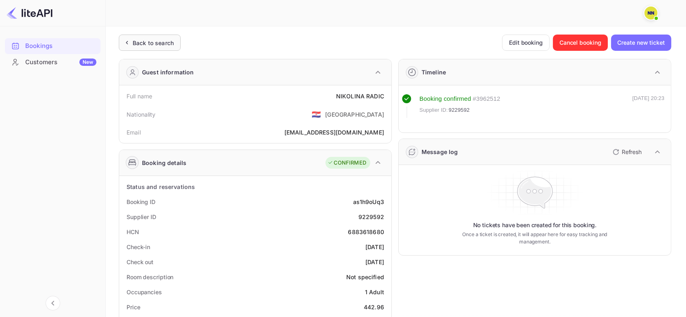
click at [149, 44] on div "Back to search" at bounding box center [153, 43] width 41 height 9
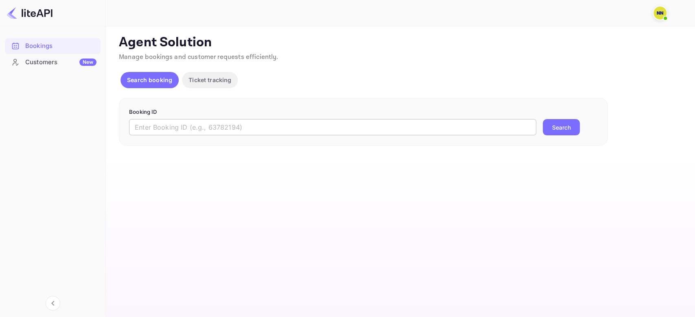
click at [199, 127] on input "text" at bounding box center [332, 127] width 407 height 16
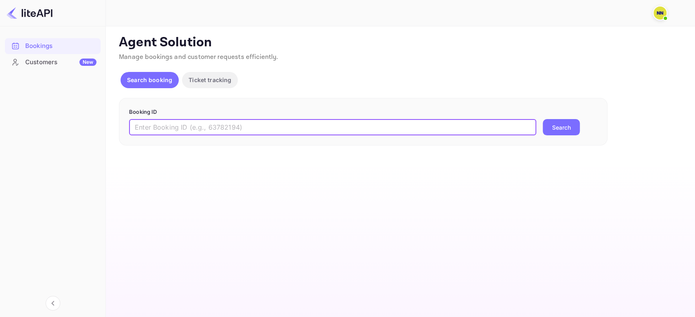
paste input "9226789"
type input "9226789"
click at [564, 122] on button "Search" at bounding box center [560, 127] width 37 height 16
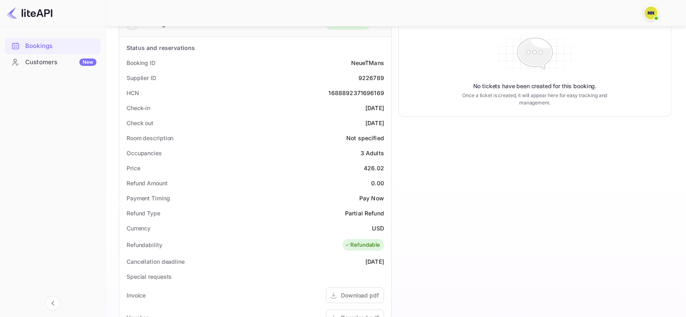
scroll to position [51, 0]
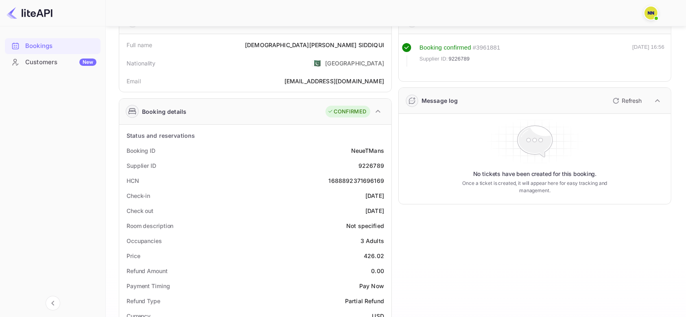
click at [351, 184] on div "1688892371696169" at bounding box center [356, 181] width 55 height 9
copy div "1688892371696169"
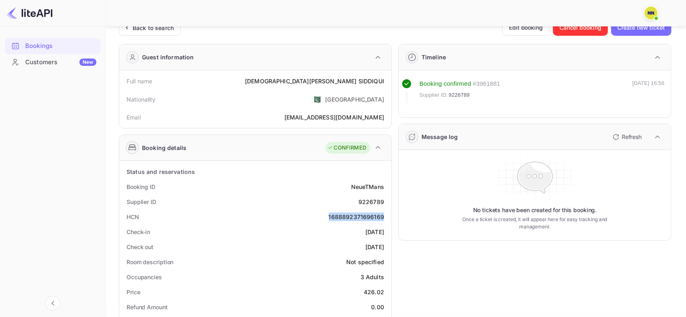
scroll to position [0, 0]
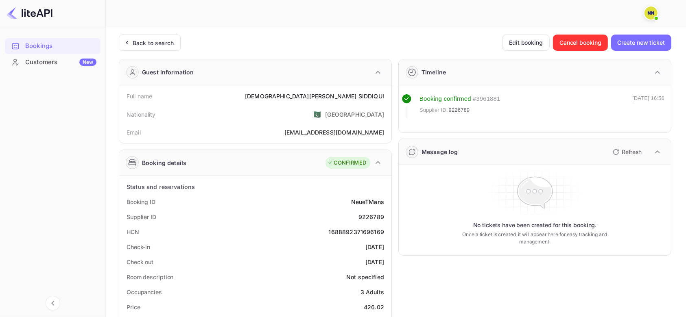
click at [140, 48] on div "Back to search" at bounding box center [150, 43] width 62 height 16
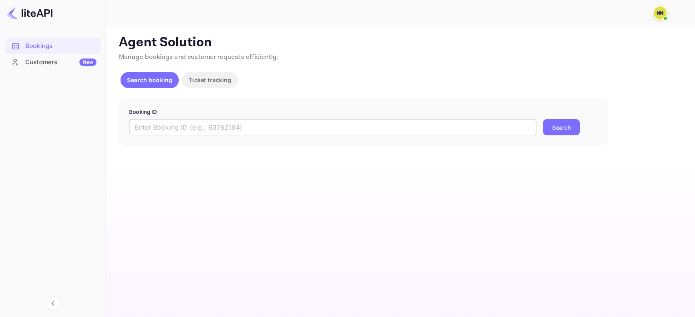
click at [236, 130] on input "text" at bounding box center [332, 127] width 407 height 16
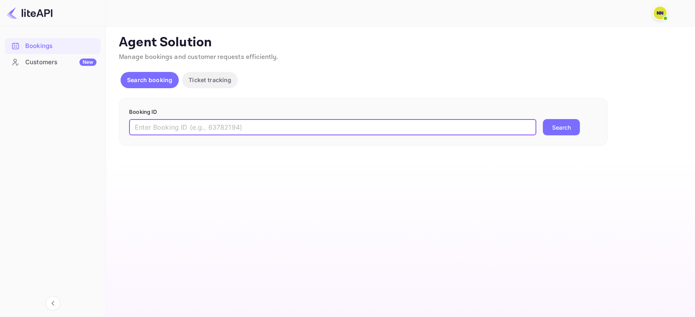
paste input "9225787"
type input "9225787"
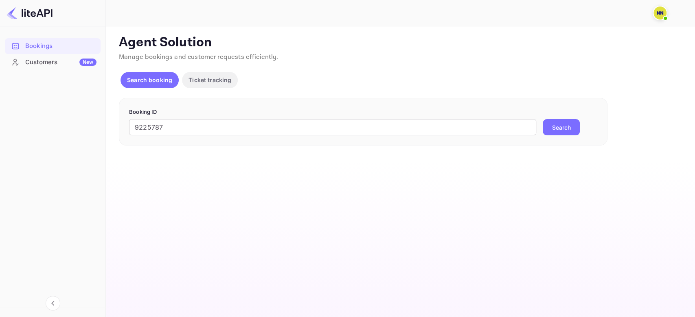
click at [557, 138] on div "Booking ID 9225787 ​ Search" at bounding box center [363, 122] width 488 height 48
drag, startPoint x: 557, startPoint y: 129, endPoint x: 549, endPoint y: 129, distance: 7.3
click at [557, 131] on button "Search" at bounding box center [560, 127] width 37 height 16
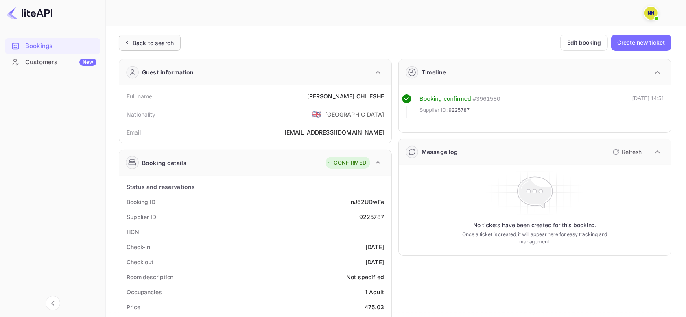
click at [129, 44] on icon at bounding box center [126, 43] width 9 height 8
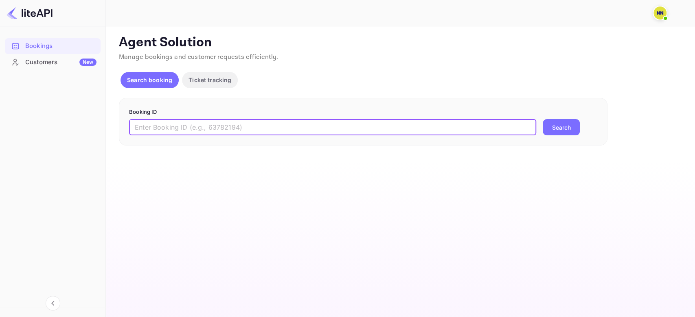
click at [184, 129] on input "text" at bounding box center [332, 127] width 407 height 16
paste input "9207393"
type input "9207393"
click at [565, 127] on button "Search" at bounding box center [560, 127] width 37 height 16
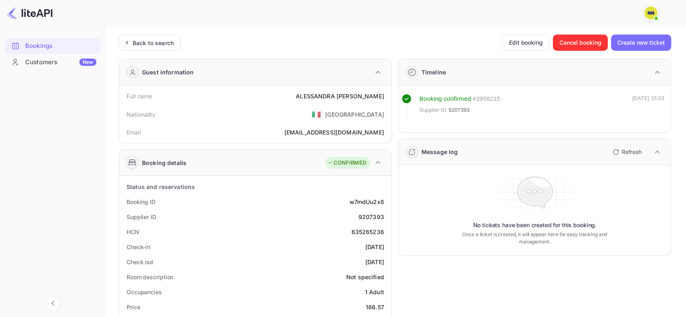
click at [361, 232] on div "635265236" at bounding box center [368, 232] width 33 height 9
copy div "635265236"
click at [133, 44] on div "Back to search" at bounding box center [153, 43] width 41 height 9
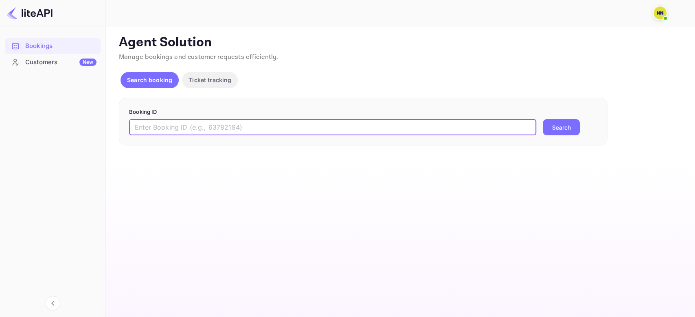
click at [188, 122] on input "text" at bounding box center [332, 127] width 407 height 16
paste input "8970532"
type input "8970532"
click at [571, 125] on button "Search" at bounding box center [560, 127] width 37 height 16
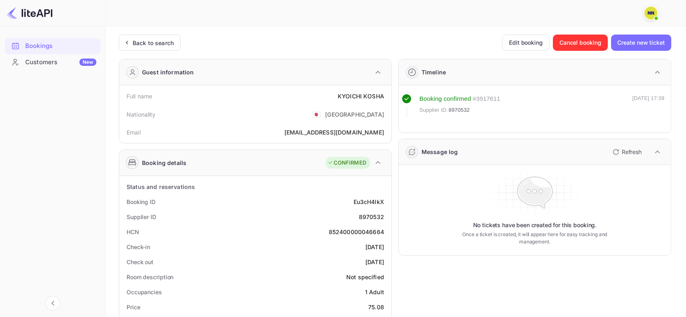
click at [347, 229] on div "852400000046664" at bounding box center [356, 232] width 55 height 9
copy div "852400000046664"
click at [164, 48] on div "Back to search" at bounding box center [150, 43] width 62 height 16
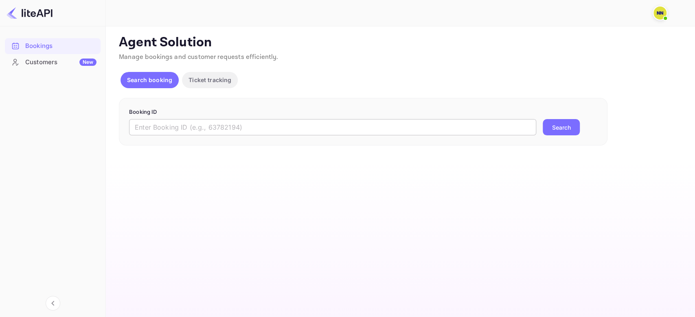
click at [209, 123] on input "text" at bounding box center [332, 127] width 407 height 16
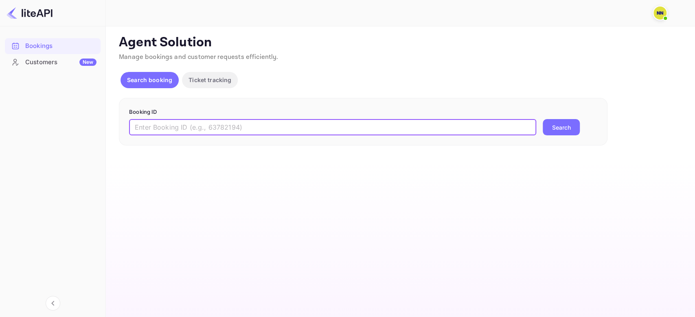
paste input "8884863"
click at [554, 123] on button "Search" at bounding box center [560, 127] width 37 height 16
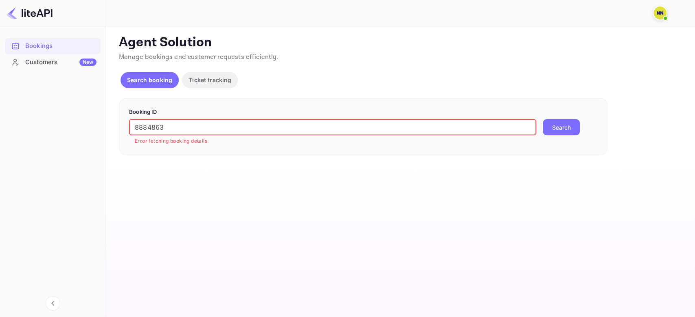
click at [234, 122] on input "8884863" at bounding box center [332, 127] width 407 height 16
paste input "614"
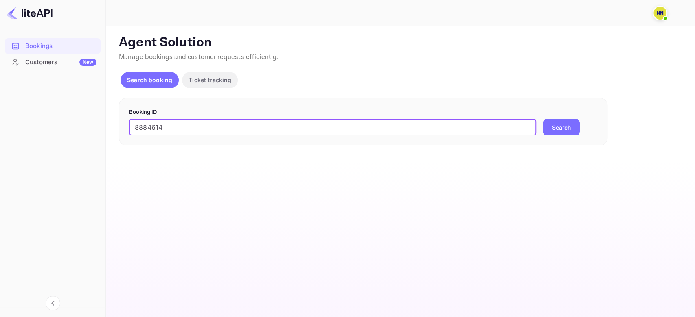
type input "8884614"
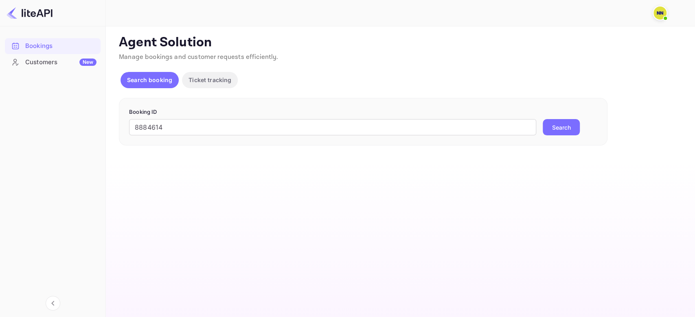
click at [560, 130] on button "Search" at bounding box center [560, 127] width 37 height 16
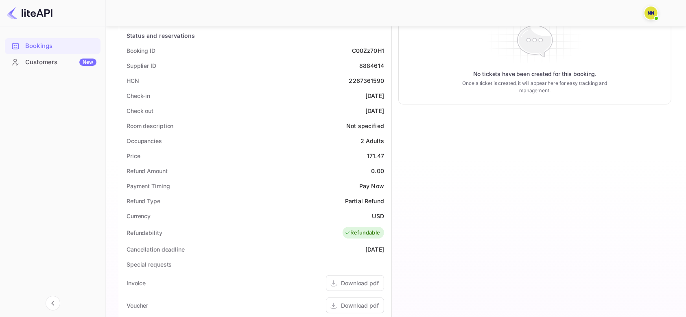
scroll to position [51, 0]
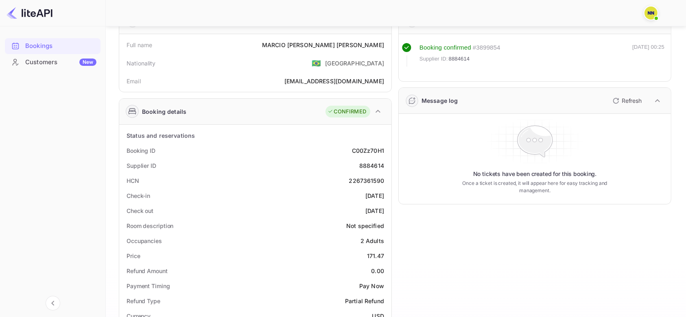
click at [363, 181] on div "2267361590" at bounding box center [366, 181] width 35 height 9
copy div "2267361590"
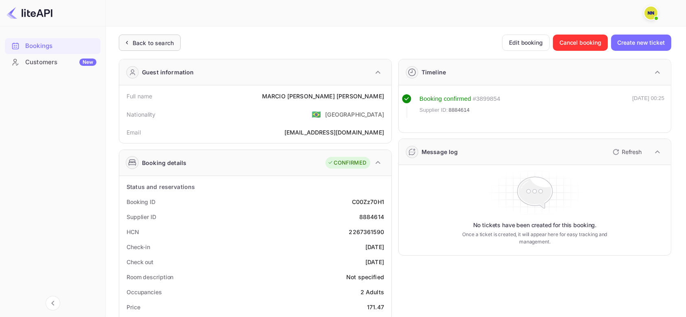
click at [160, 50] on div "Back to search" at bounding box center [150, 43] width 62 height 16
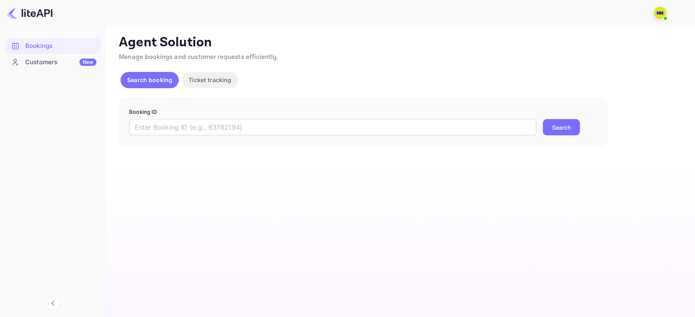
click at [172, 139] on div "Booking ID ​ Search" at bounding box center [363, 122] width 488 height 48
click at [172, 124] on input "text" at bounding box center [332, 127] width 407 height 16
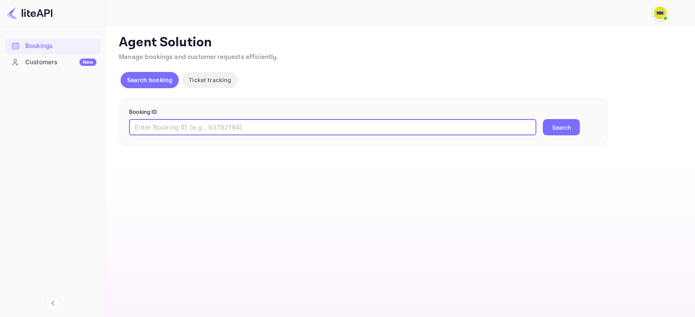
paste input "8412467"
type input "8412467"
click at [570, 127] on button "Search" at bounding box center [560, 127] width 37 height 16
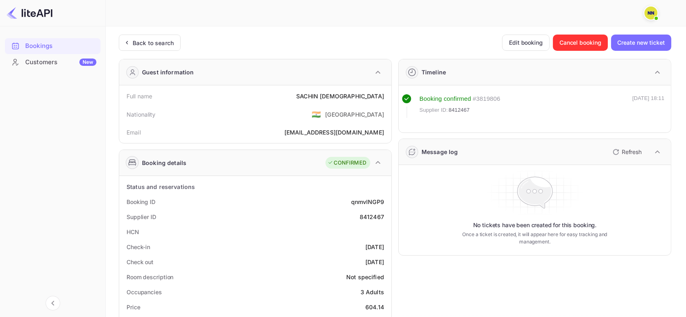
drag, startPoint x: 144, startPoint y: 26, endPoint x: 147, endPoint y: 33, distance: 8.1
click at [144, 27] on div "Now you can check your travel website directly from the link. Check your websit…" at bounding box center [396, 320] width 580 height 640
click at [148, 36] on div "Back to search" at bounding box center [150, 43] width 62 height 16
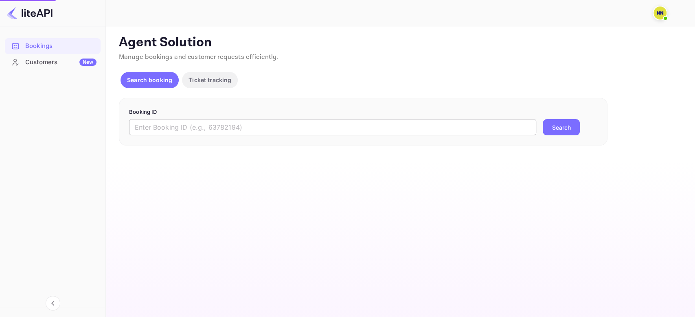
click at [175, 132] on input "text" at bounding box center [332, 127] width 407 height 16
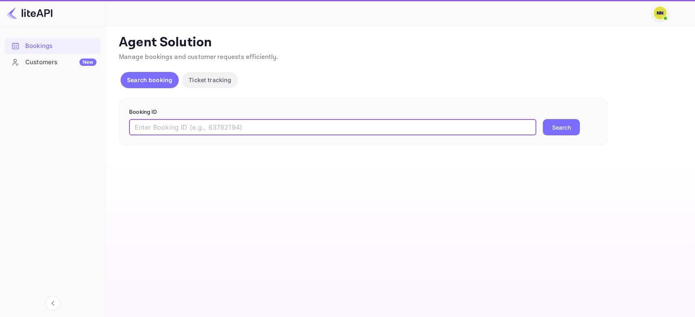
paste input "8359430"
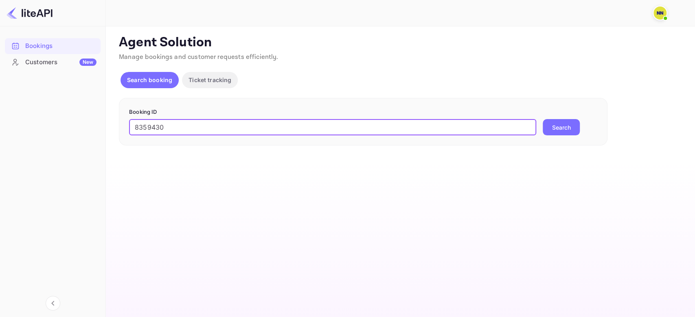
type input "8359430"
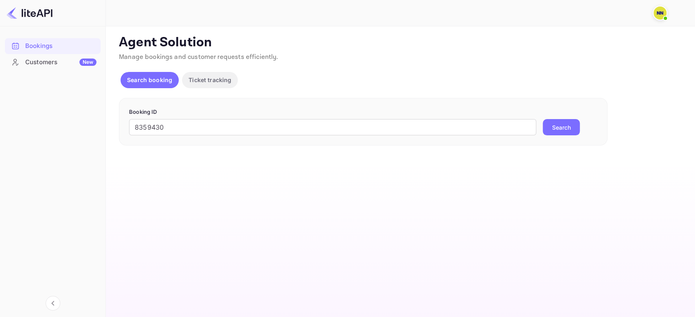
click at [568, 129] on button "Search" at bounding box center [560, 127] width 37 height 16
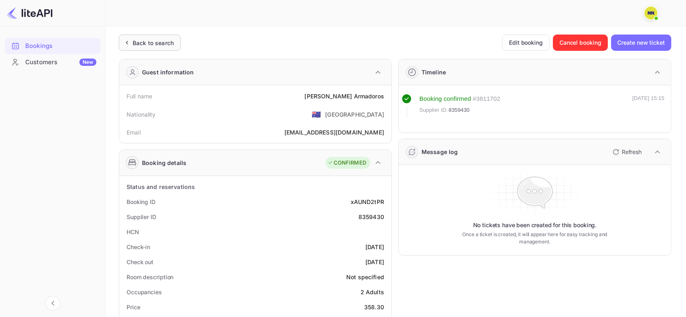
click at [150, 39] on div "Back to search" at bounding box center [153, 43] width 41 height 9
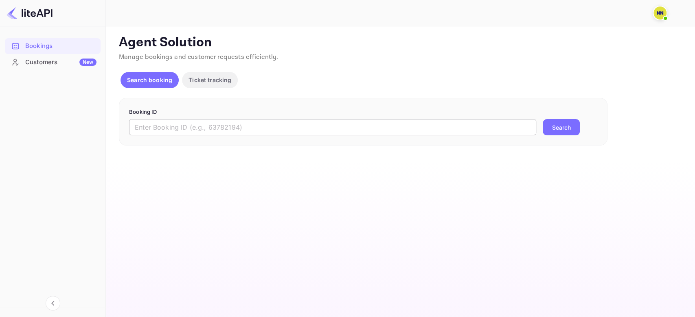
drag, startPoint x: 210, startPoint y: 118, endPoint x: 214, endPoint y: 125, distance: 8.0
click at [212, 120] on form "Booking ID ​ Search" at bounding box center [363, 122] width 468 height 28
click at [216, 129] on input "text" at bounding box center [332, 127] width 407 height 16
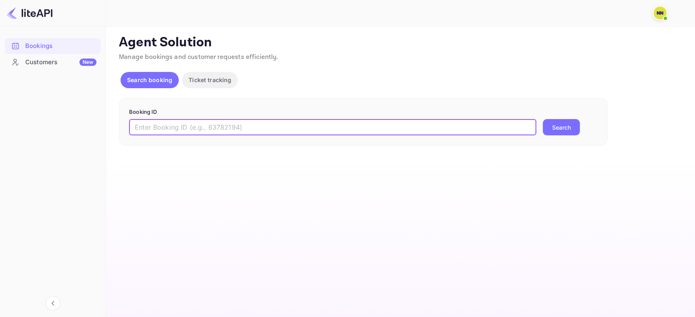
paste input "8274018"
type input "8274018"
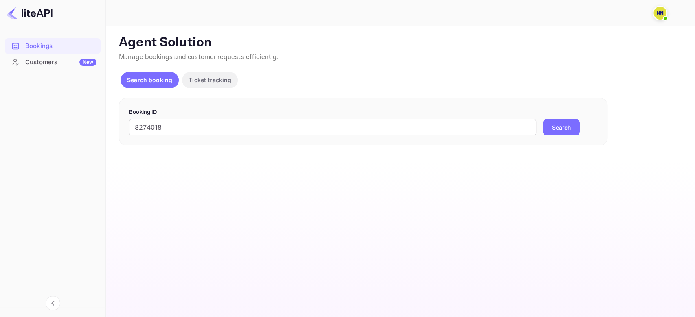
drag, startPoint x: 554, startPoint y: 127, endPoint x: 457, endPoint y: 4, distance: 156.7
click at [554, 126] on button "Search" at bounding box center [560, 127] width 37 height 16
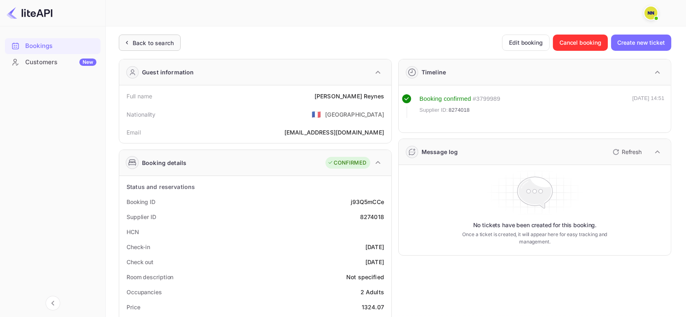
click at [162, 37] on div "Back to search" at bounding box center [150, 43] width 62 height 16
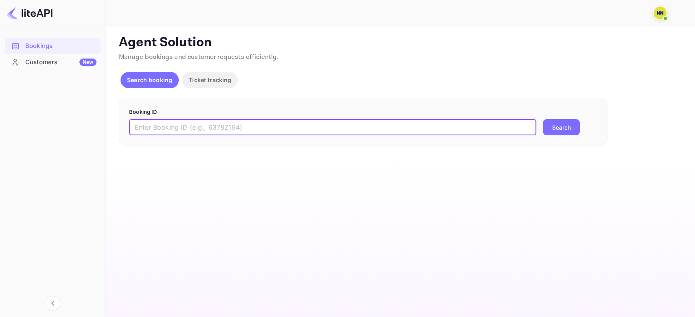
click at [245, 129] on input "text" at bounding box center [332, 127] width 407 height 16
paste input "8223372"
type input "8223372"
click at [569, 124] on button "Search" at bounding box center [560, 127] width 37 height 16
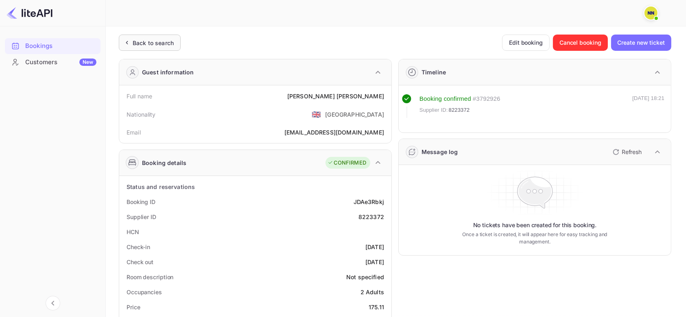
click at [165, 50] on div "Back to search" at bounding box center [150, 43] width 62 height 16
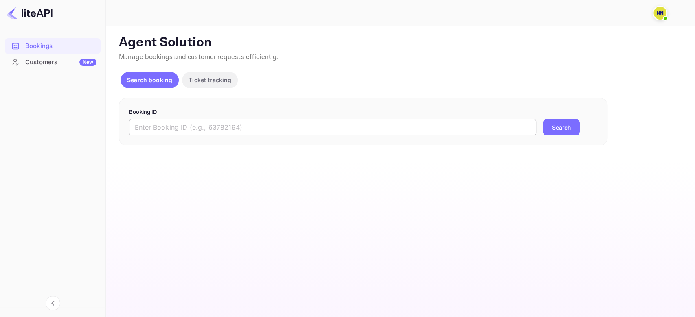
click at [183, 128] on input "text" at bounding box center [332, 127] width 407 height 16
paste input "8222221"
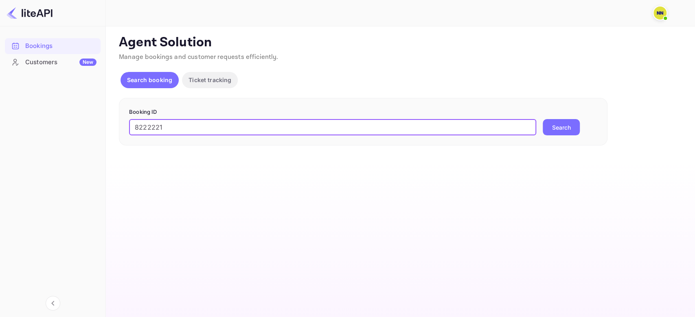
type input "8222221"
drag, startPoint x: 550, startPoint y: 127, endPoint x: 542, endPoint y: 127, distance: 7.7
click at [550, 127] on button "Search" at bounding box center [560, 127] width 37 height 16
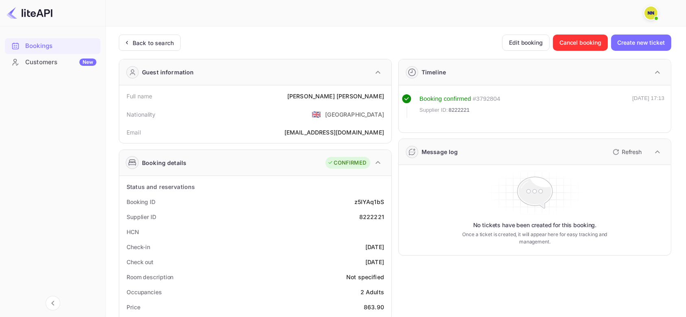
click at [140, 44] on div "Back to search" at bounding box center [153, 43] width 41 height 9
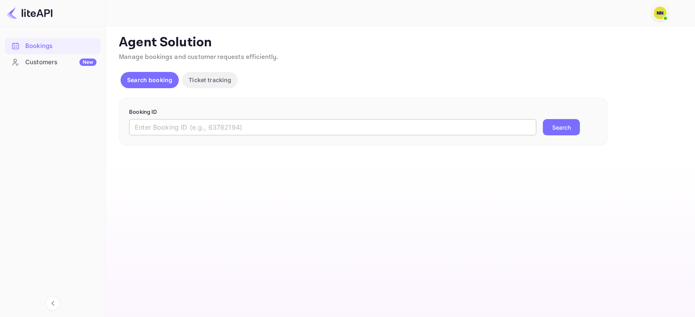
click at [206, 132] on input "text" at bounding box center [332, 127] width 407 height 16
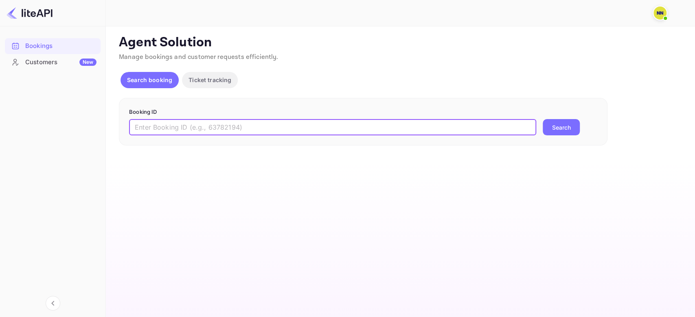
paste input "8145272"
type input "8145272"
click at [575, 127] on button "Search" at bounding box center [560, 127] width 37 height 16
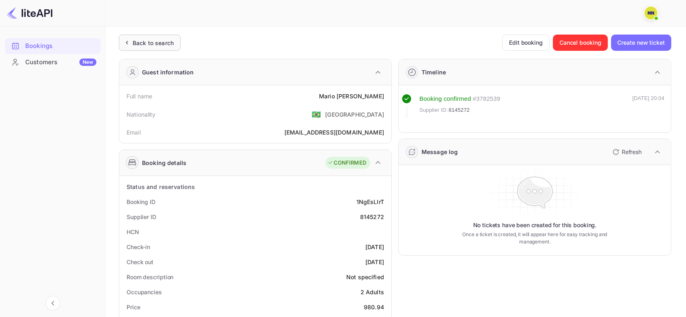
click at [140, 44] on div "Back to search" at bounding box center [153, 43] width 41 height 9
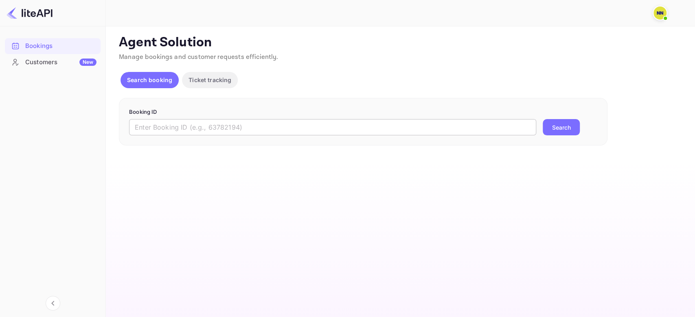
click at [178, 124] on input "text" at bounding box center [332, 127] width 407 height 16
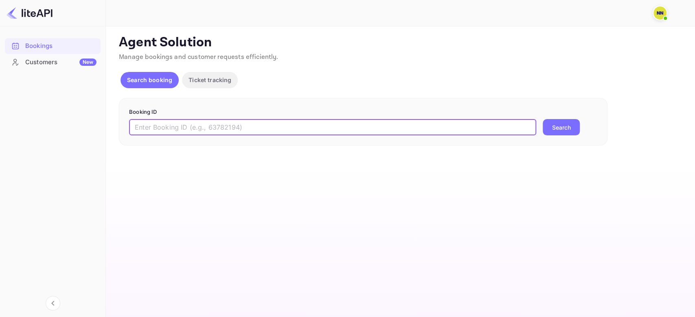
paste input "8092600"
type input "8092600"
click at [567, 126] on button "Search" at bounding box center [560, 127] width 37 height 16
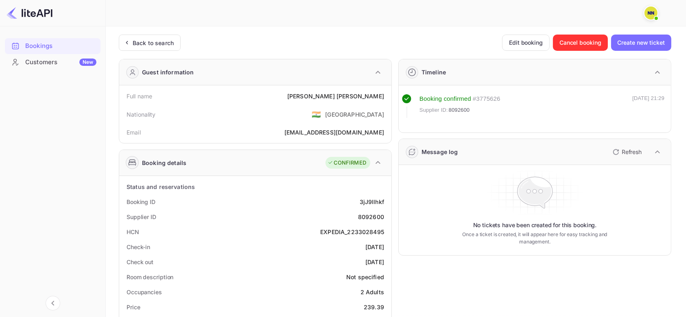
click at [353, 232] on div "EXPEDIA_2233028495" at bounding box center [352, 232] width 64 height 9
drag, startPoint x: 348, startPoint y: 231, endPoint x: 384, endPoint y: 232, distance: 35.8
click at [384, 232] on div "EXPEDIA_2233028495" at bounding box center [352, 232] width 64 height 9
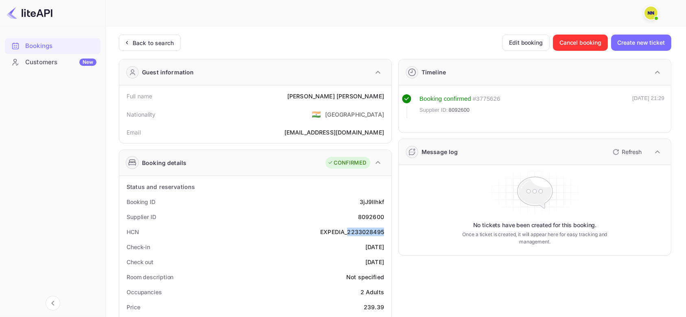
copy div "2233028495"
click at [164, 46] on div "Back to search" at bounding box center [153, 43] width 41 height 9
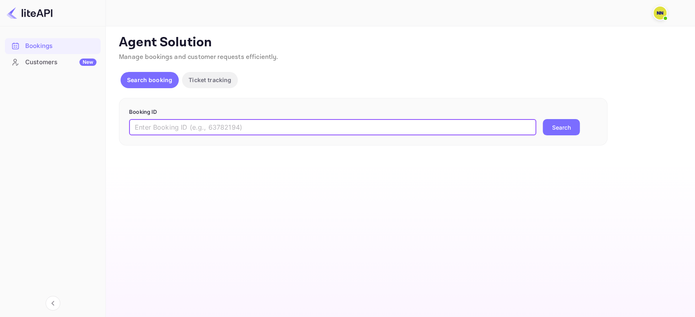
click at [213, 129] on input "text" at bounding box center [332, 127] width 407 height 16
paste input "6820807"
type input "6820807"
click at [557, 132] on button "Search" at bounding box center [560, 127] width 37 height 16
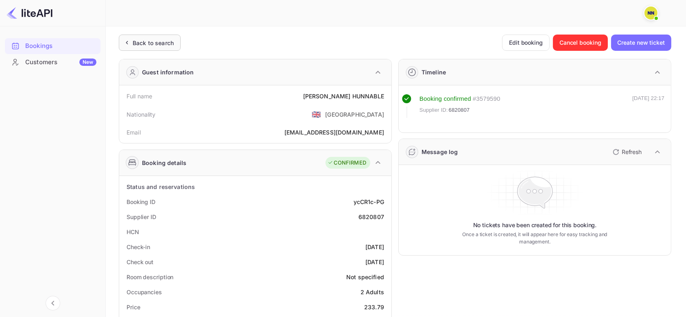
click at [151, 39] on div "Back to search" at bounding box center [153, 43] width 41 height 9
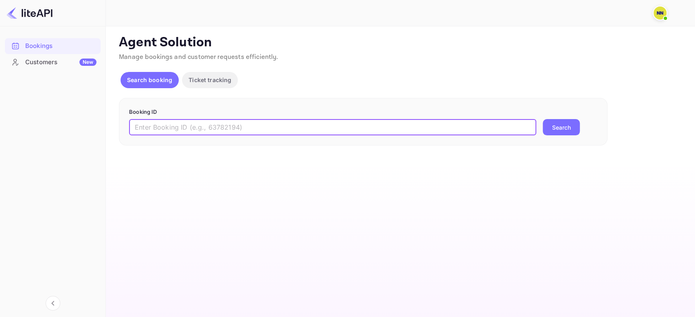
click at [204, 128] on input "text" at bounding box center [332, 127] width 407 height 16
paste input "6776617"
type input "6776617"
click at [568, 128] on button "Search" at bounding box center [560, 127] width 37 height 16
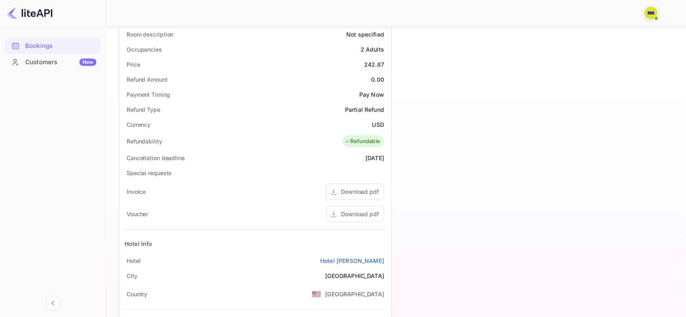
scroll to position [160, 0]
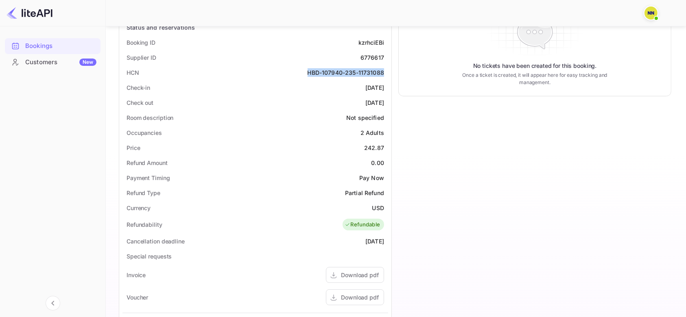
copy div "HBD-107940-235-11731088"
drag, startPoint x: 306, startPoint y: 73, endPoint x: 388, endPoint y: 71, distance: 82.2
click at [388, 71] on div "Status and reservations Booking ID kzrhciEBi Supplier ID 6776617 HCN HBD-107940…" at bounding box center [255, 241] width 272 height 448
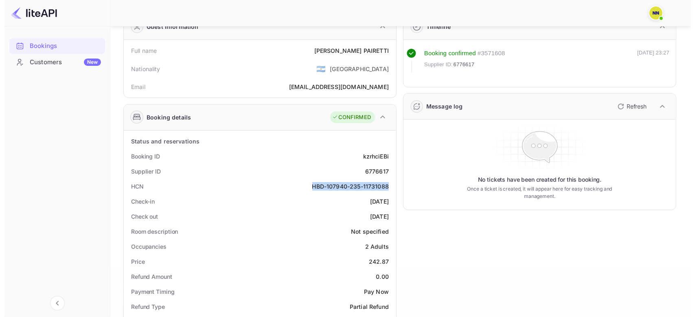
scroll to position [0, 0]
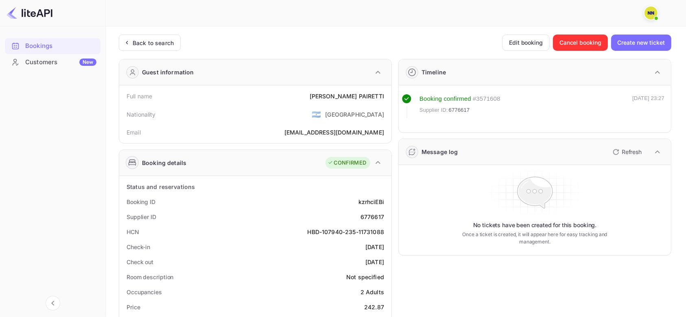
drag, startPoint x: 165, startPoint y: 29, endPoint x: 166, endPoint y: 39, distance: 10.2
click at [166, 40] on div "Back to search" at bounding box center [153, 43] width 41 height 9
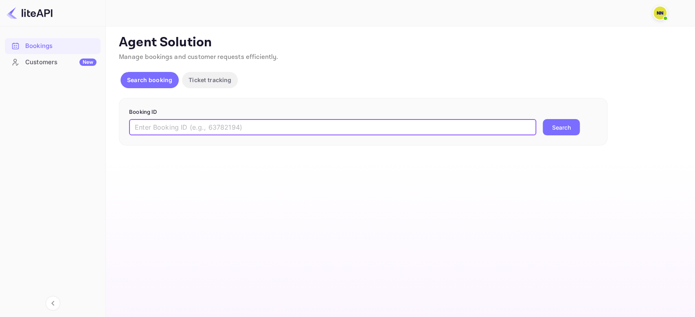
drag, startPoint x: 184, startPoint y: 132, endPoint x: 328, endPoint y: 132, distance: 144.9
click at [184, 132] on input "text" at bounding box center [332, 127] width 407 height 16
paste input "9239084"
type input "9239084"
click at [557, 122] on button "Search" at bounding box center [560, 127] width 37 height 16
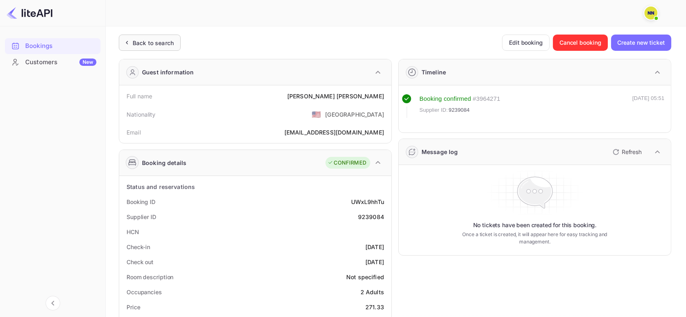
click at [151, 39] on div "Back to search" at bounding box center [153, 43] width 41 height 9
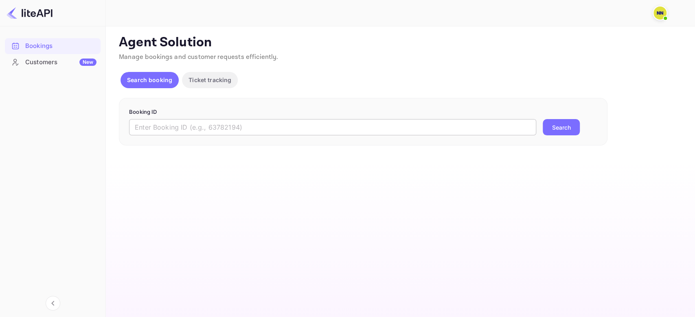
click at [180, 134] on input "text" at bounding box center [332, 127] width 407 height 16
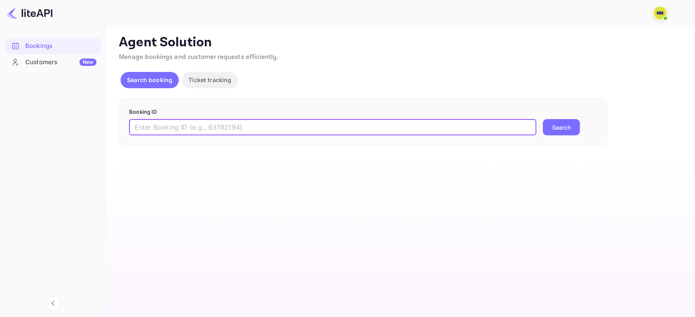
paste input "9226765"
click at [553, 126] on button "Search" at bounding box center [560, 127] width 37 height 16
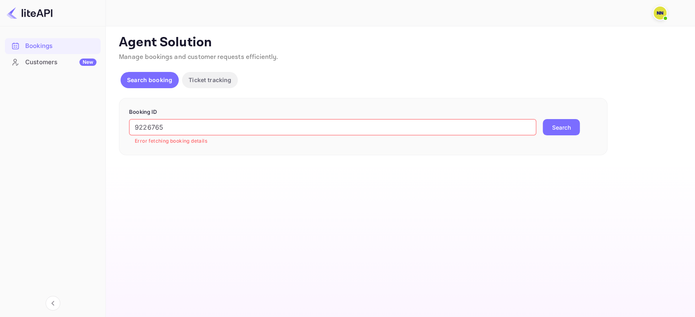
click at [189, 124] on input "9226765" at bounding box center [332, 127] width 407 height 16
paste input "185244"
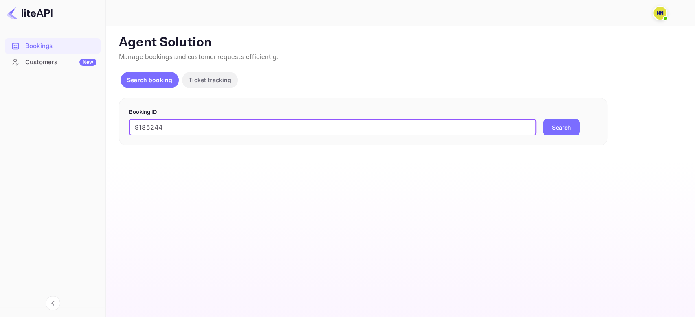
type input "9185244"
click at [548, 129] on button "Search" at bounding box center [560, 127] width 37 height 16
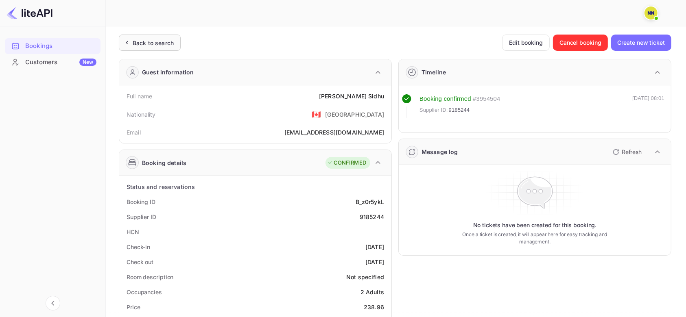
click at [141, 49] on div "Back to search" at bounding box center [150, 43] width 62 height 16
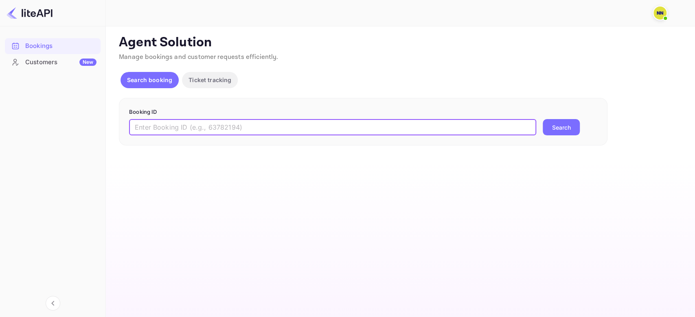
click at [234, 132] on input "text" at bounding box center [332, 127] width 407 height 16
paste input "9142899"
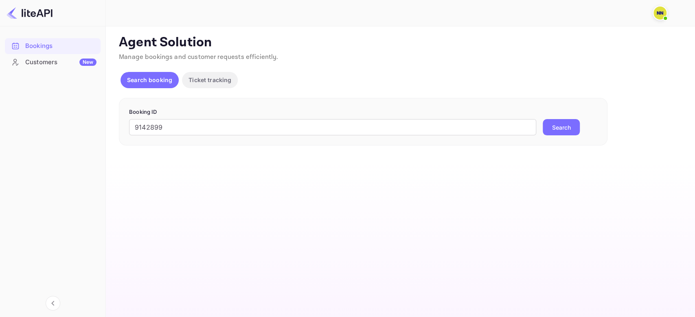
drag, startPoint x: 531, startPoint y: 137, endPoint x: 566, endPoint y: 125, distance: 37.3
click at [531, 137] on div "Booking ID 9142899 ​ Search" at bounding box center [363, 122] width 488 height 48
click at [566, 125] on button "Search" at bounding box center [560, 127] width 37 height 16
click at [200, 127] on input "9142899" at bounding box center [332, 127] width 407 height 16
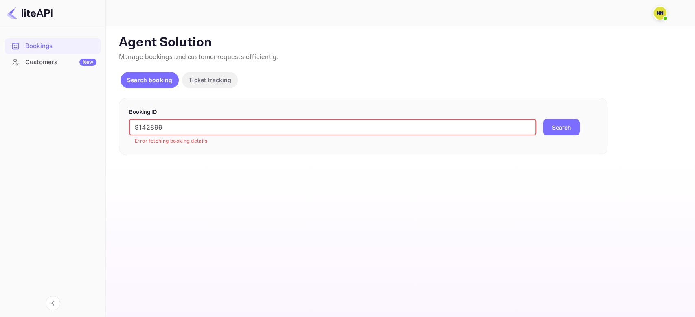
click at [200, 127] on input "9142899" at bounding box center [332, 127] width 407 height 16
paste input "21046"
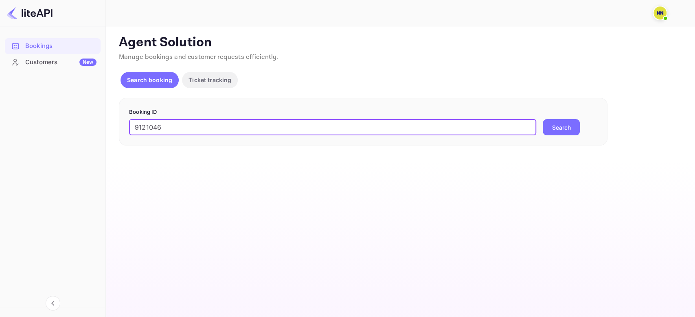
type input "9121046"
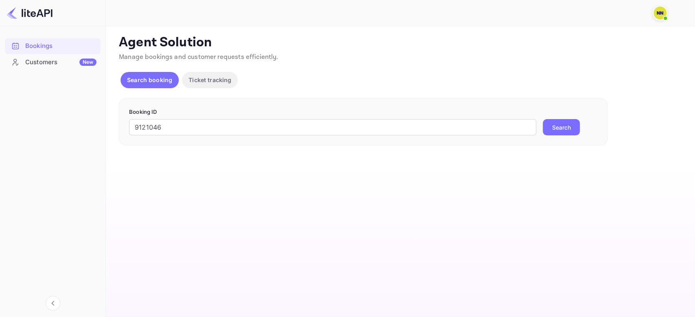
click at [552, 129] on button "Search" at bounding box center [560, 127] width 37 height 16
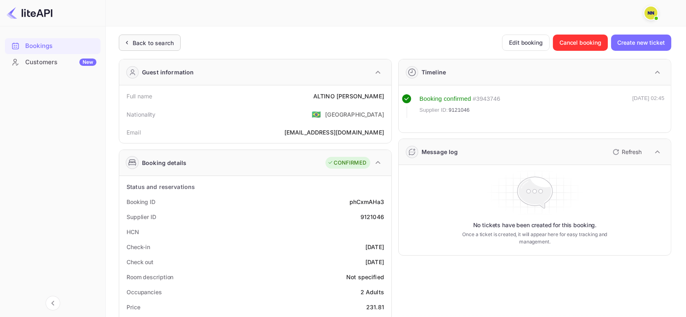
click at [156, 35] on div "Back to search" at bounding box center [150, 43] width 62 height 16
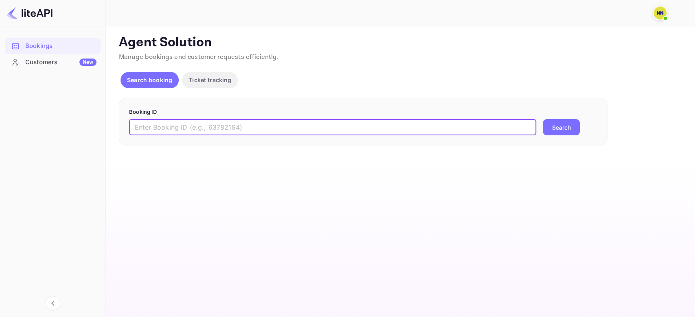
click at [194, 119] on input "text" at bounding box center [332, 127] width 407 height 16
paste input "9120997"
type input "9120997"
click at [558, 131] on button "Search" at bounding box center [560, 127] width 37 height 16
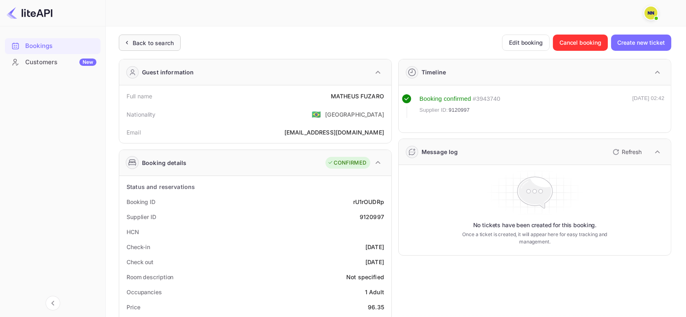
click at [157, 45] on div "Back to search" at bounding box center [153, 43] width 41 height 9
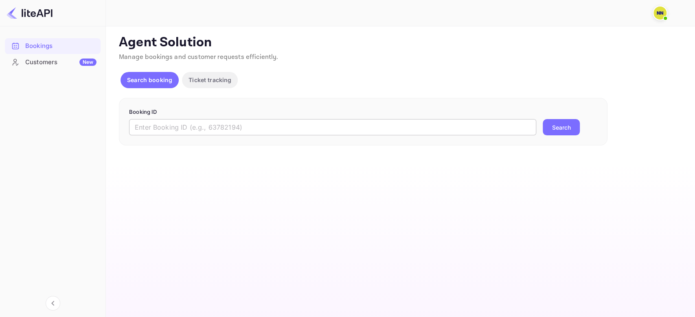
click at [177, 123] on input "text" at bounding box center [332, 127] width 407 height 16
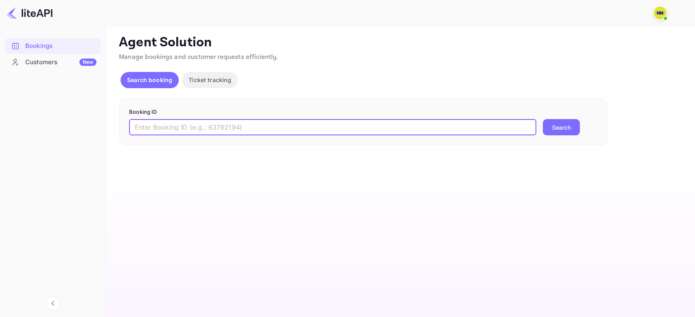
paste input "9120936"
type input "9120936"
drag, startPoint x: 563, startPoint y: 125, endPoint x: 479, endPoint y: 50, distance: 112.7
click at [563, 125] on button "Search" at bounding box center [560, 127] width 37 height 16
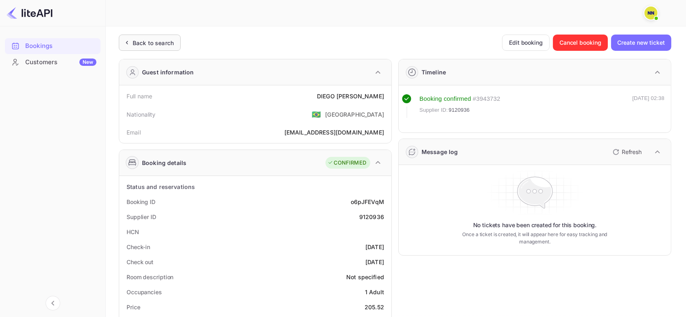
click at [161, 44] on div "Back to search" at bounding box center [153, 43] width 41 height 9
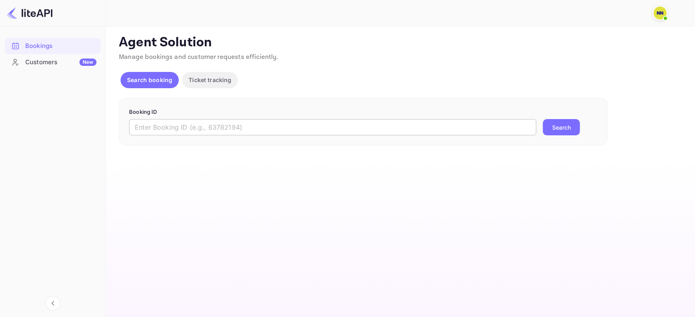
click at [190, 133] on input "text" at bounding box center [332, 127] width 407 height 16
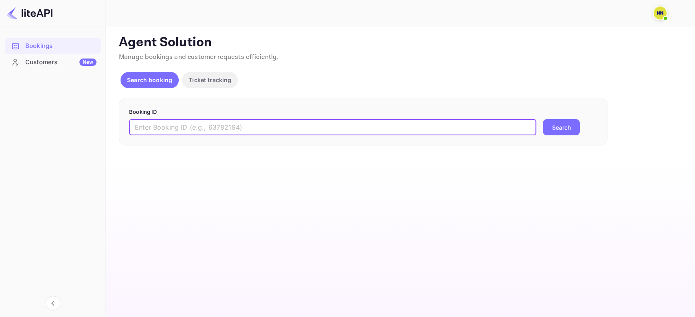
paste input "8951319"
type input "8951319"
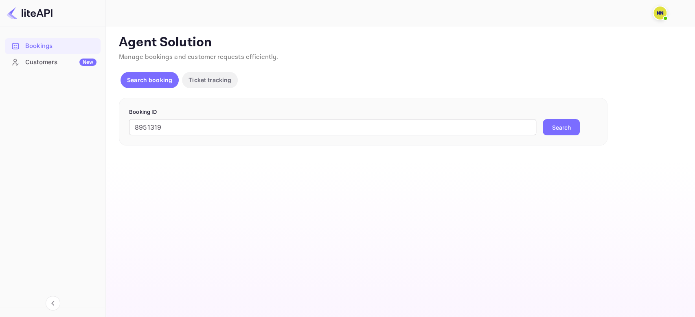
click at [555, 129] on button "Search" at bounding box center [560, 127] width 37 height 16
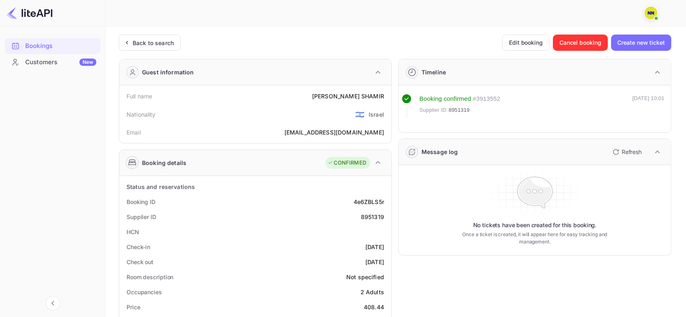
click at [150, 36] on div "Back to search" at bounding box center [150, 43] width 62 height 16
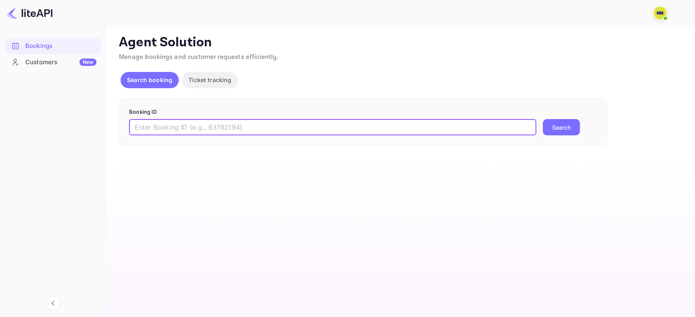
click at [171, 130] on input "text" at bounding box center [332, 127] width 407 height 16
paste input "8949228"
type input "8949228"
click at [563, 122] on button "Search" at bounding box center [560, 127] width 37 height 16
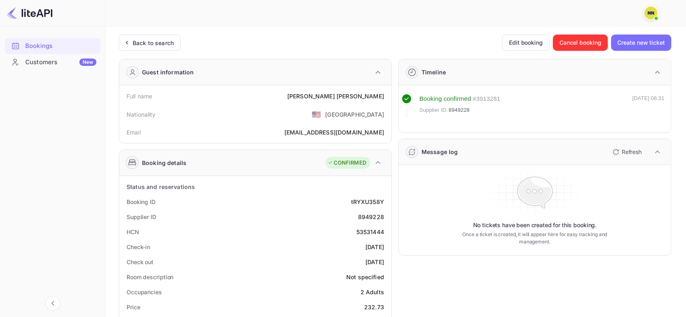
click at [367, 231] on div "53531444" at bounding box center [370, 232] width 28 height 9
copy div "53531444"
click at [143, 41] on div "Back to search" at bounding box center [153, 43] width 41 height 9
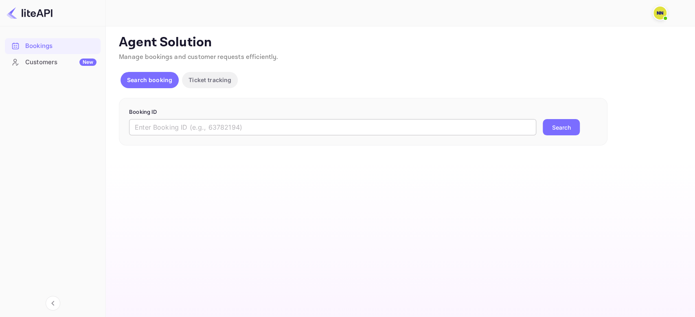
click at [196, 129] on input "text" at bounding box center [332, 127] width 407 height 16
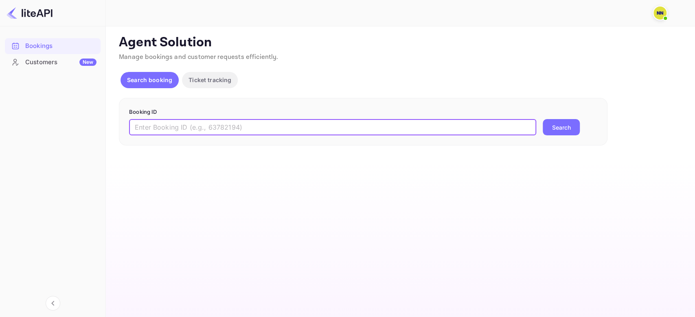
paste input "8807093"
type input "8807093"
click at [559, 130] on button "Search" at bounding box center [560, 127] width 37 height 16
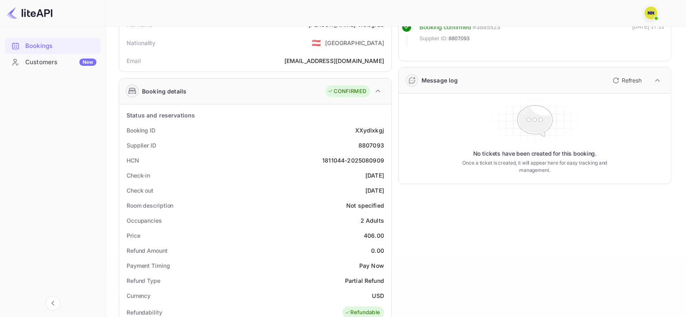
scroll to position [108, 0]
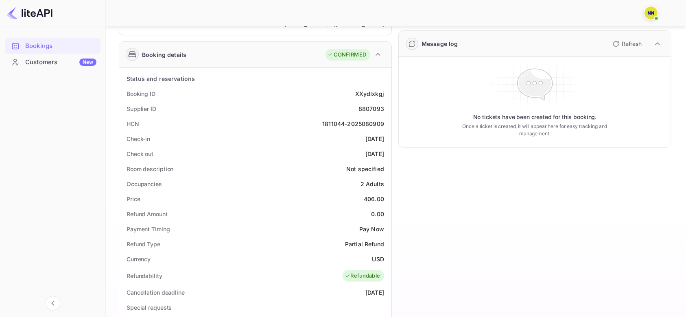
click at [343, 125] on div "1811044-2025080909" at bounding box center [353, 124] width 62 height 9
drag, startPoint x: 322, startPoint y: 122, endPoint x: 385, endPoint y: 120, distance: 62.3
click at [385, 120] on div "HCN 1811044-2025080909" at bounding box center [255, 123] width 266 height 15
copy div "1811044-2025080909"
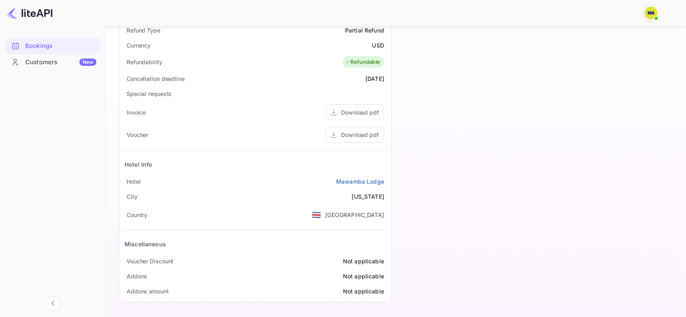
scroll to position [51, 0]
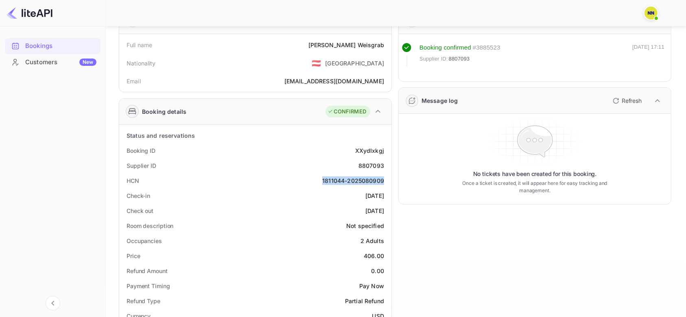
copy div "1811044-2025080909"
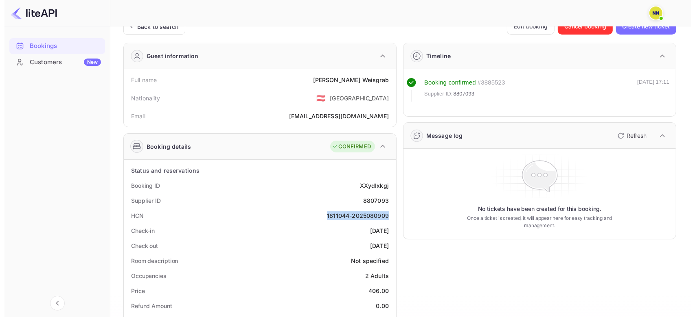
scroll to position [0, 0]
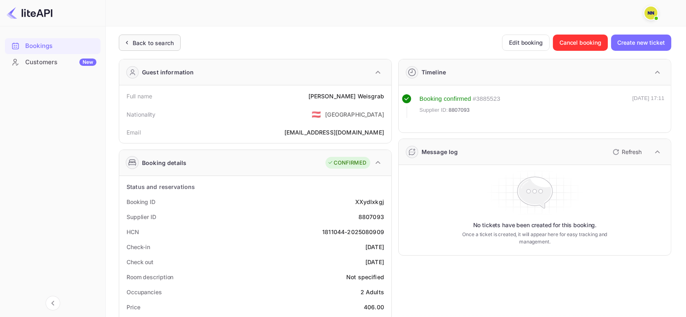
click at [165, 39] on div "Back to search" at bounding box center [153, 43] width 41 height 9
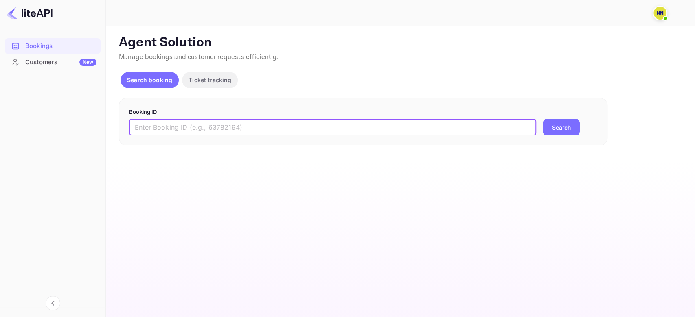
click at [189, 120] on input "text" at bounding box center [332, 127] width 407 height 16
paste input "8785822"
type input "8785822"
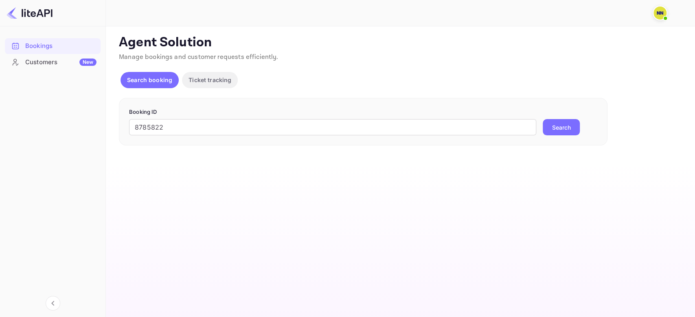
click at [566, 126] on button "Search" at bounding box center [560, 127] width 37 height 16
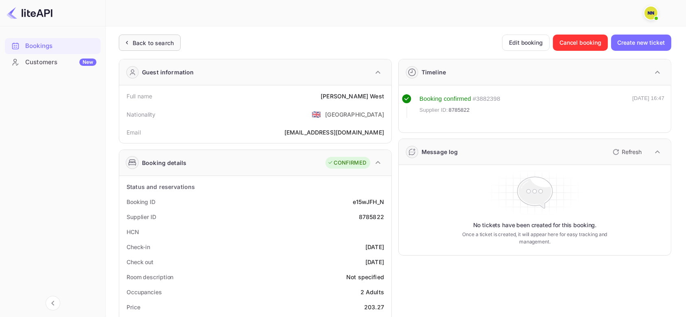
click at [169, 36] on div "Back to search" at bounding box center [150, 43] width 62 height 16
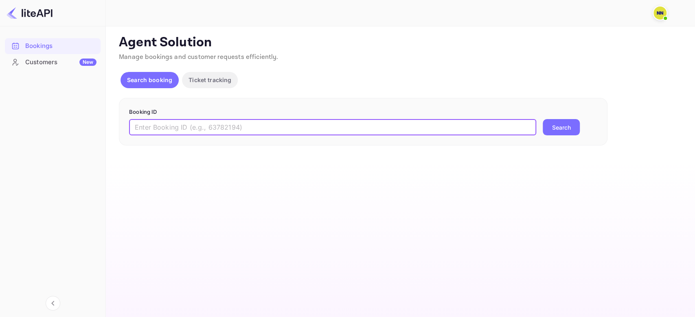
click at [199, 119] on input "text" at bounding box center [332, 127] width 407 height 16
paste input "8731043"
click at [546, 124] on button "Search" at bounding box center [560, 127] width 37 height 16
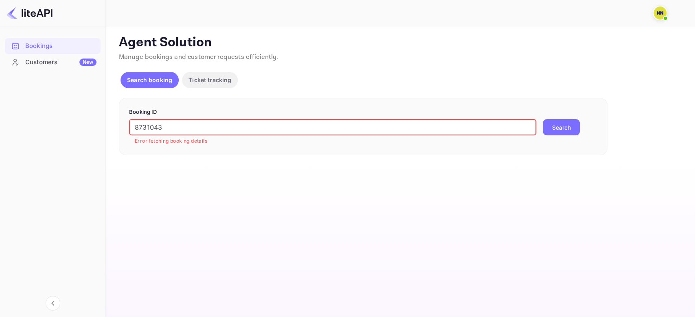
click at [201, 124] on input "8731043" at bounding box center [332, 127] width 407 height 16
paste input "62748"
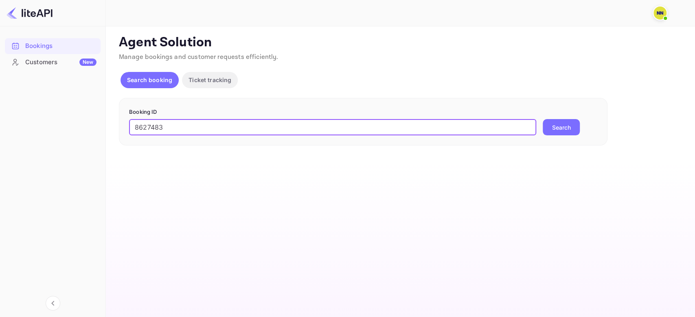
type input "8627483"
click at [551, 124] on button "Search" at bounding box center [560, 127] width 37 height 16
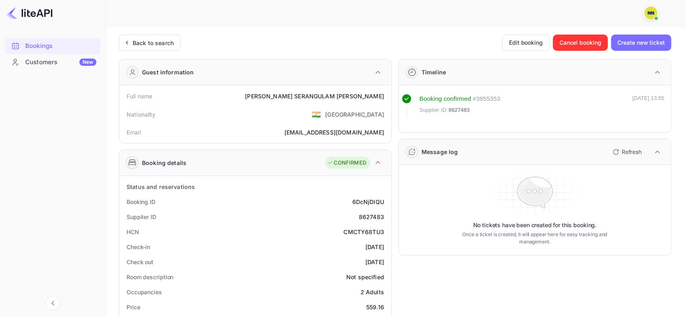
click at [358, 228] on div "CMCTY68TU3" at bounding box center [364, 232] width 41 height 9
copy div "CMCTY68TU3"
click at [144, 37] on div "Back to search" at bounding box center [150, 43] width 62 height 16
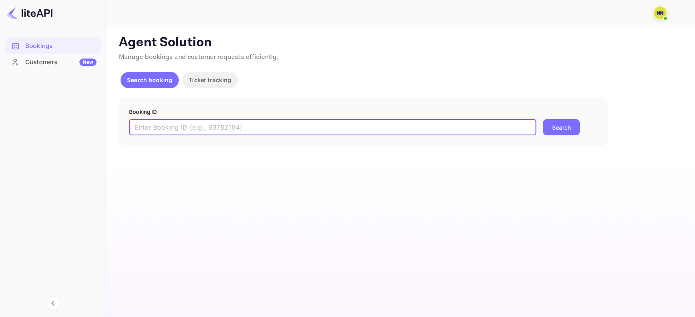
click at [200, 122] on input "text" at bounding box center [332, 127] width 407 height 16
paste input "8608159"
type input "8608159"
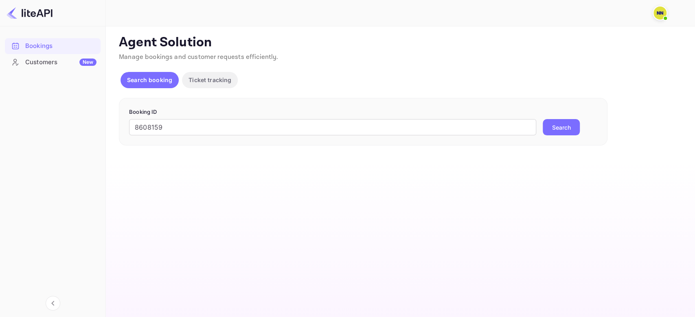
click at [558, 128] on button "Search" at bounding box center [560, 127] width 37 height 16
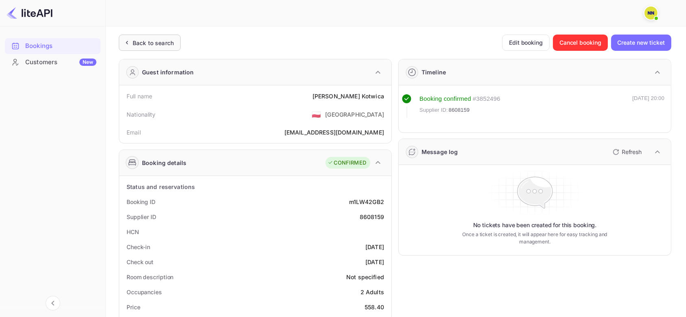
click at [160, 35] on div "Back to search" at bounding box center [150, 43] width 62 height 16
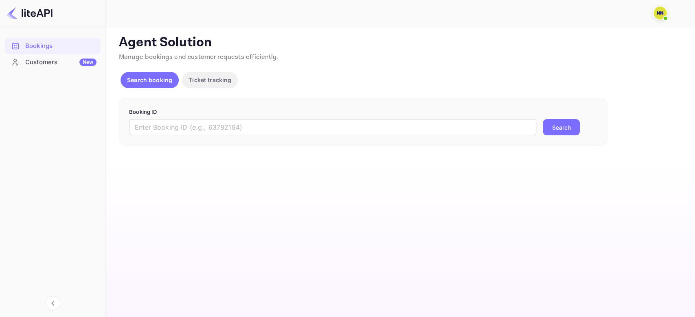
click at [187, 145] on div "Booking ID ​ Search" at bounding box center [363, 122] width 488 height 48
click at [187, 128] on input "text" at bounding box center [332, 127] width 407 height 16
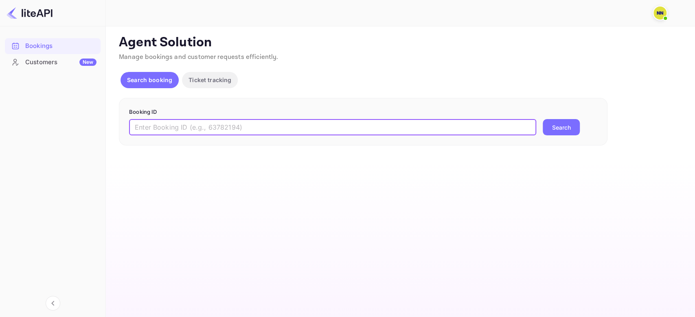
paste input "8602828"
type input "8602828"
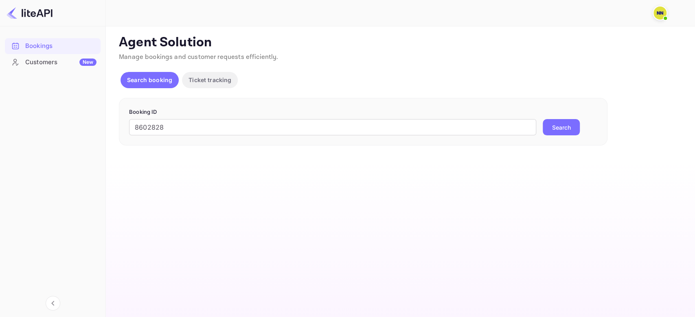
click at [544, 129] on button "Search" at bounding box center [560, 127] width 37 height 16
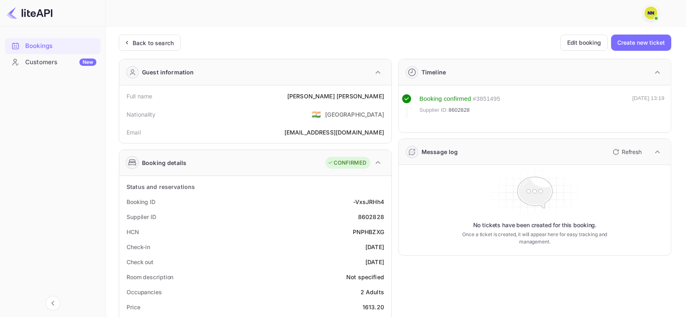
click at [368, 231] on div "PNPHBZXG" at bounding box center [368, 232] width 31 height 9
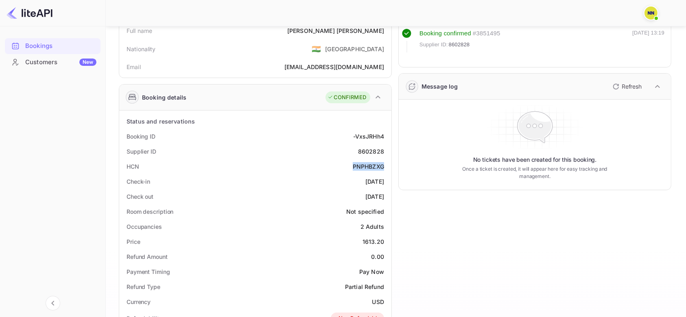
scroll to position [51, 0]
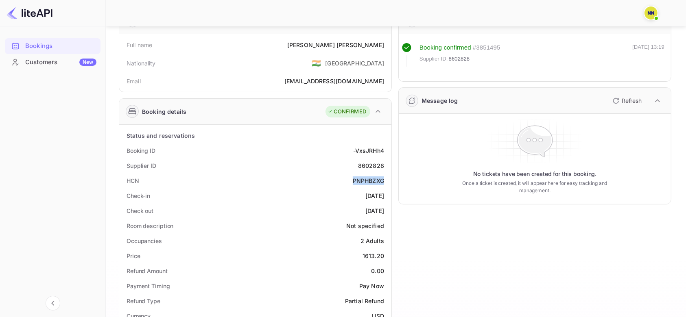
copy div "PNPHBZXG"
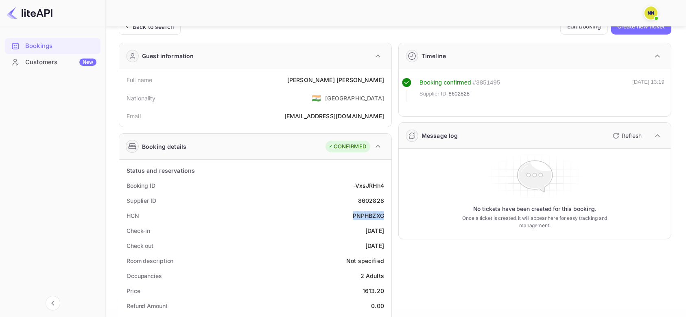
scroll to position [0, 0]
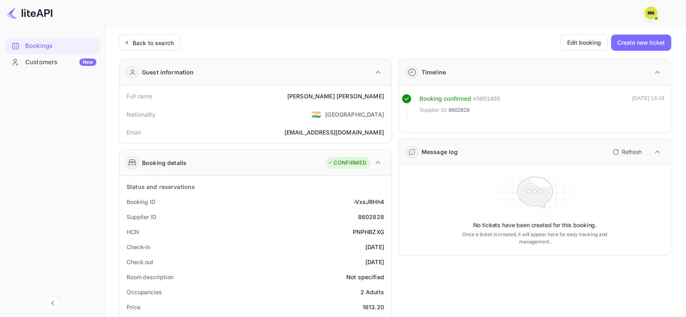
click at [144, 48] on div "Back to search" at bounding box center [150, 43] width 62 height 16
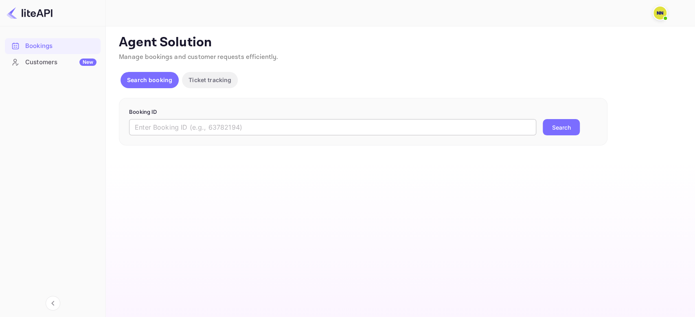
click at [192, 128] on input "text" at bounding box center [332, 127] width 407 height 16
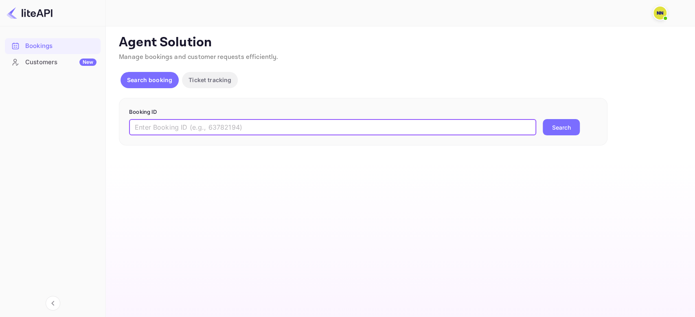
paste input "8219606"
type input "8219606"
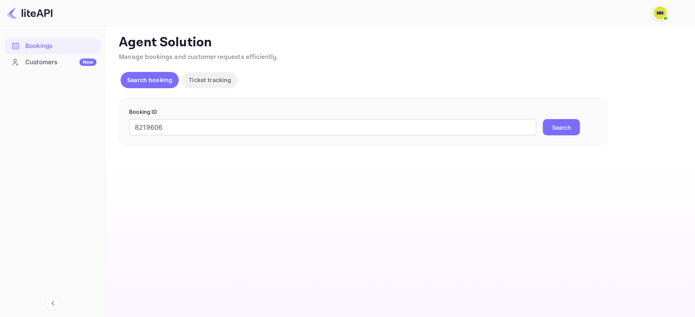
click at [553, 126] on button "Search" at bounding box center [560, 127] width 37 height 16
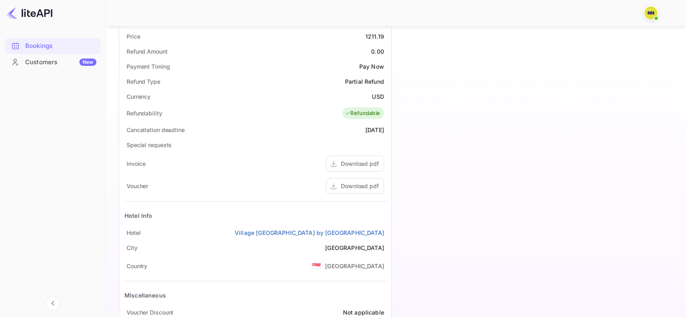
scroll to position [54, 0]
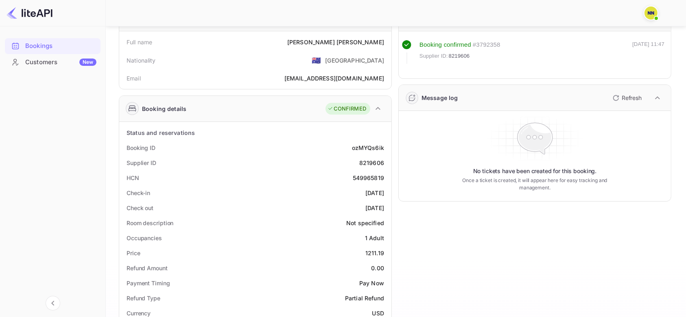
click at [361, 180] on div "549965819" at bounding box center [368, 178] width 31 height 9
copy div "549965819"
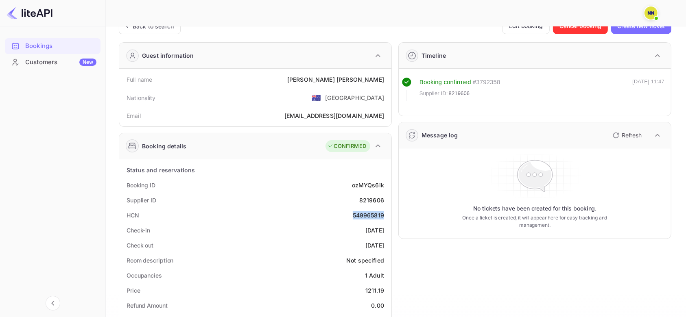
scroll to position [0, 0]
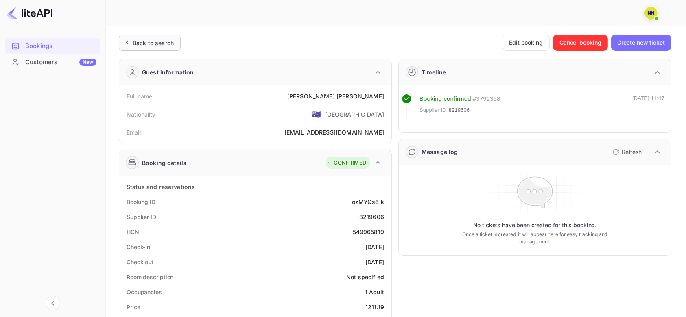
click at [152, 40] on div "Back to search" at bounding box center [153, 43] width 41 height 9
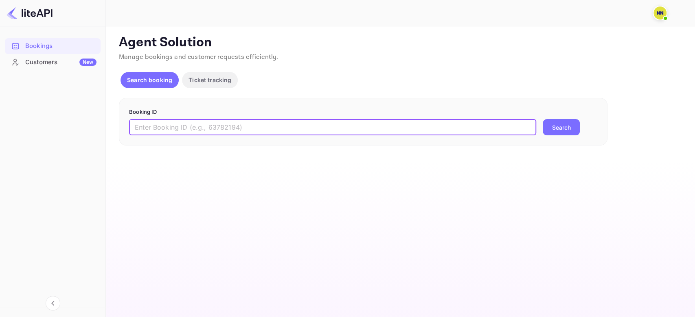
click at [231, 124] on input "text" at bounding box center [332, 127] width 407 height 16
paste input "8137998"
type input "8137998"
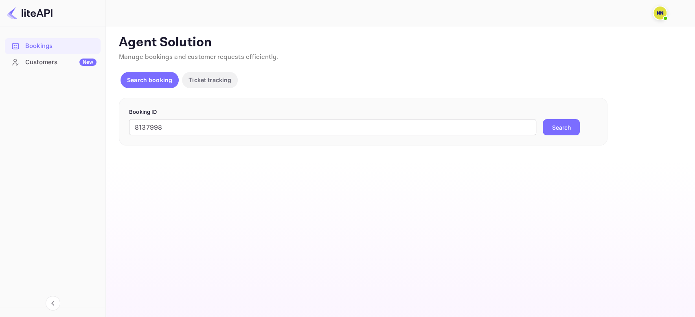
click at [577, 125] on button "Search" at bounding box center [560, 127] width 37 height 16
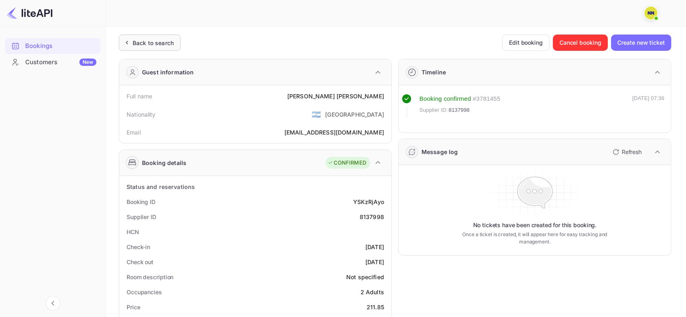
click at [162, 43] on div "Back to search" at bounding box center [153, 43] width 41 height 9
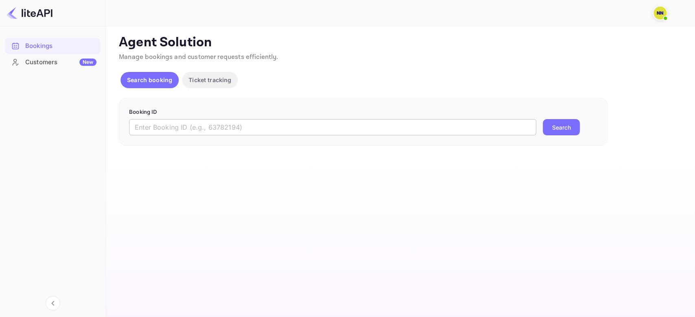
click at [182, 126] on input "text" at bounding box center [332, 127] width 407 height 16
paste input "6055755"
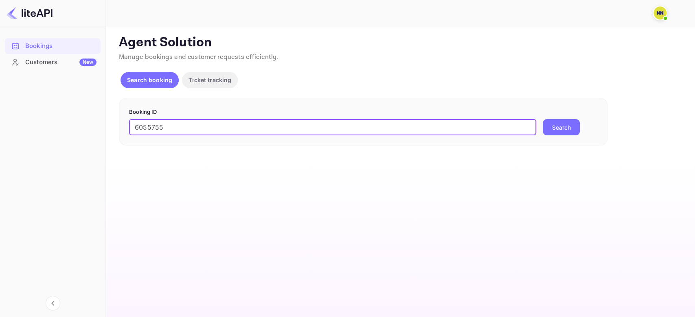
click at [572, 125] on button "Search" at bounding box center [560, 127] width 37 height 16
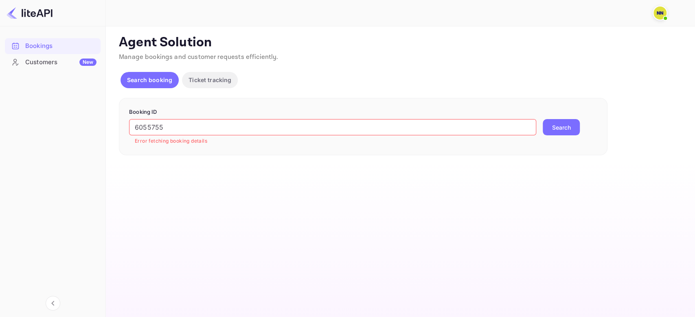
click at [219, 126] on input "6055755" at bounding box center [332, 127] width 407 height 16
paste input "9228132"
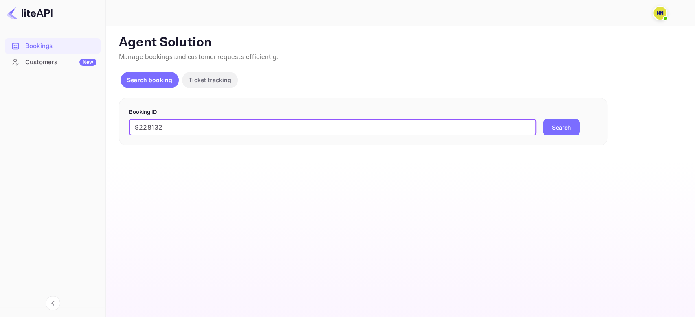
type input "9228132"
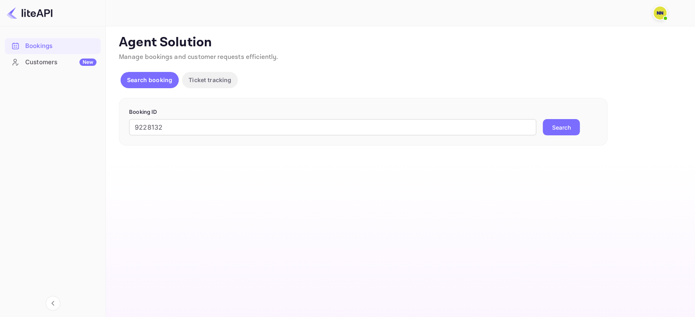
click at [572, 124] on button "Search" at bounding box center [560, 127] width 37 height 16
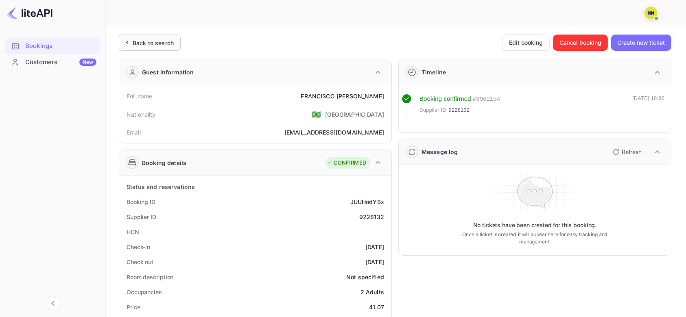
click at [133, 44] on div "Back to search" at bounding box center [153, 43] width 41 height 9
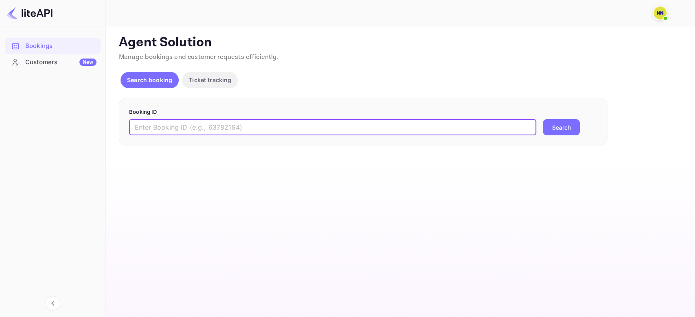
click at [199, 124] on input "text" at bounding box center [332, 127] width 407 height 16
paste input "9139245"
type input "9139245"
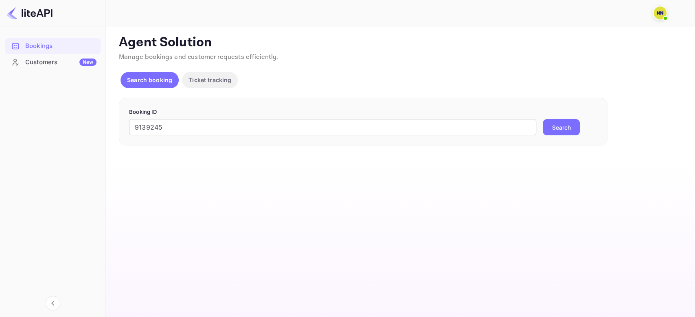
click at [550, 129] on button "Search" at bounding box center [560, 127] width 37 height 16
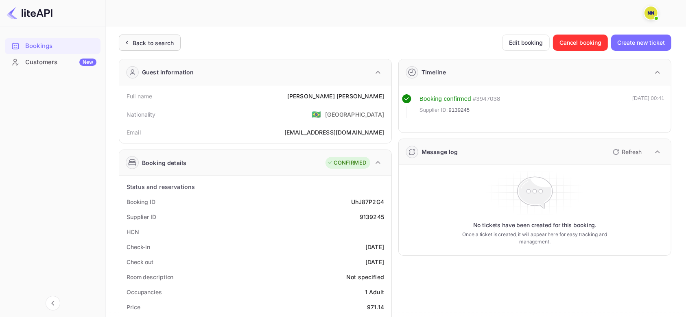
click at [142, 39] on div "Back to search" at bounding box center [153, 43] width 41 height 9
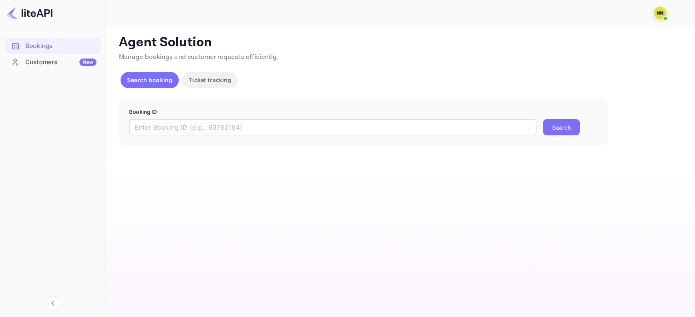
click at [192, 122] on input "text" at bounding box center [332, 127] width 407 height 16
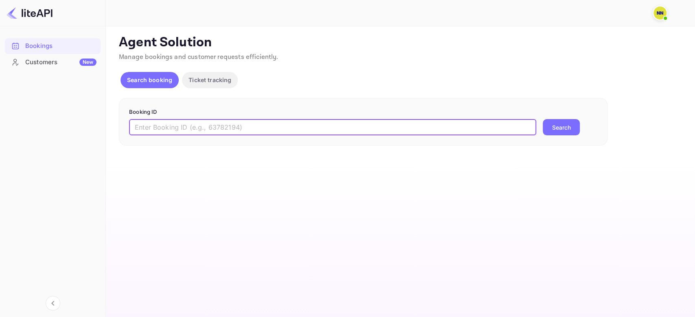
paste input "9138392"
type input "9138392"
click at [554, 122] on button "Search" at bounding box center [560, 127] width 37 height 16
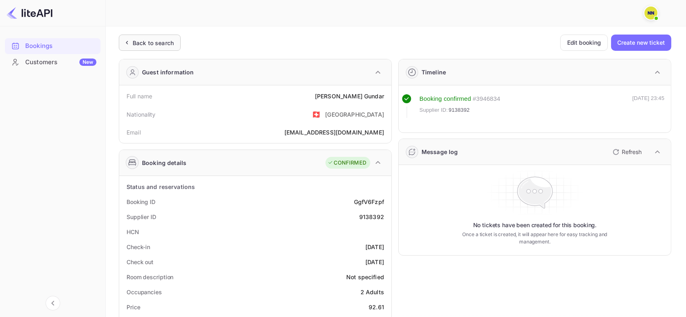
click at [160, 50] on div "Back to search" at bounding box center [150, 43] width 62 height 16
